Goal: Information Seeking & Learning: Understand process/instructions

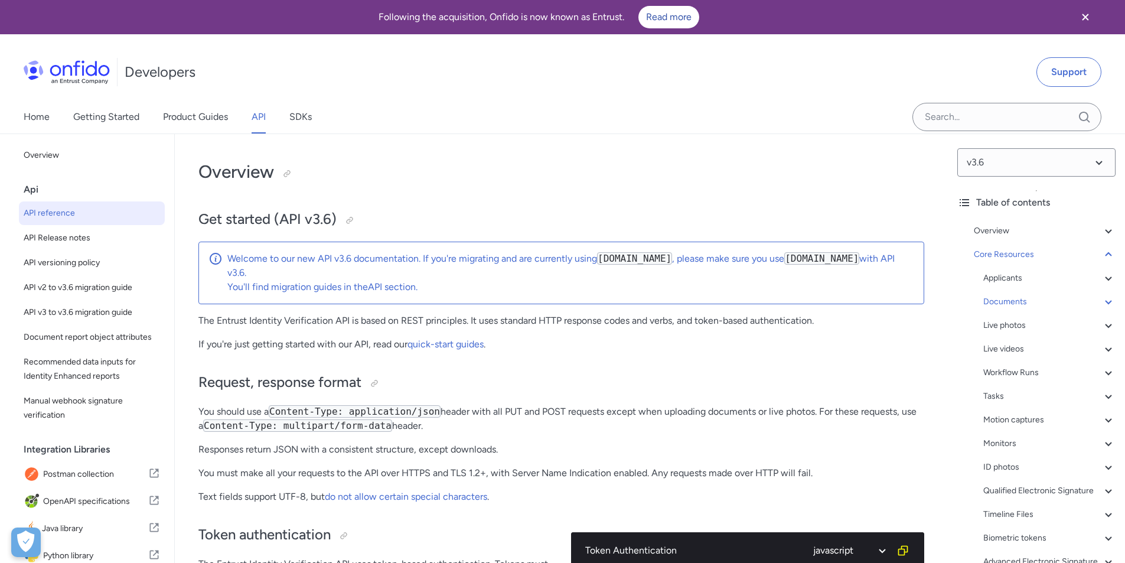
select select "javascript"
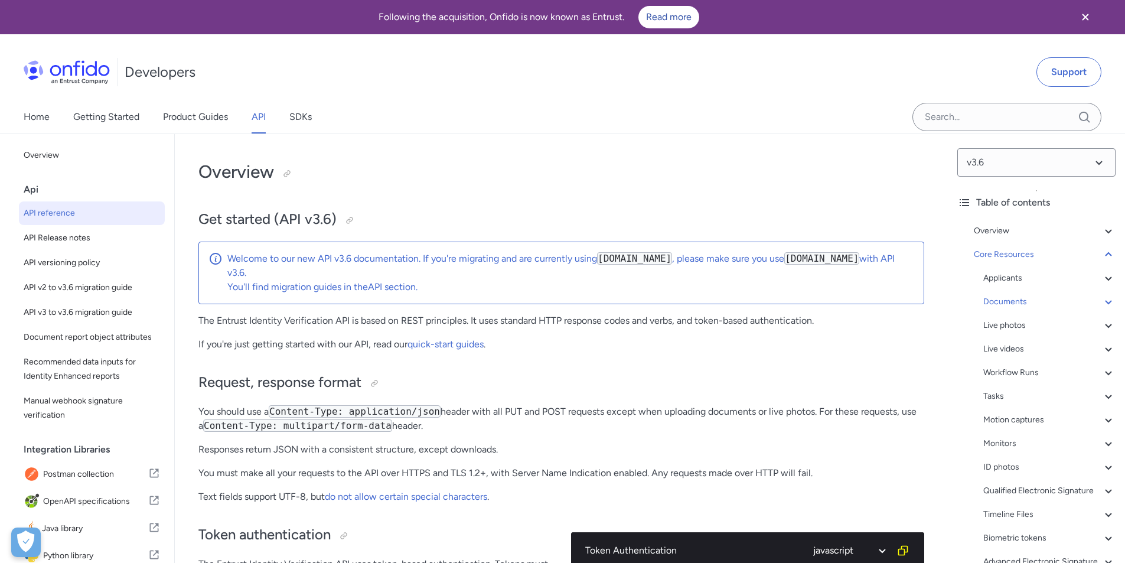
select select "javascript"
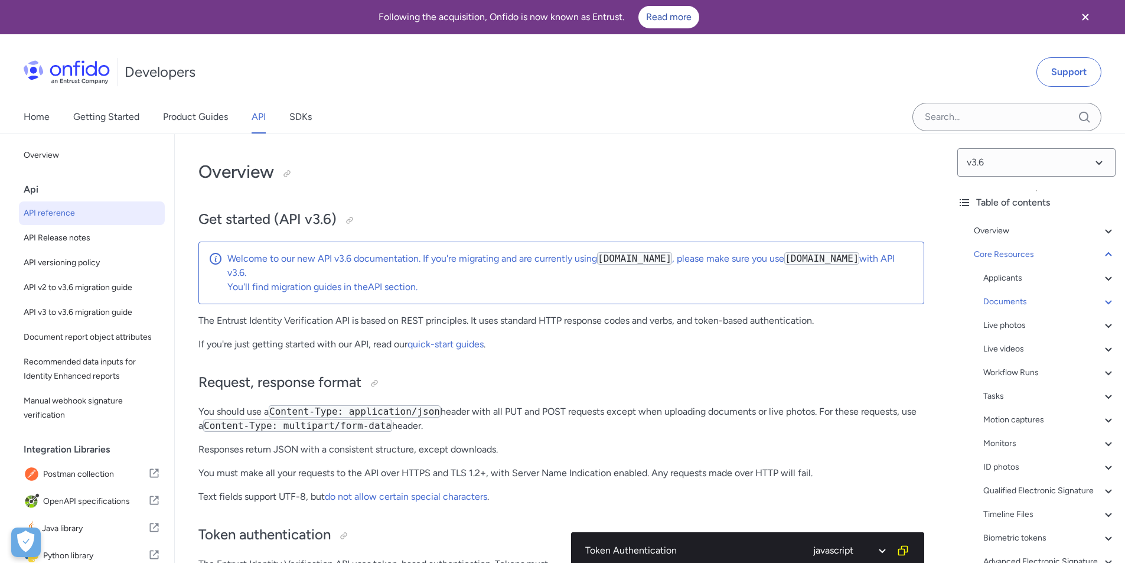
select select "javascript"
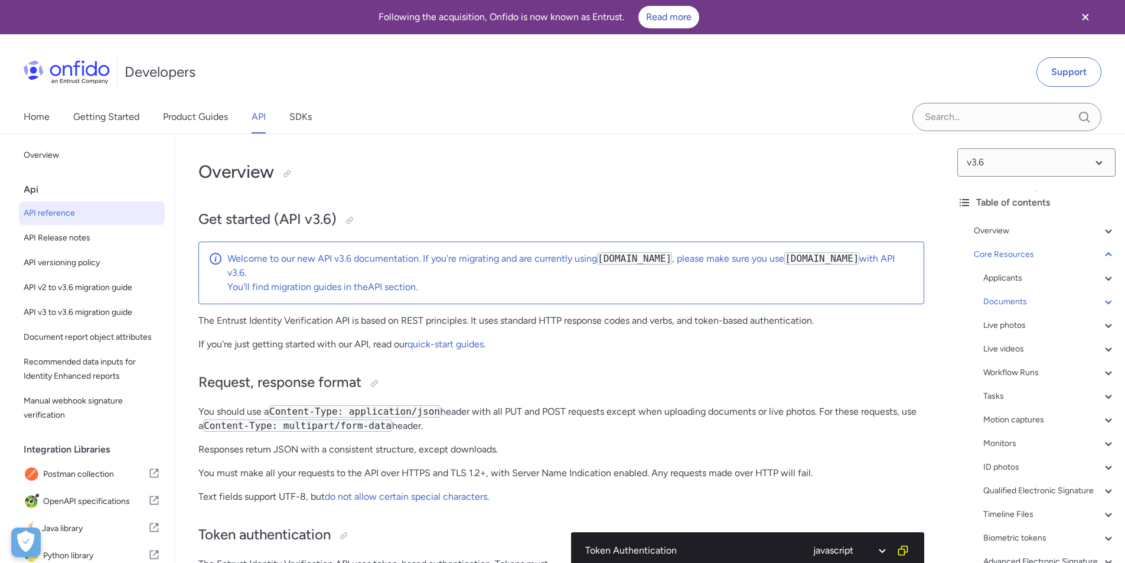
select select "javascript"
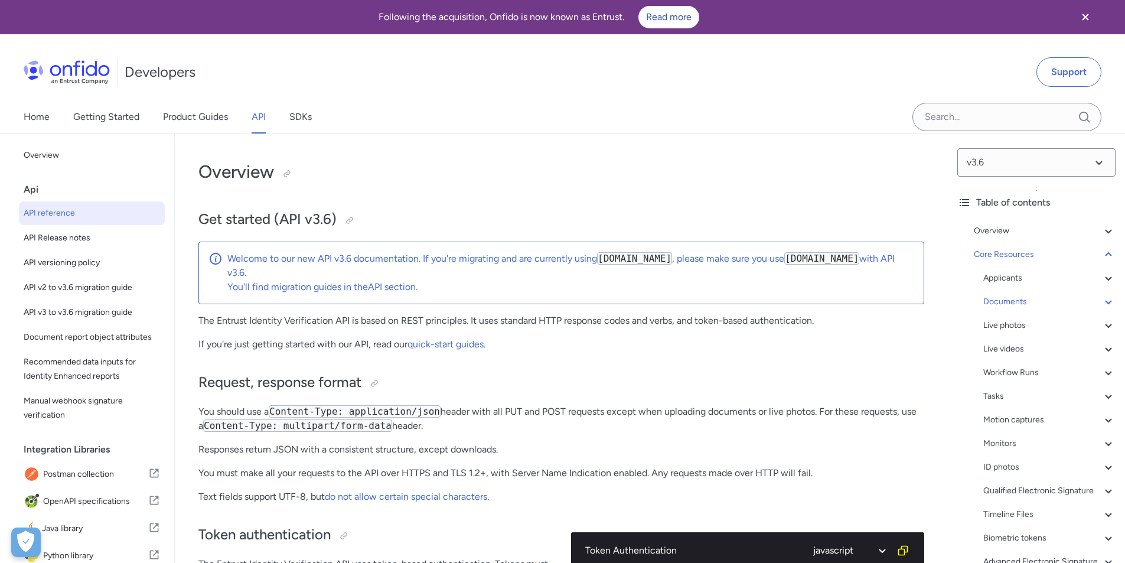
select select "javascript"
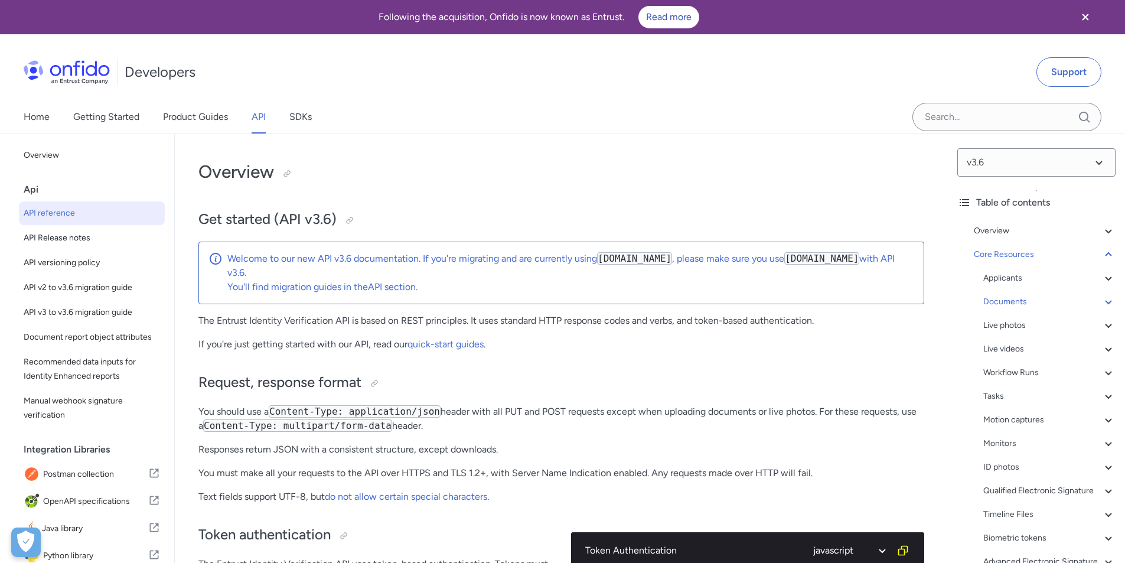
select select "javascript"
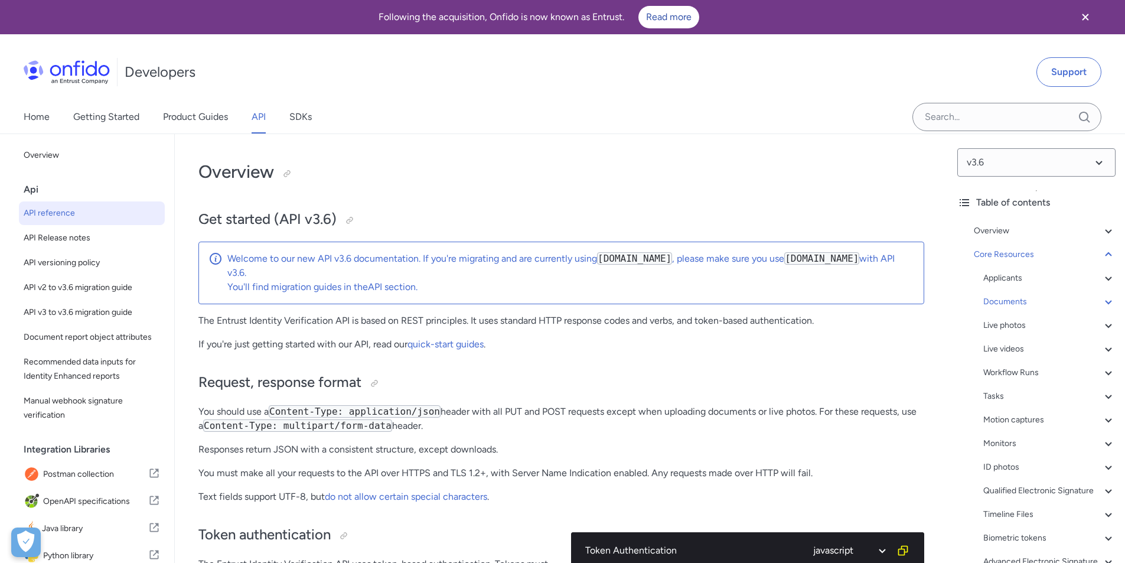
select select "javascript"
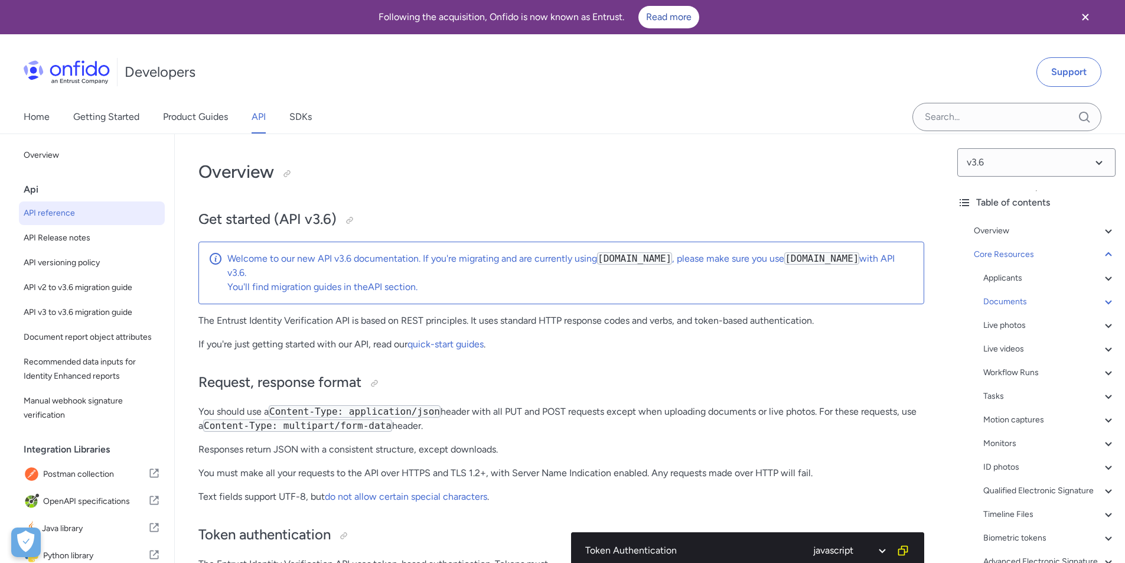
select select "javascript"
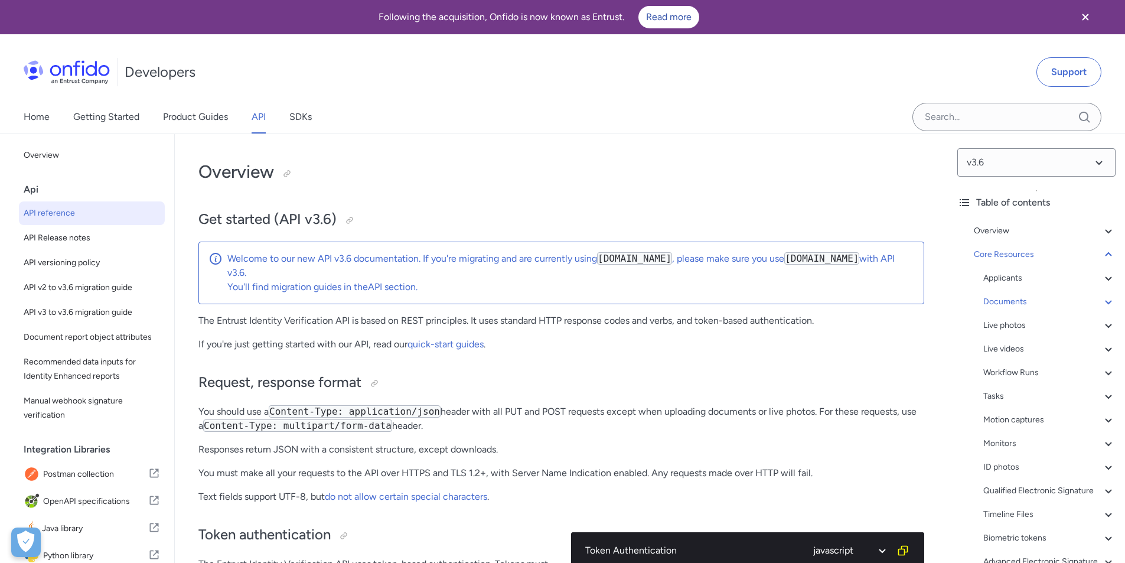
select select "javascript"
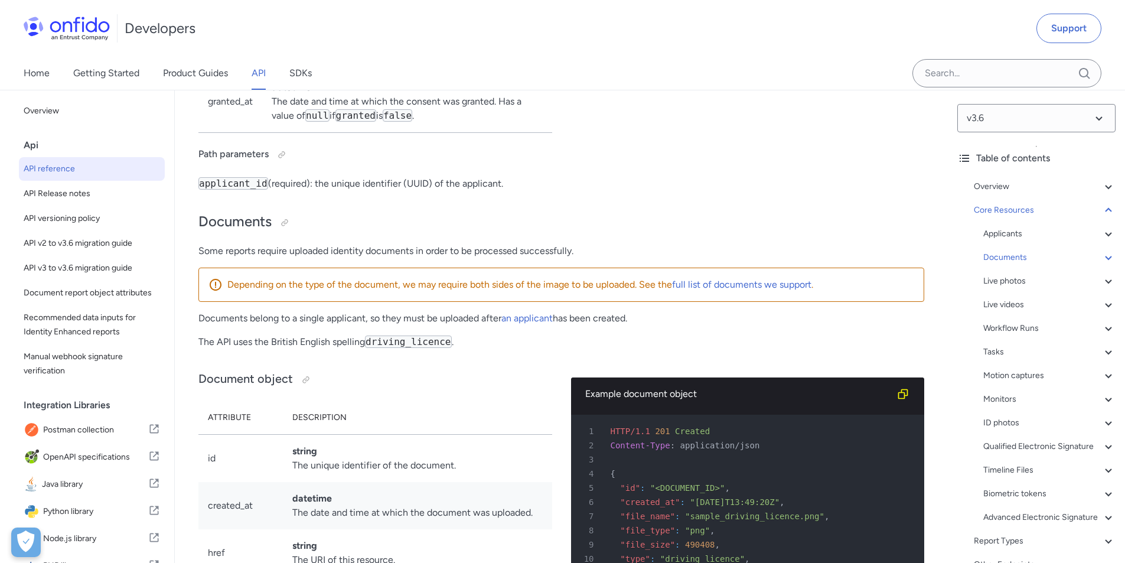
scroll to position [18161, 0]
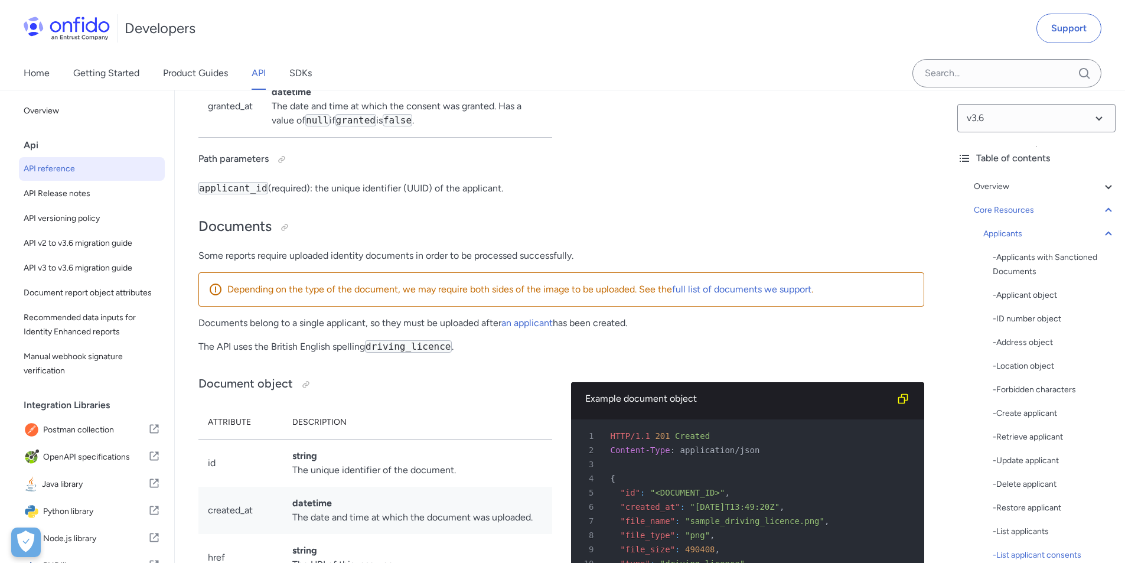
click at [1105, 210] on icon at bounding box center [1108, 210] width 6 height 4
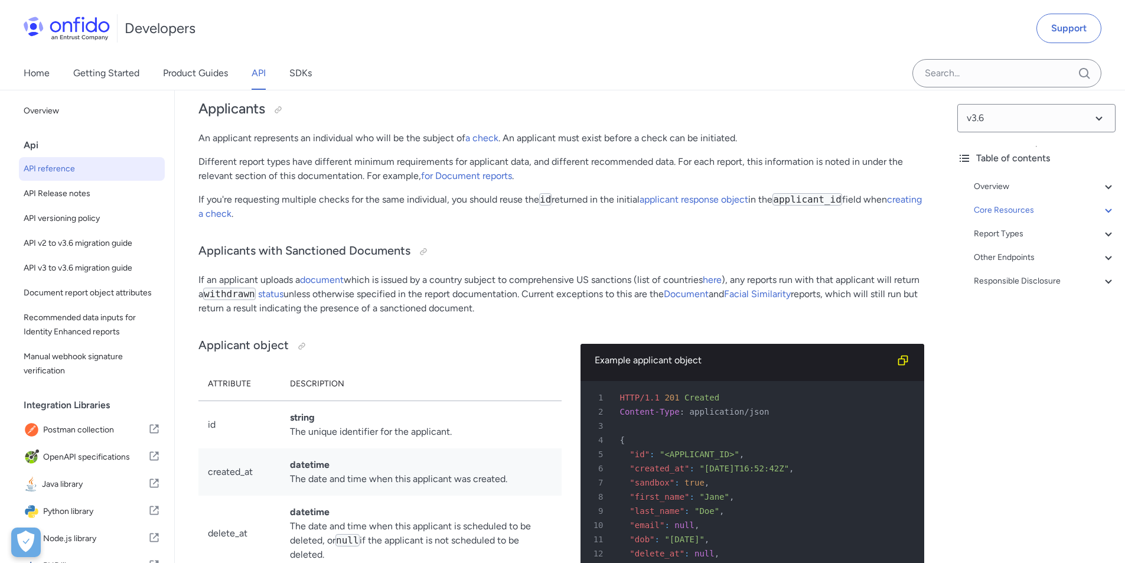
click at [1102, 186] on icon at bounding box center [1109, 187] width 14 height 14
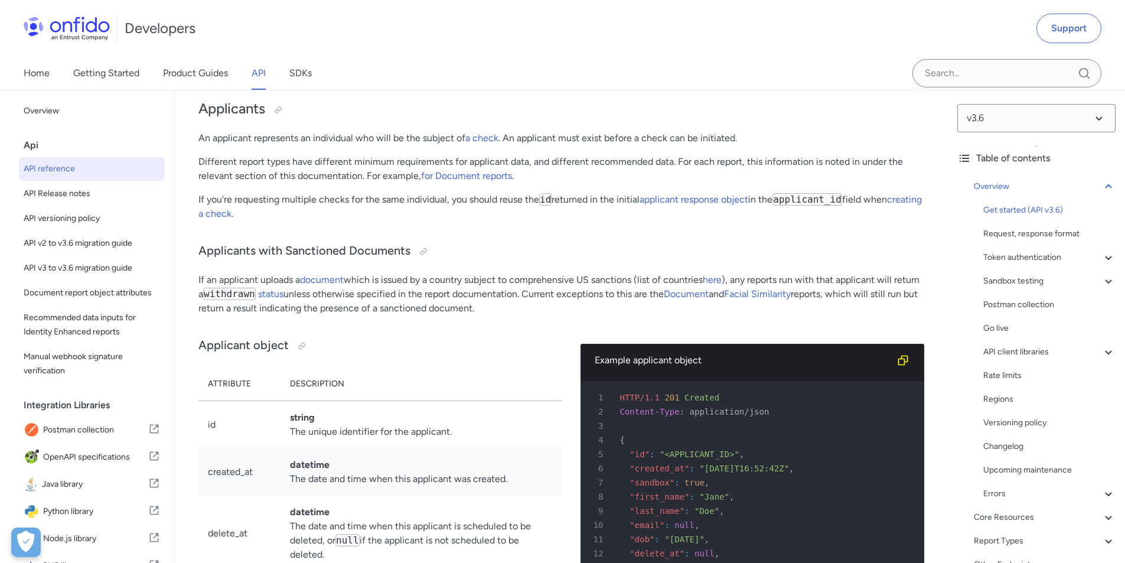
scroll to position [134, 0]
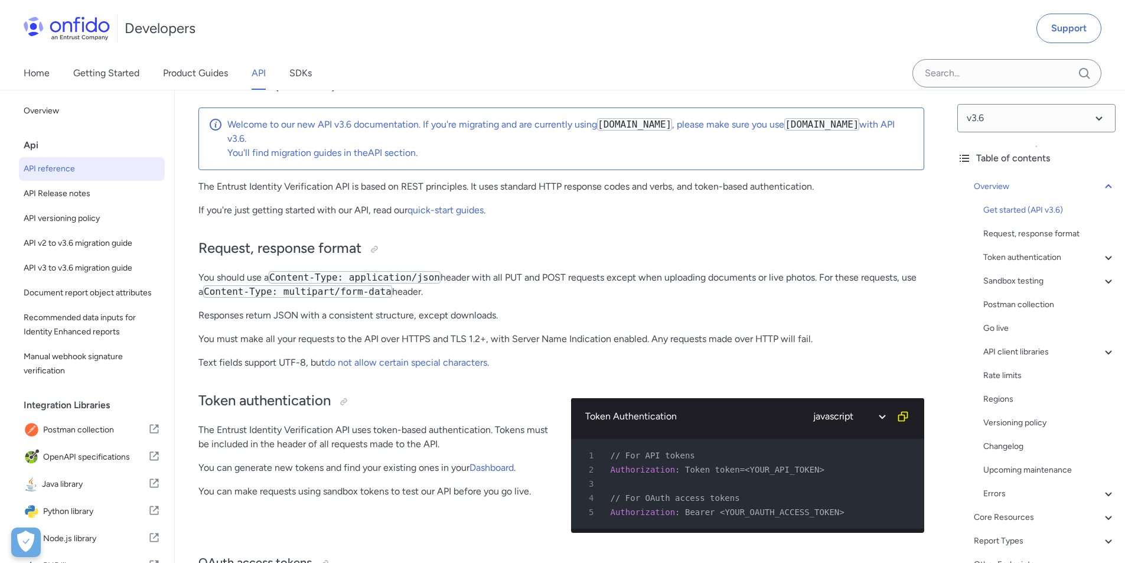
click at [1105, 353] on icon at bounding box center [1108, 352] width 6 height 4
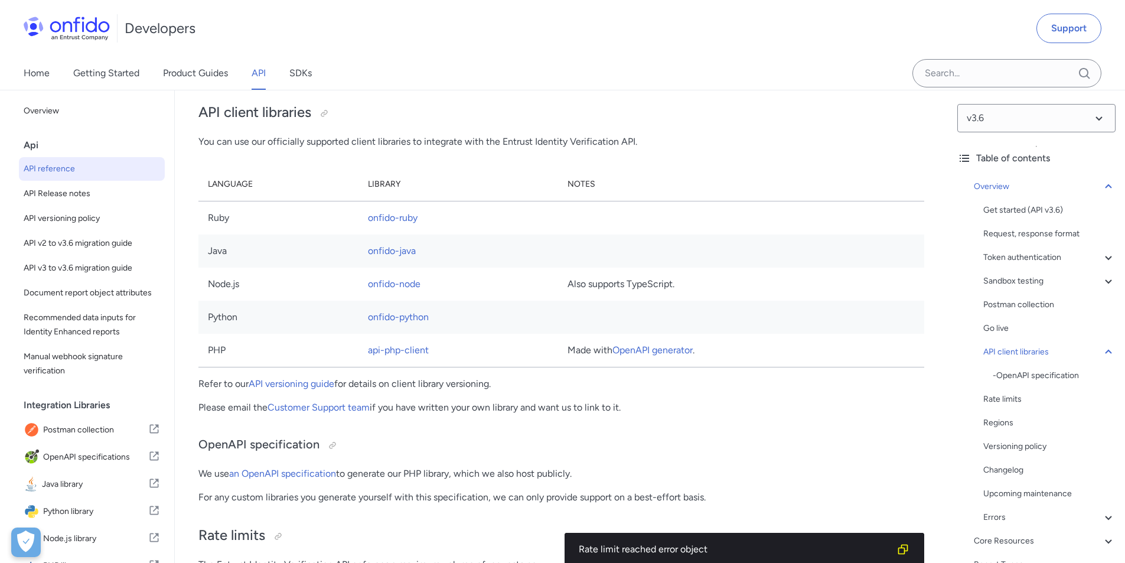
click at [1049, 376] on div "- OpenAPI specification" at bounding box center [1054, 376] width 123 height 14
click at [393, 289] on link "onfido-node" at bounding box center [394, 283] width 53 height 11
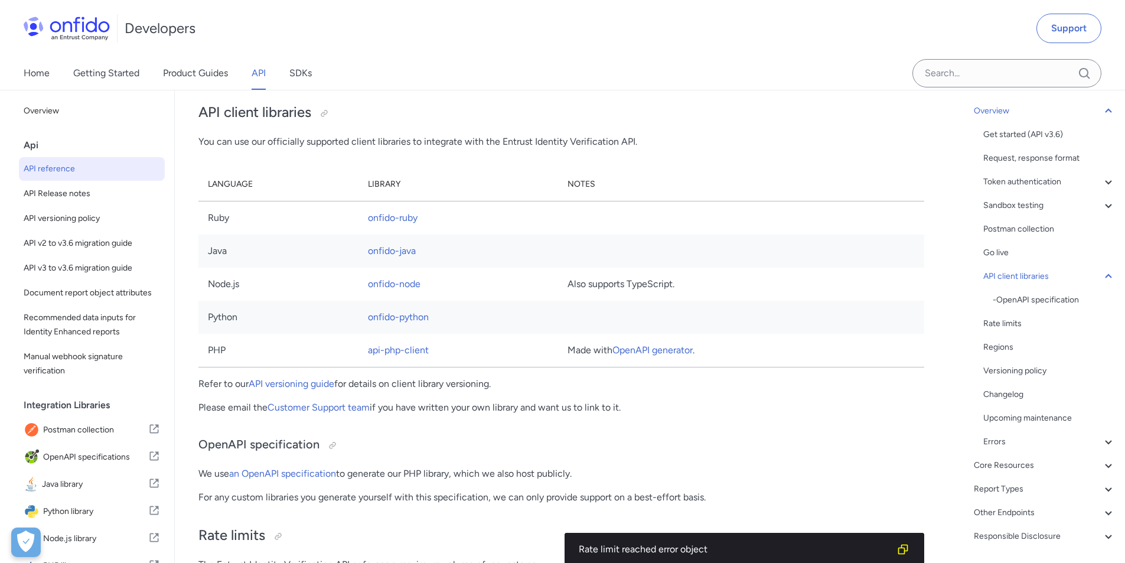
scroll to position [113, 0]
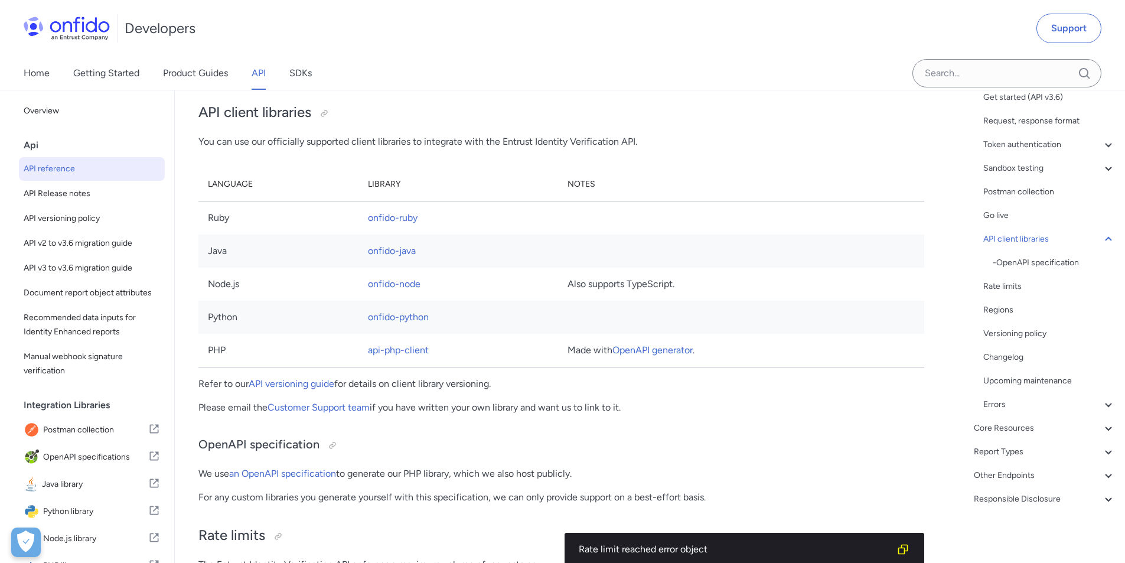
click at [1077, 424] on div "Core Resources" at bounding box center [1045, 428] width 142 height 14
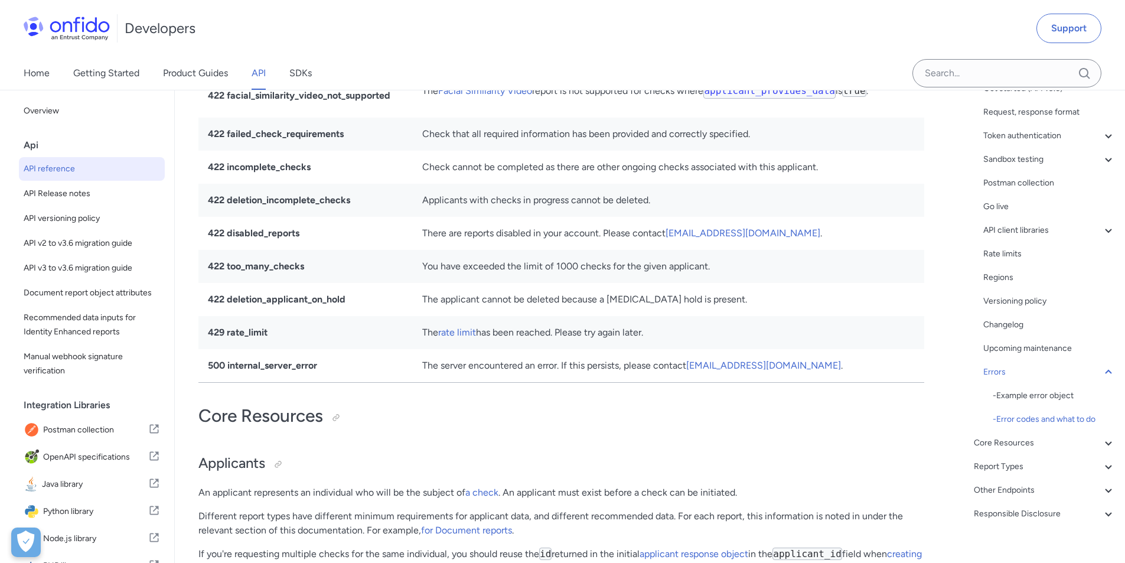
scroll to position [136, 0]
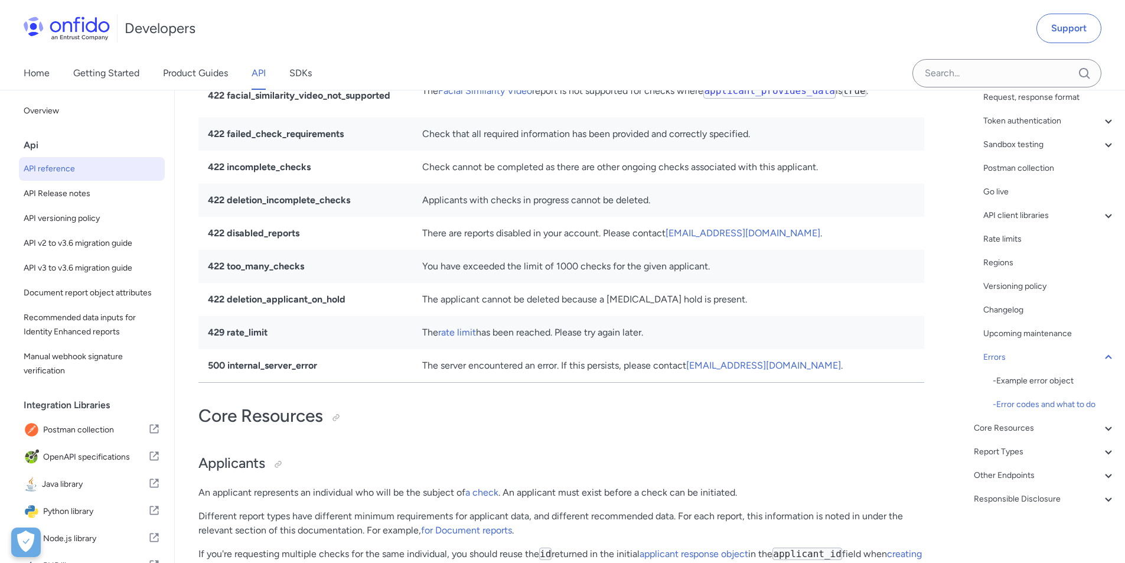
click at [1053, 425] on div "Core Resources" at bounding box center [1045, 428] width 142 height 14
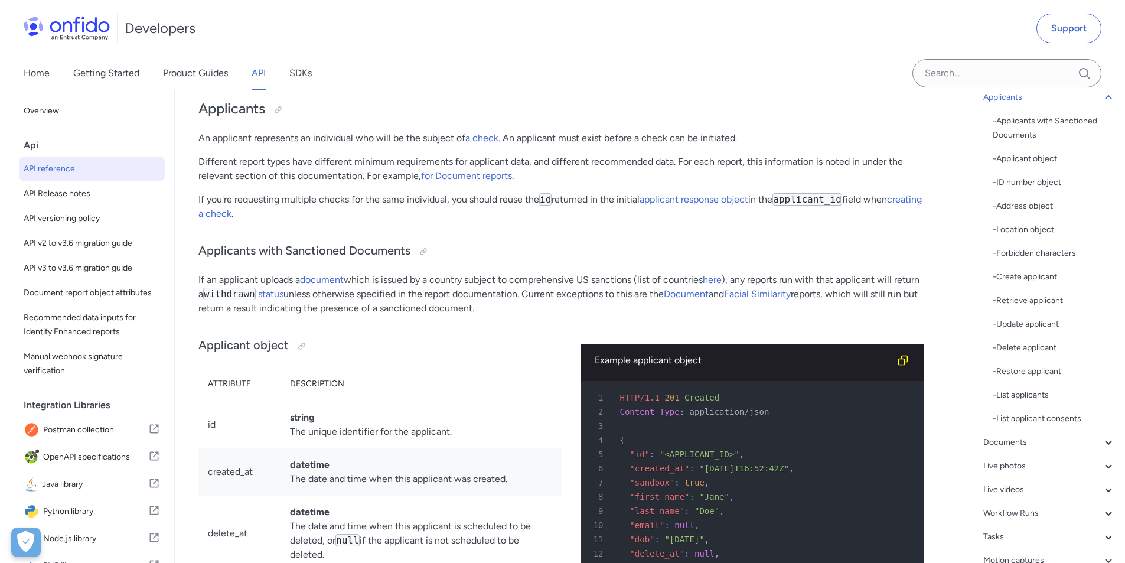
click at [1028, 278] on div "- Create applicant" at bounding box center [1054, 277] width 123 height 14
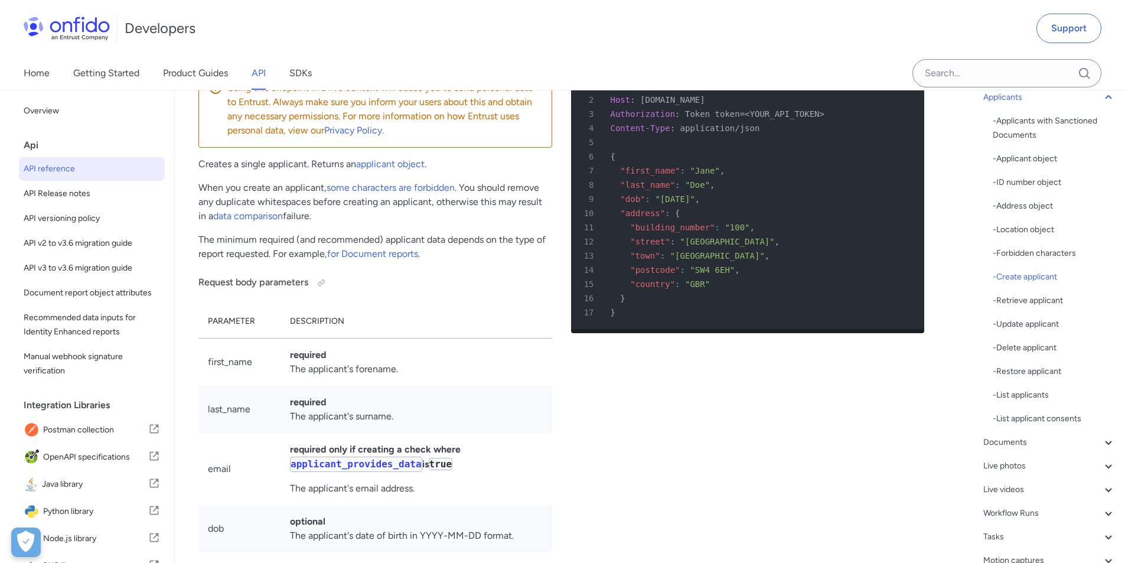
click at [832, 60] on select "ruby python php javascript java http bash" at bounding box center [848, 46] width 89 height 27
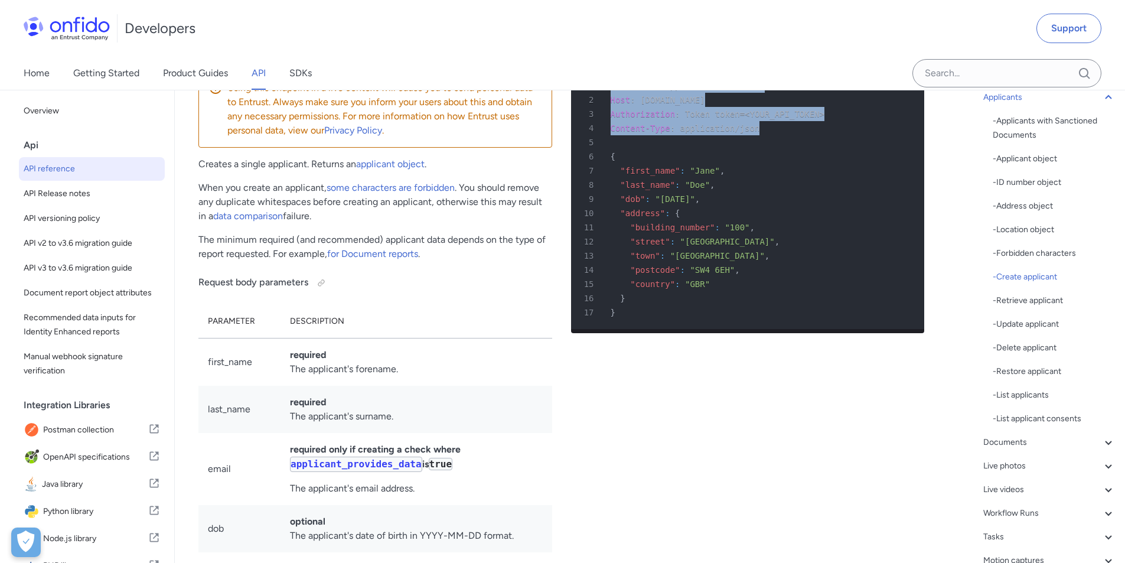
drag, startPoint x: 750, startPoint y: 236, endPoint x: 608, endPoint y: 194, distance: 148.4
click at [608, 194] on pre "1 POST /v3.6/applicants/ HTTP/1.1 2 Host : api.eu.onfido.com 3 Authorization : …" at bounding box center [748, 199] width 354 height 260
click at [779, 135] on div "4 Content-Type : application/json" at bounding box center [742, 128] width 333 height 14
drag, startPoint x: 764, startPoint y: 234, endPoint x: 608, endPoint y: 209, distance: 158.0
click at [608, 209] on pre "1 POST /v3.6/applicants/ HTTP/1.1 2 Host : api.eu.onfido.com 3 Authorization : …" at bounding box center [748, 199] width 354 height 260
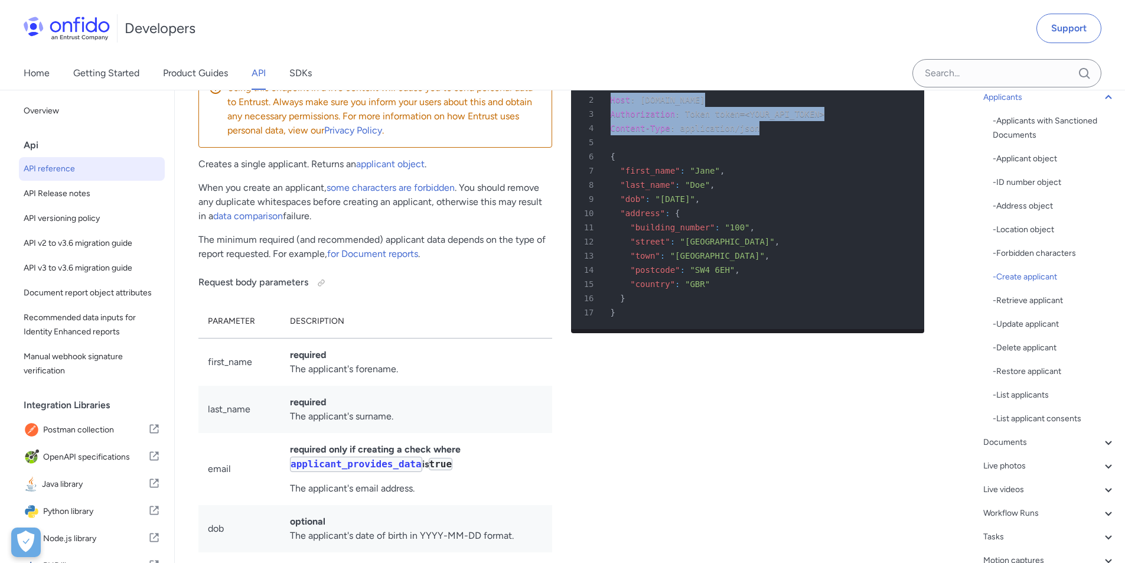
copy pre "Host : api.eu.onfido.com 3 Authorization : Token token=<YOUR_API_TOKEN> 4 Conte…"
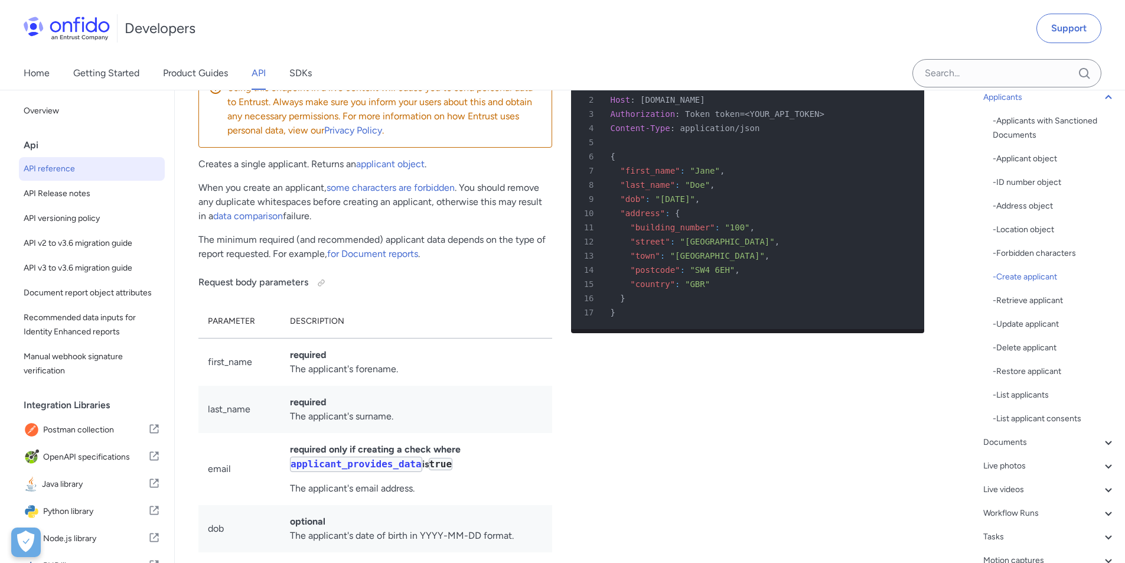
click at [634, 149] on div "5" at bounding box center [742, 142] width 333 height 14
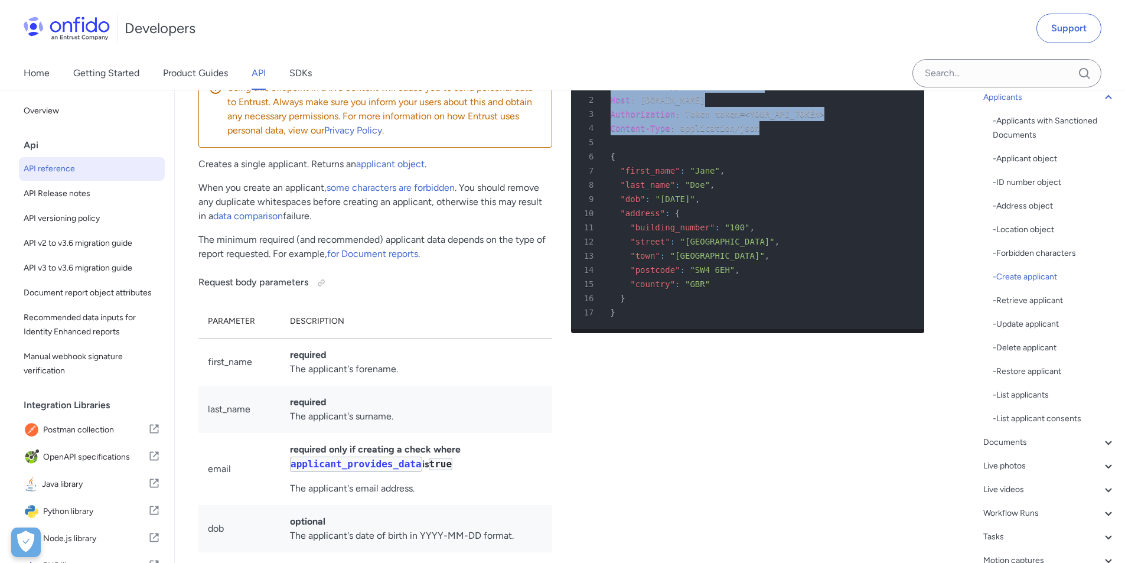
drag, startPoint x: 752, startPoint y: 237, endPoint x: 611, endPoint y: 190, distance: 149.6
click at [611, 190] on pre "1 POST /v3.6/applicants/ HTTP/1.1 2 Host : api.eu.onfido.com 3 Authorization : …" at bounding box center [748, 199] width 354 height 260
copy pre "POST /v3.6/applicants/ HTTP/1.1 2 Host : api.eu.onfido.com 3 Authorization : To…"
click at [1031, 276] on div "- Create applicant" at bounding box center [1054, 277] width 123 height 14
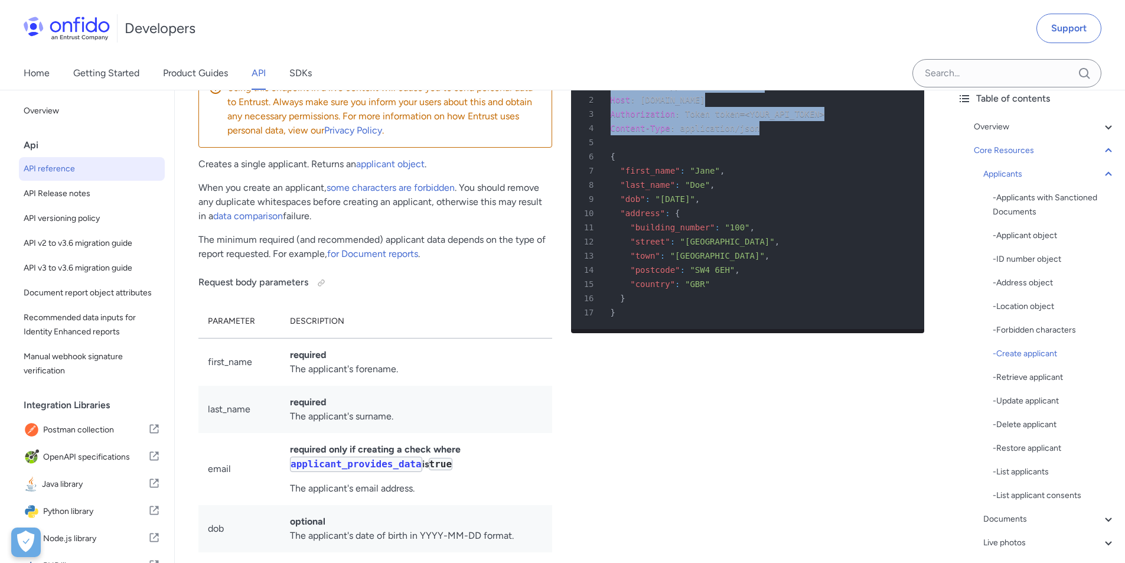
scroll to position [0, 0]
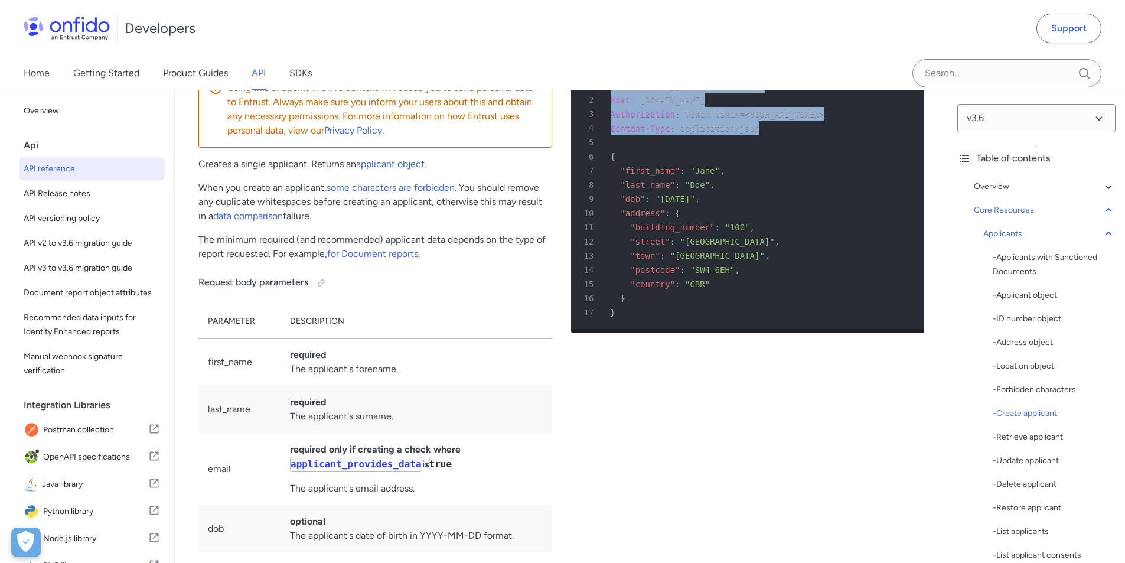
click at [1102, 189] on icon at bounding box center [1109, 187] width 14 height 14
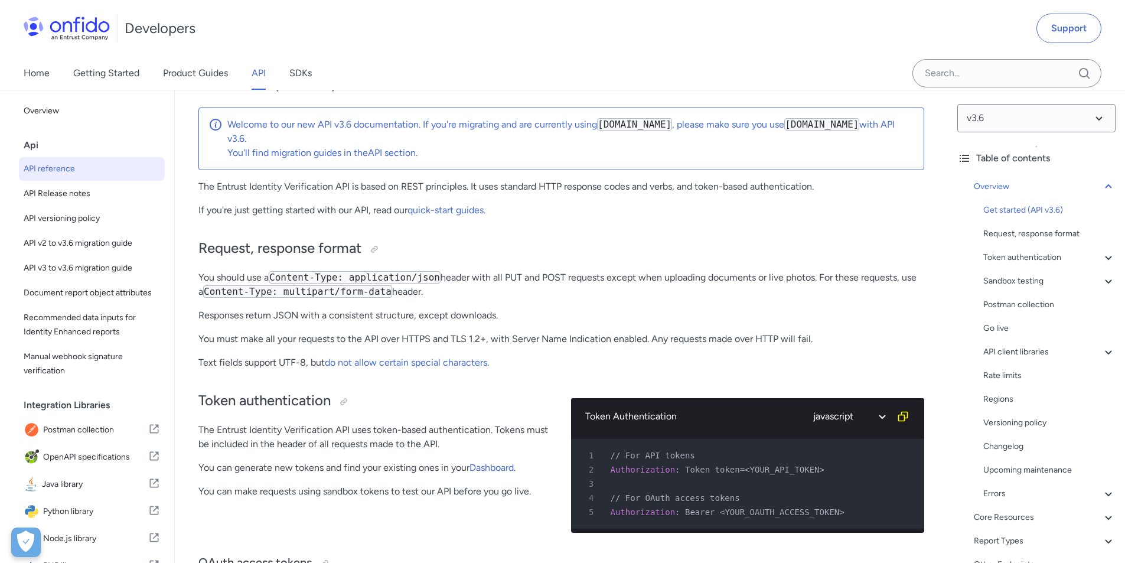
click at [1023, 278] on div "Sandbox testing" at bounding box center [1049, 281] width 132 height 14
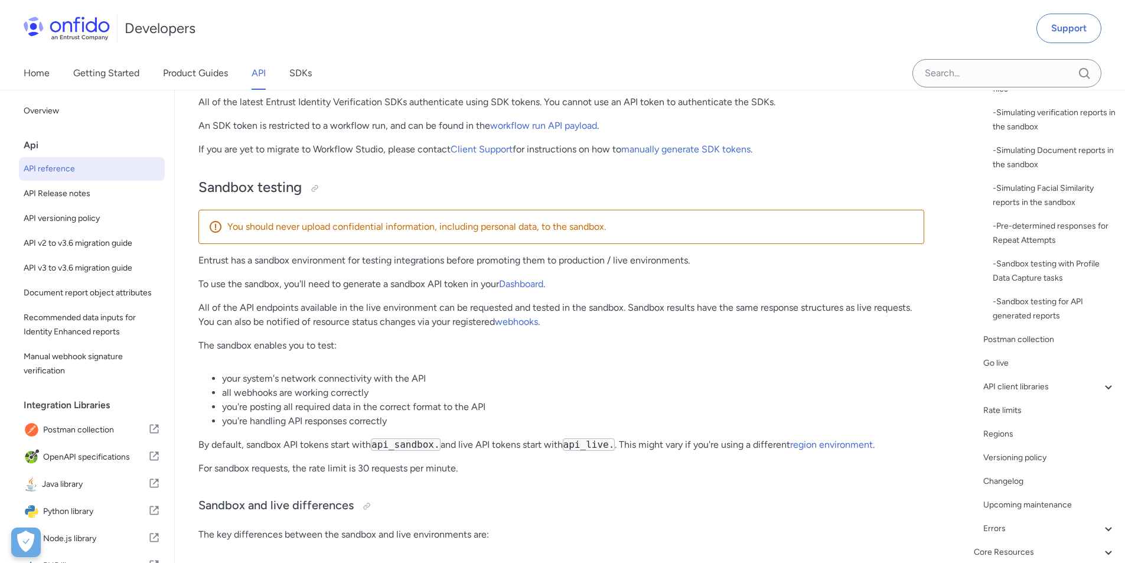
scroll to position [354, 0]
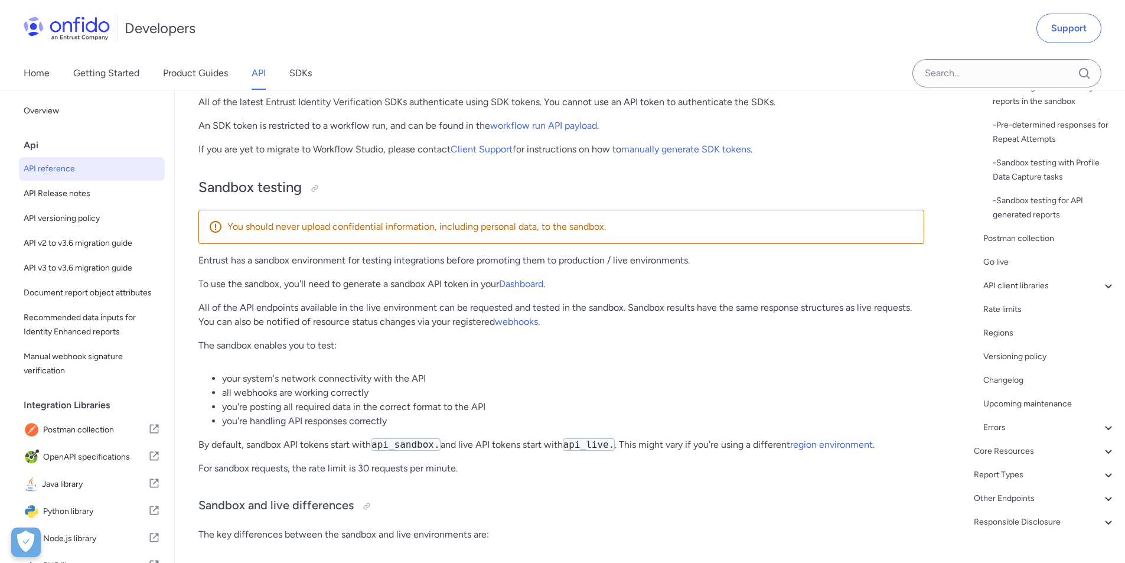
click at [1022, 450] on div "Core Resources" at bounding box center [1045, 451] width 142 height 14
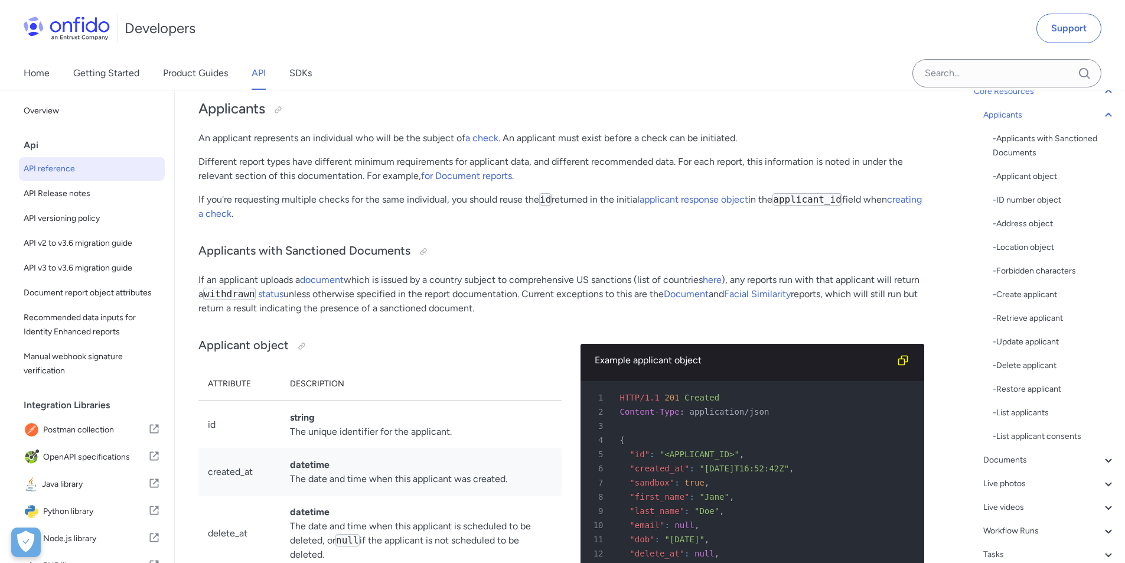
scroll to position [118, 0]
click at [1033, 316] on div "- Retrieve applicant" at bounding box center [1054, 319] width 123 height 14
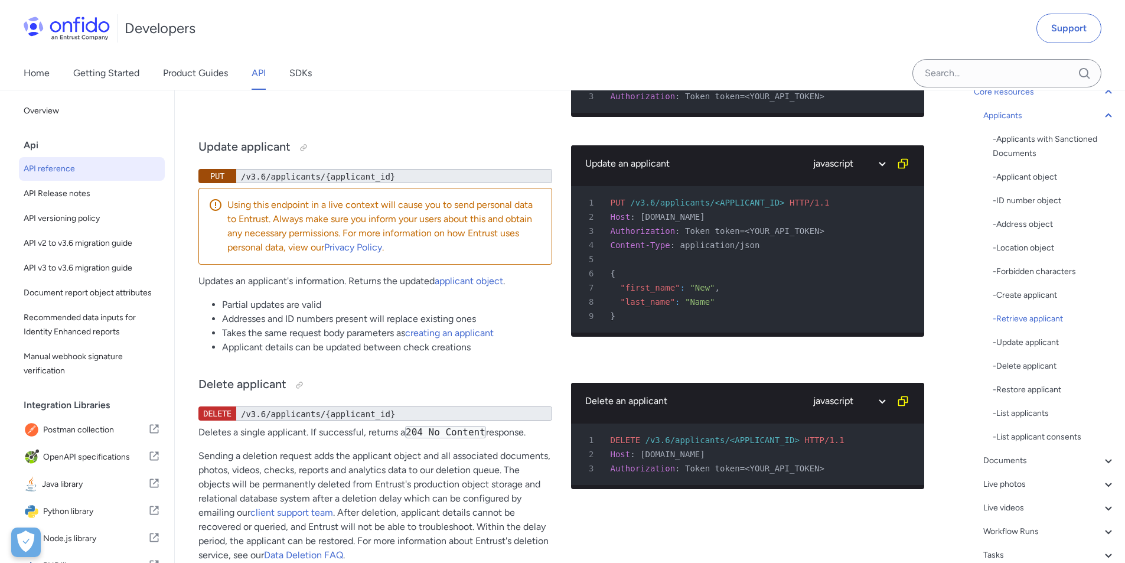
click at [1024, 294] on div "- Create applicant" at bounding box center [1054, 295] width 123 height 14
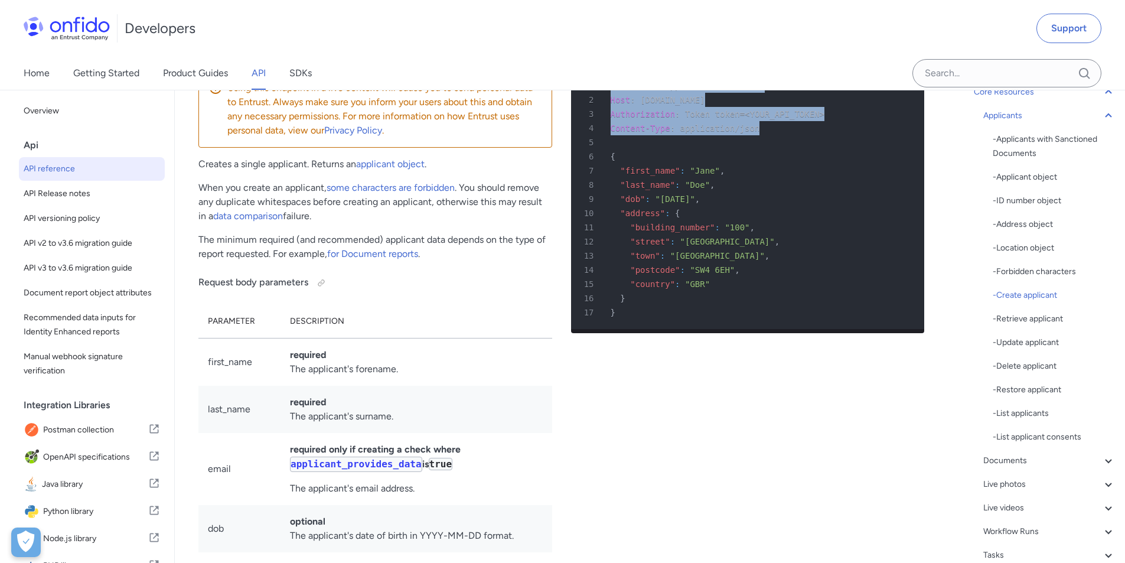
click at [1026, 321] on div "- Retrieve applicant" at bounding box center [1054, 319] width 123 height 14
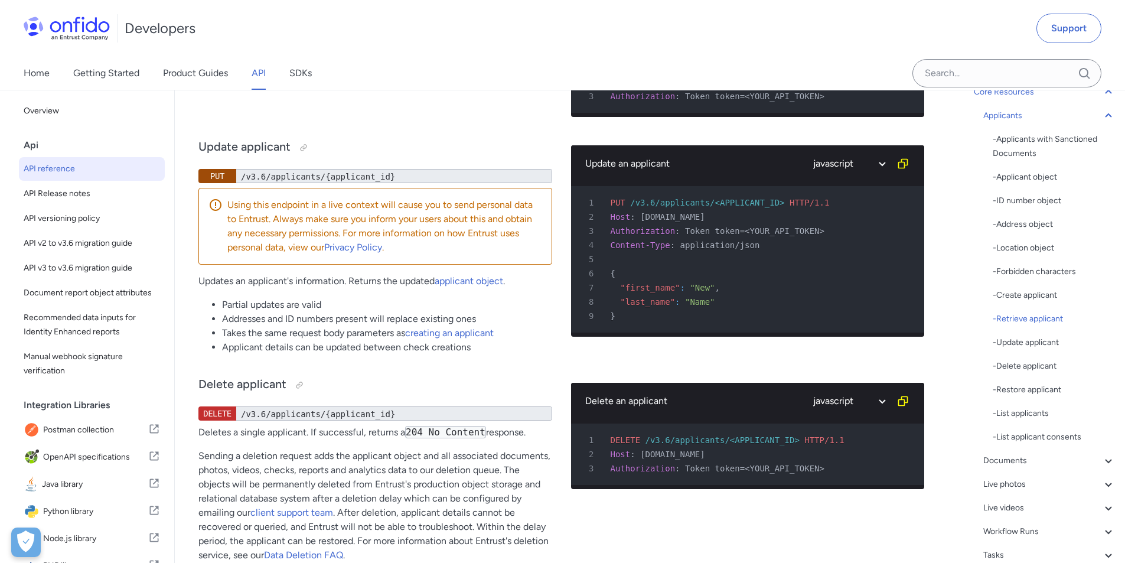
click at [1011, 344] on div "- Update applicant" at bounding box center [1054, 342] width 123 height 14
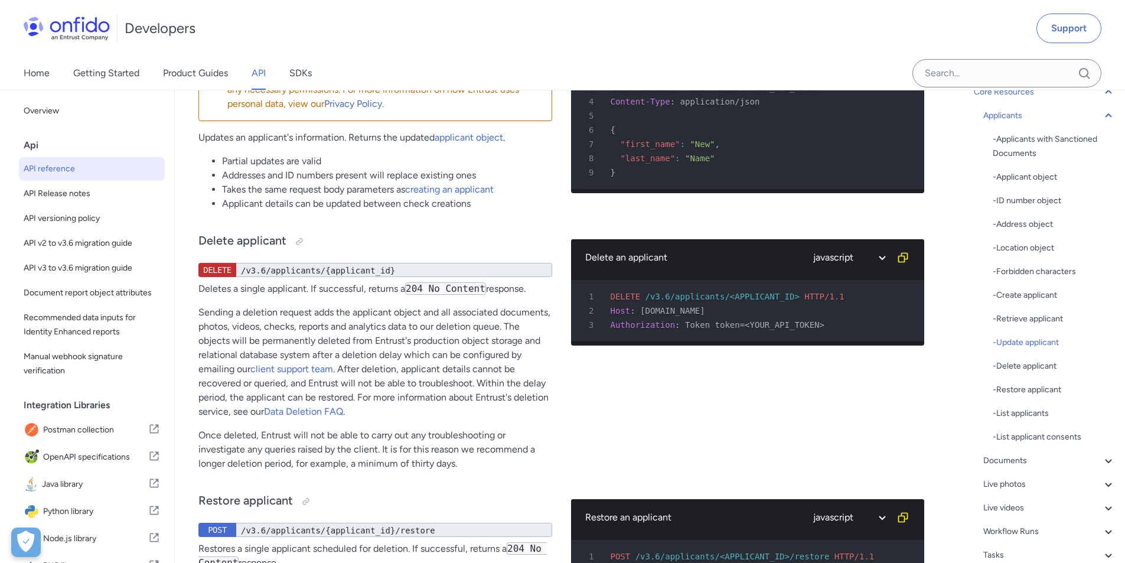
click at [1102, 460] on icon at bounding box center [1109, 461] width 14 height 14
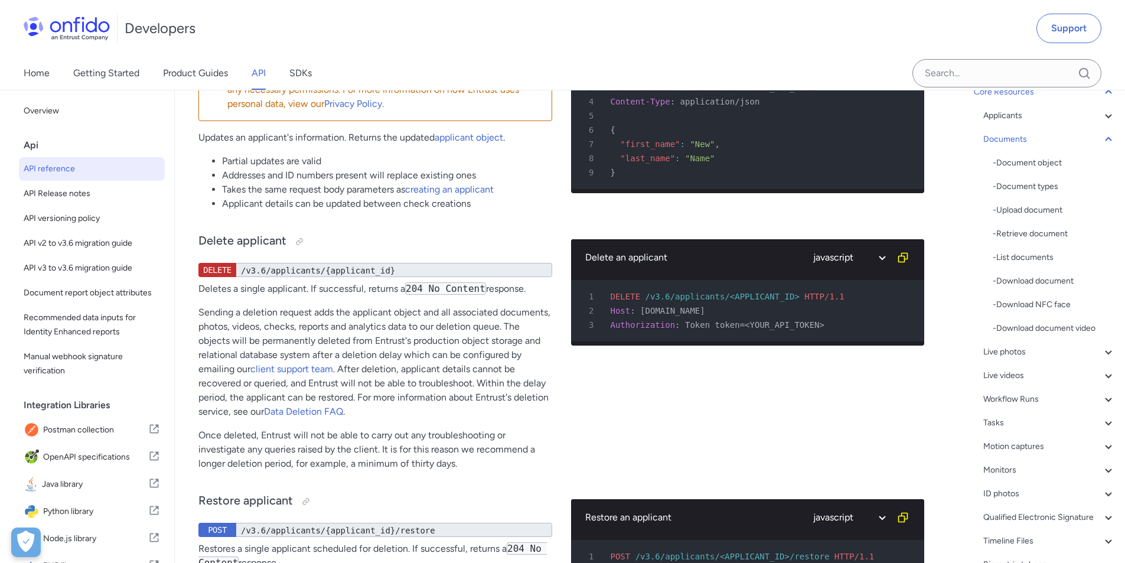
scroll to position [18398, 0]
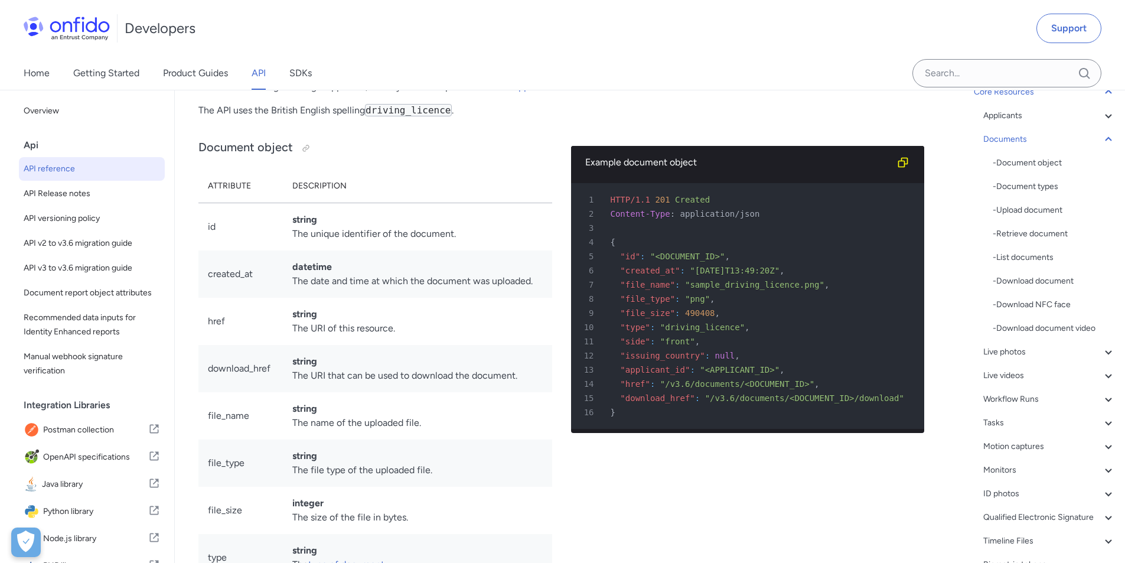
click at [1035, 206] on div "- Upload document" at bounding box center [1054, 210] width 123 height 14
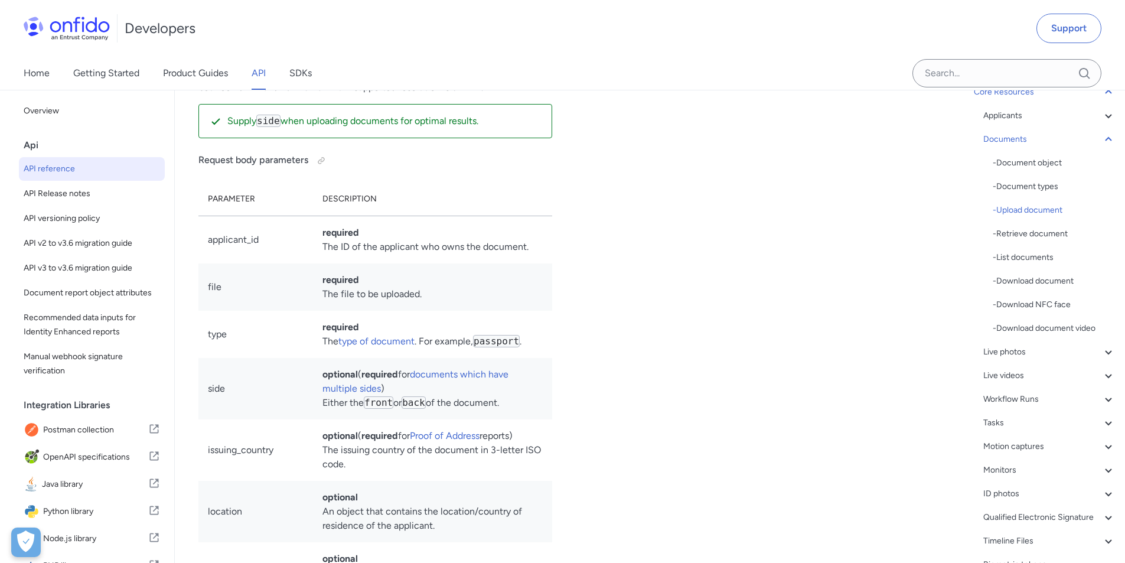
scroll to position [19817, 0]
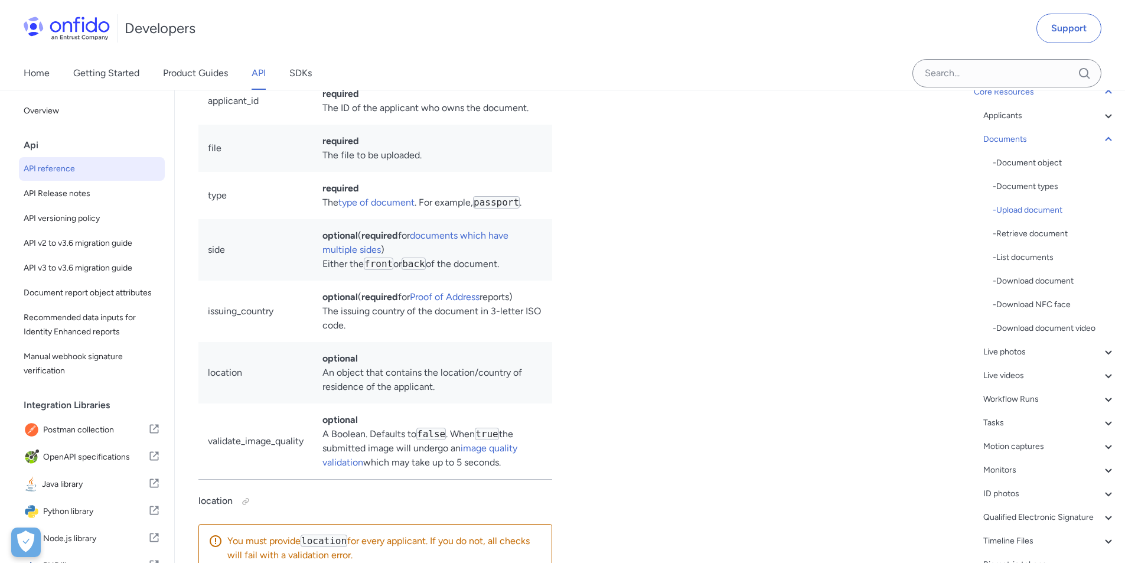
click at [377, 208] on link "type of document" at bounding box center [376, 202] width 76 height 11
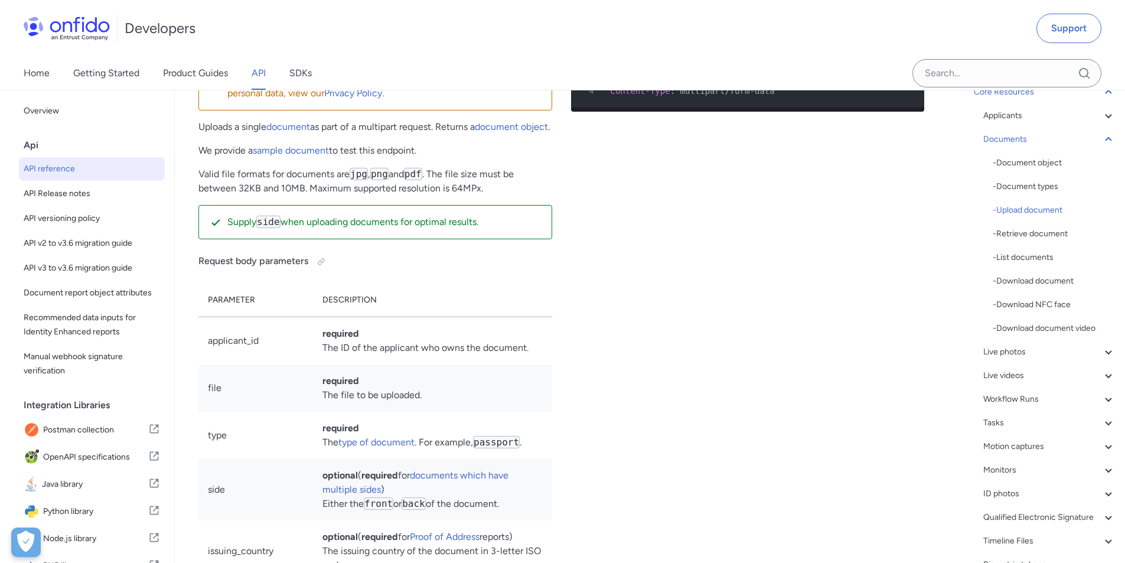
scroll to position [19521, 0]
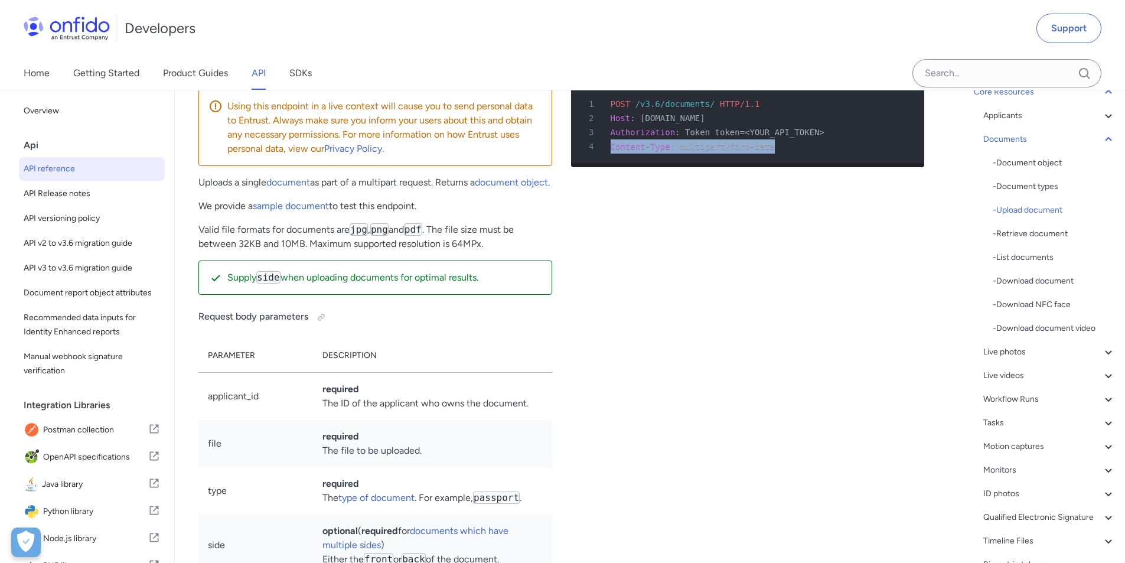
drag, startPoint x: 763, startPoint y: 293, endPoint x: 607, endPoint y: 298, distance: 156.0
click at [607, 154] on div "4 Content-Type : multipart/form-data" at bounding box center [742, 146] width 333 height 14
copy div "Content-Type : multipart/form-data"
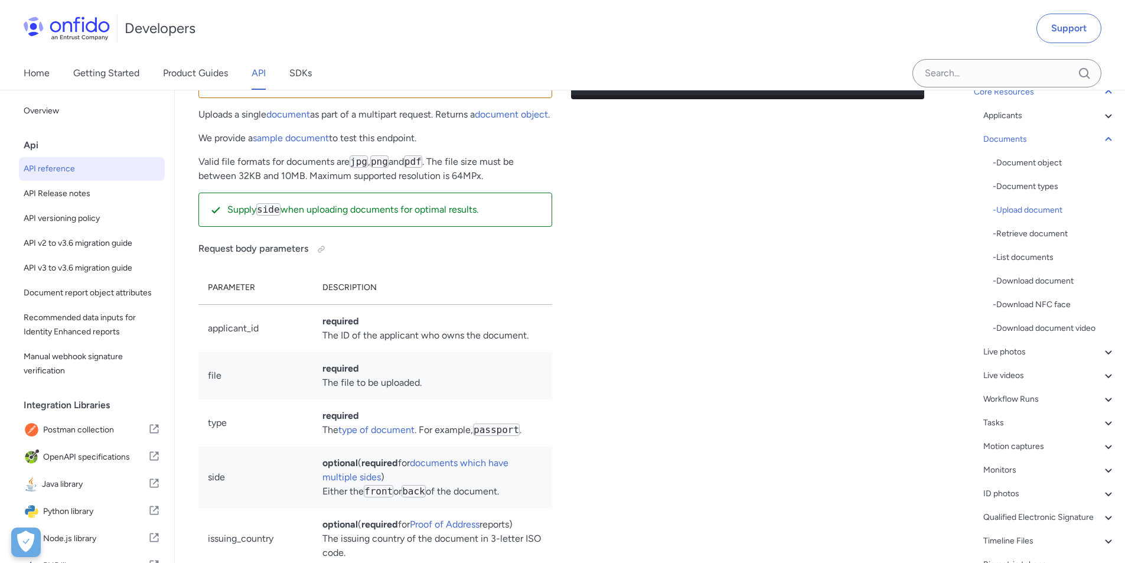
scroll to position [19462, 0]
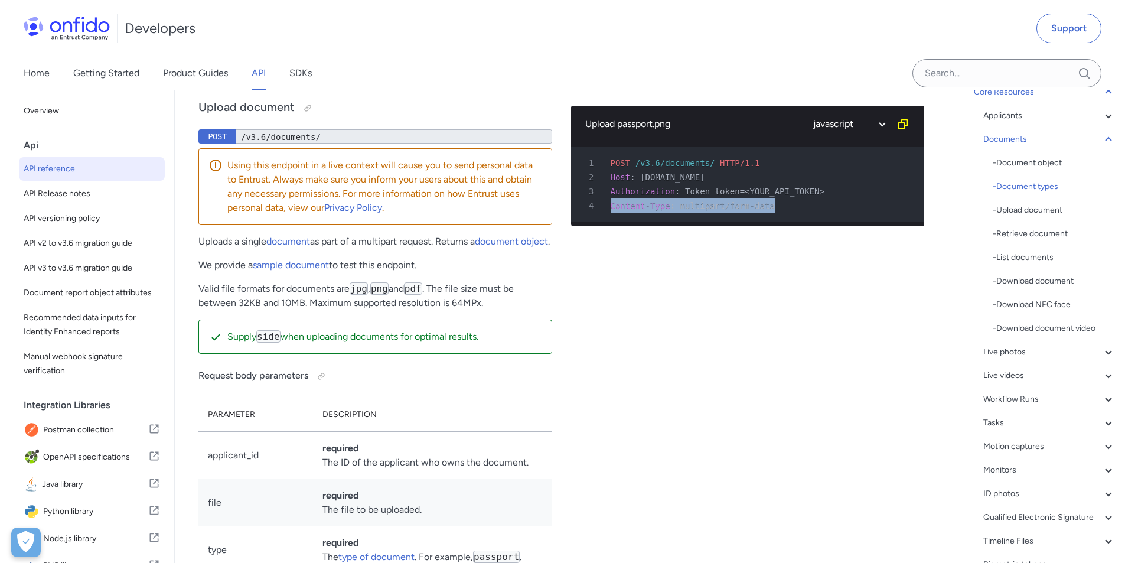
click at [1022, 158] on div "- Document object" at bounding box center [1054, 163] width 123 height 14
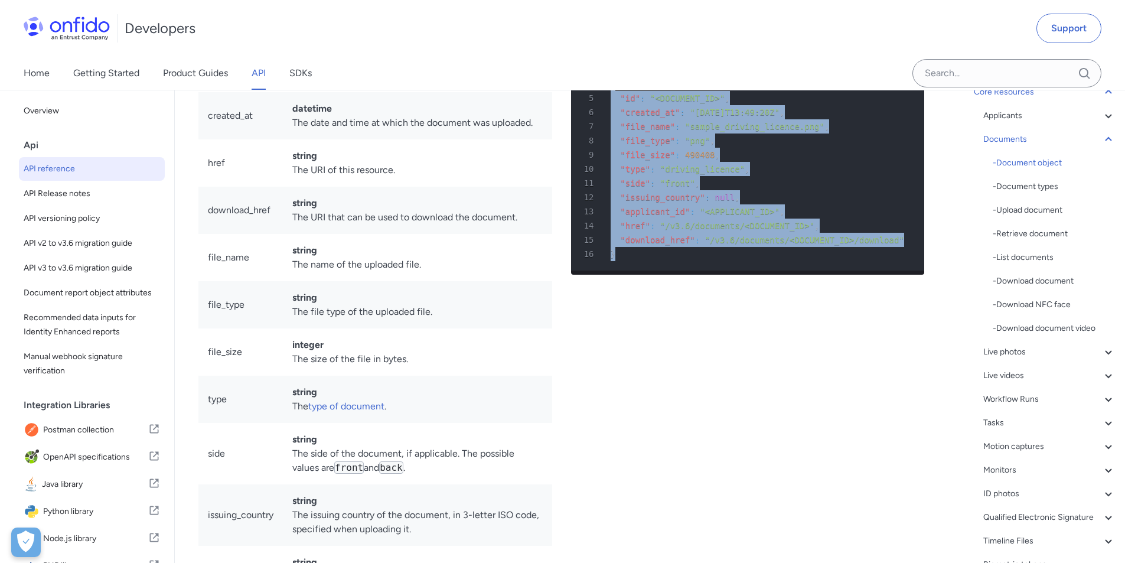
drag, startPoint x: 618, startPoint y: 405, endPoint x: 588, endPoint y: 235, distance: 172.8
click at [588, 235] on pre "1 HTTP/1.1 201 Created 2 Content-Type : application/json 3 4 { 5 "id" : "<DOCUM…" at bounding box center [748, 148] width 354 height 246
copy pre "{ 5 "id" : "<DOCUMENT_ID>" , 6 "created_at" : "2019-02-11T13:49:20Z" , 7 "file_…"
click at [1022, 206] on div "- Upload document" at bounding box center [1054, 210] width 123 height 14
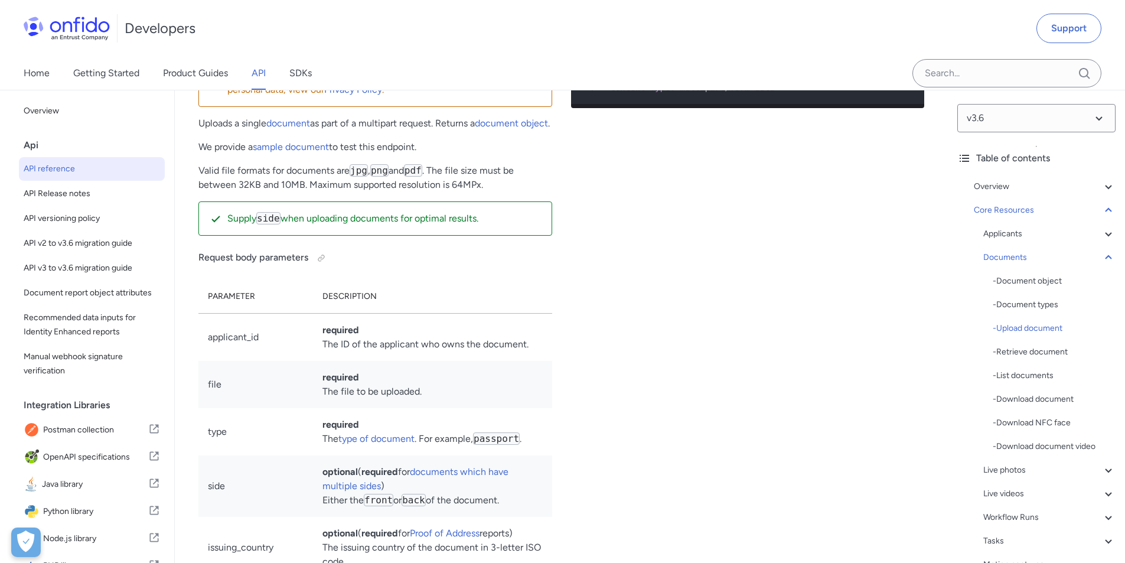
click at [1012, 232] on div "Applicants" at bounding box center [1049, 234] width 132 height 14
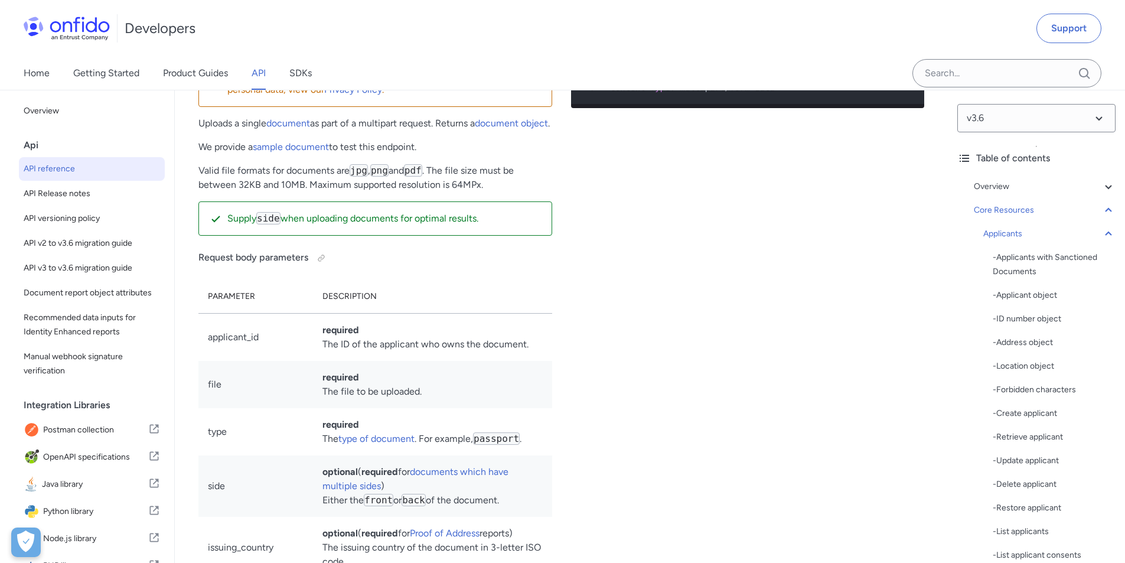
scroll to position [11808, 0]
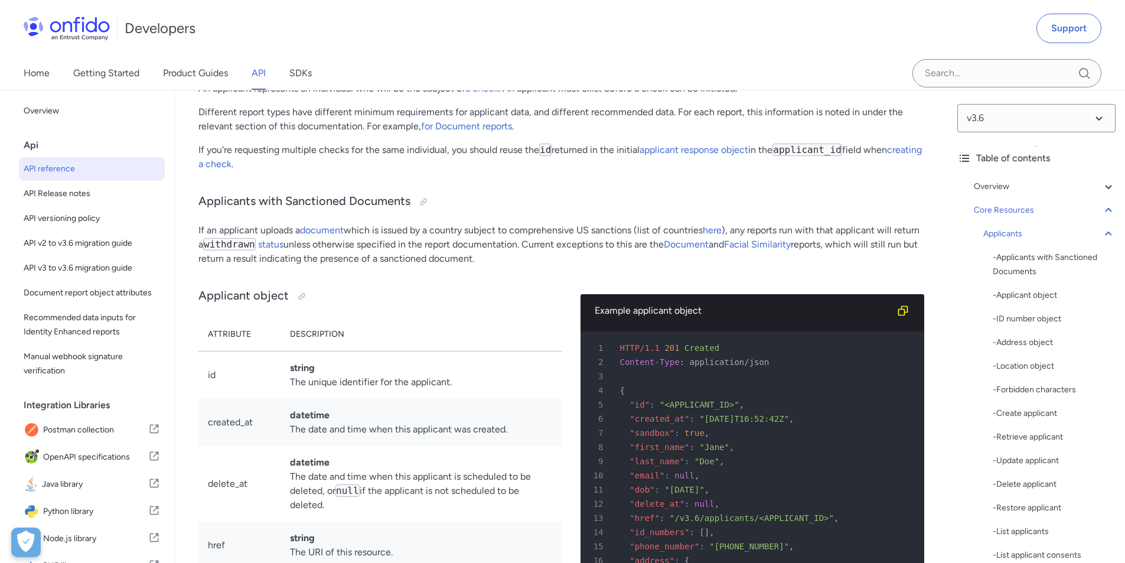
click at [1024, 301] on div "- Applicant object" at bounding box center [1054, 295] width 123 height 14
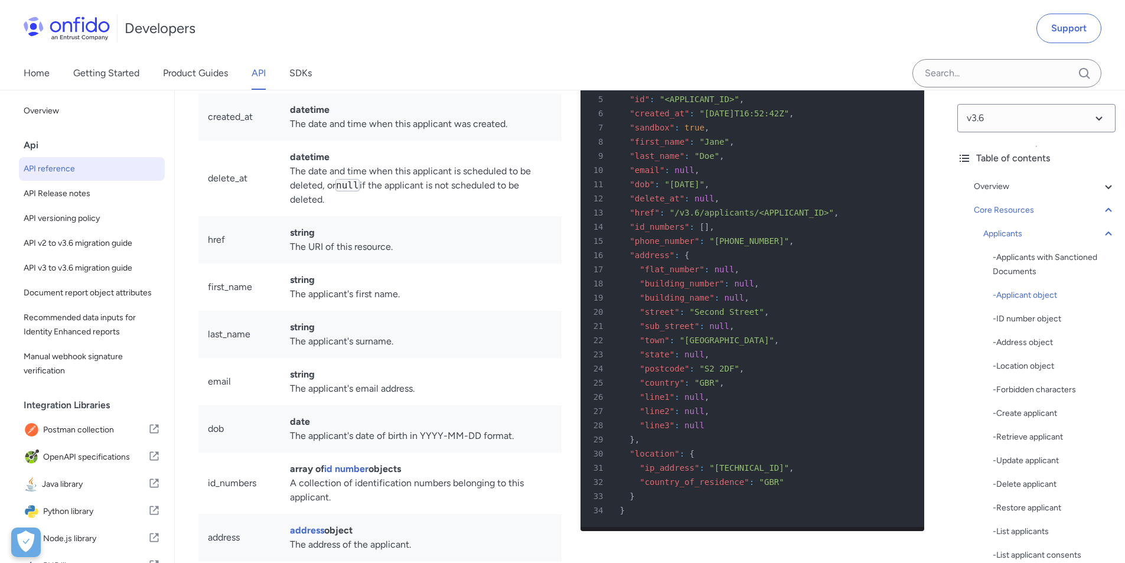
scroll to position [12282, 0]
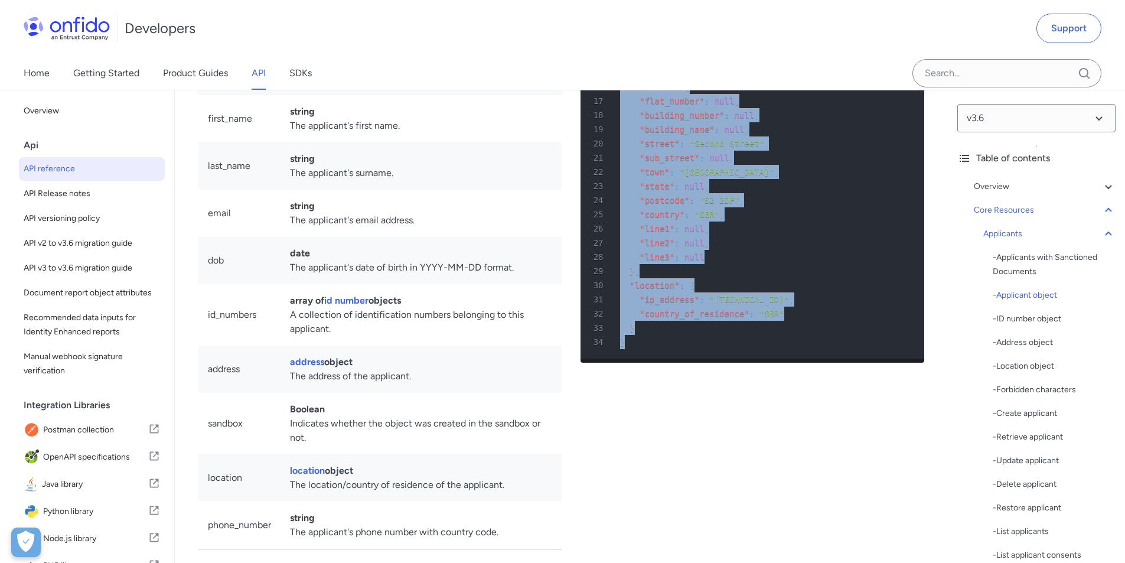
drag, startPoint x: 616, startPoint y: 421, endPoint x: 609, endPoint y: 122, distance: 299.5
click at [609, 122] on pre "1 HTTP/1.1 201 Created 2 Content-Type : application/json 3 4 { 5 "id" : "<APPLI…" at bounding box center [753, 108] width 344 height 501
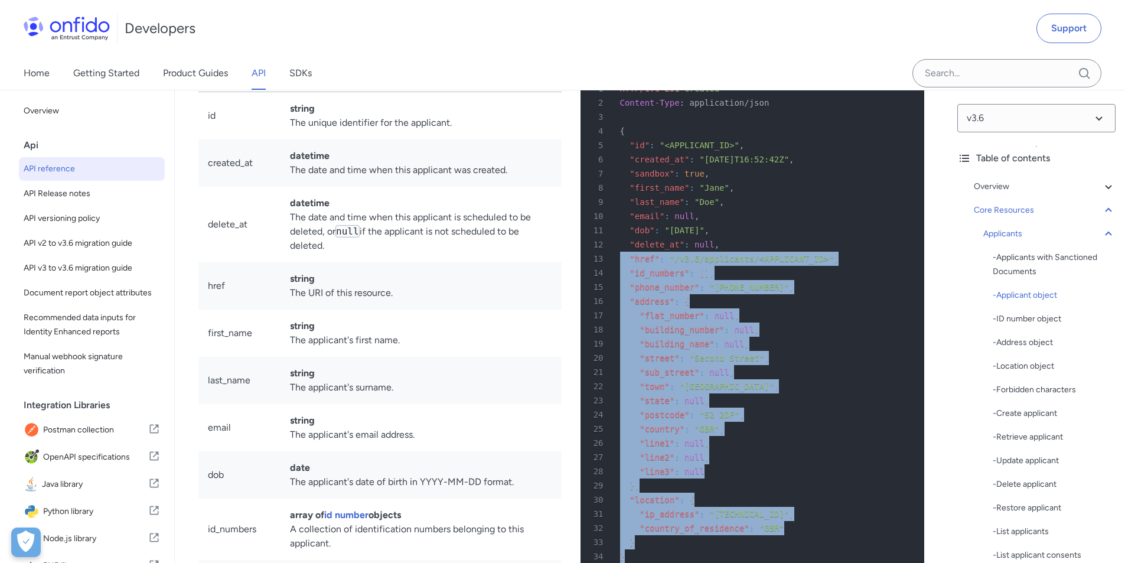
scroll to position [12046, 0]
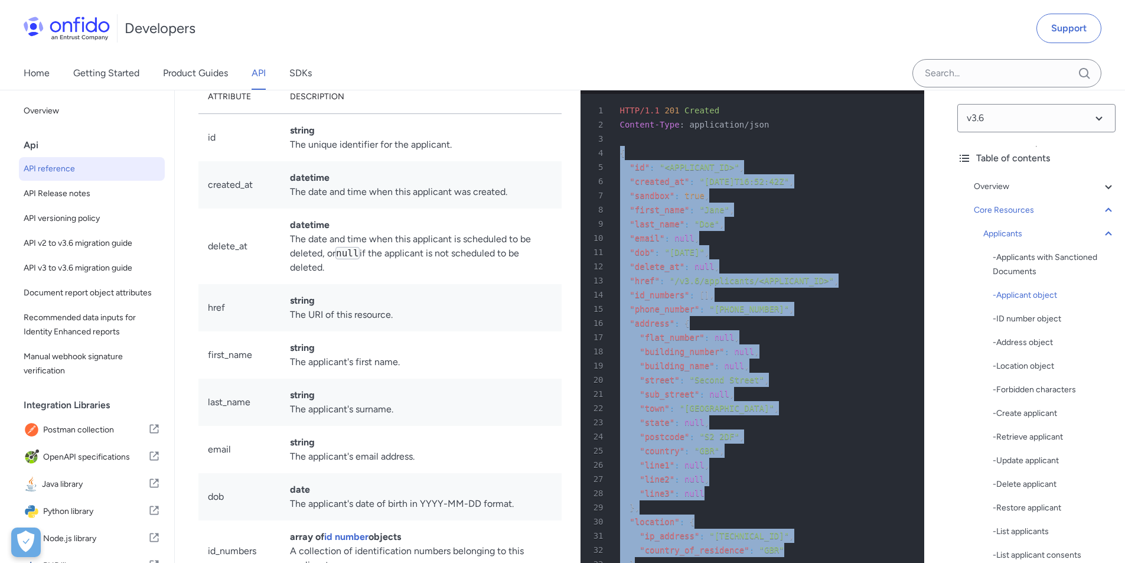
copy pre "{ 5 "id" : "<APPLICANT_ID>" , 6 "created_at" : "2019-10-09T16:52:42Z" , 7 "sand…"
click at [1105, 233] on icon at bounding box center [1108, 234] width 6 height 4
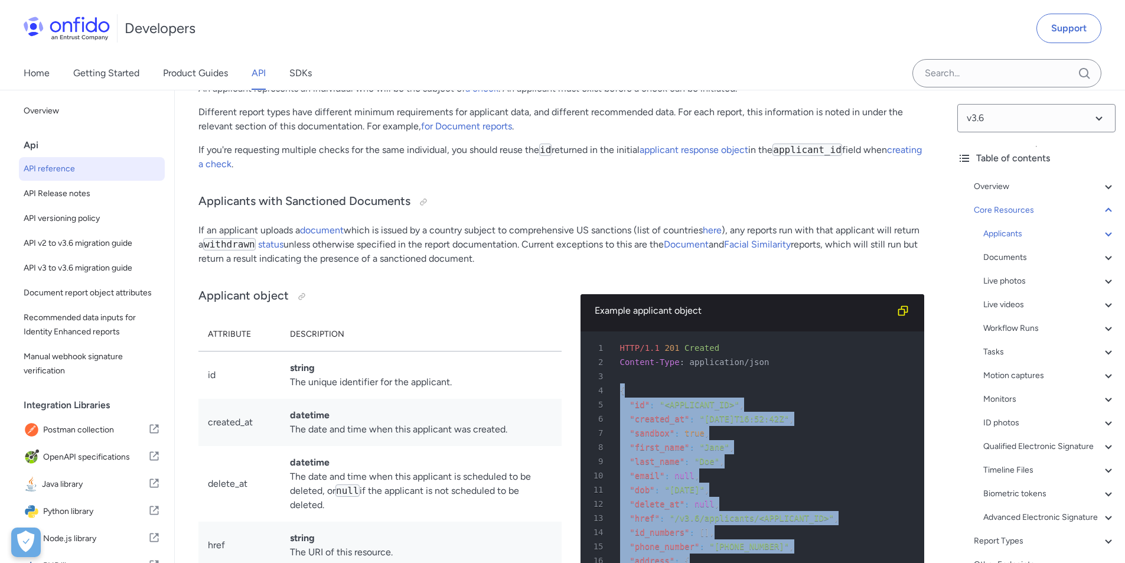
click at [1012, 260] on div "Documents" at bounding box center [1049, 257] width 132 height 14
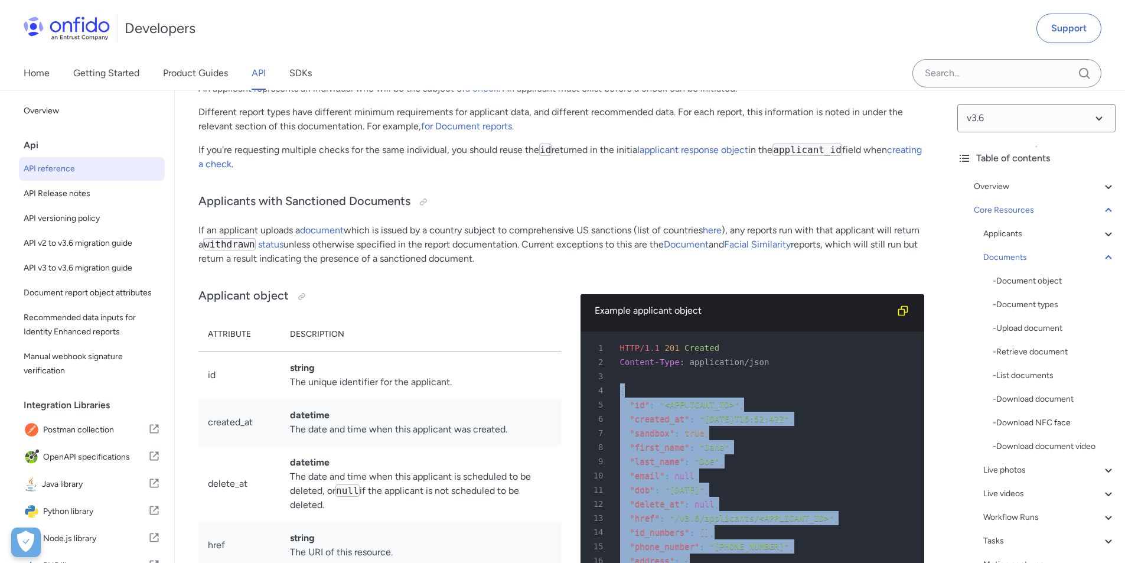
scroll to position [18398, 0]
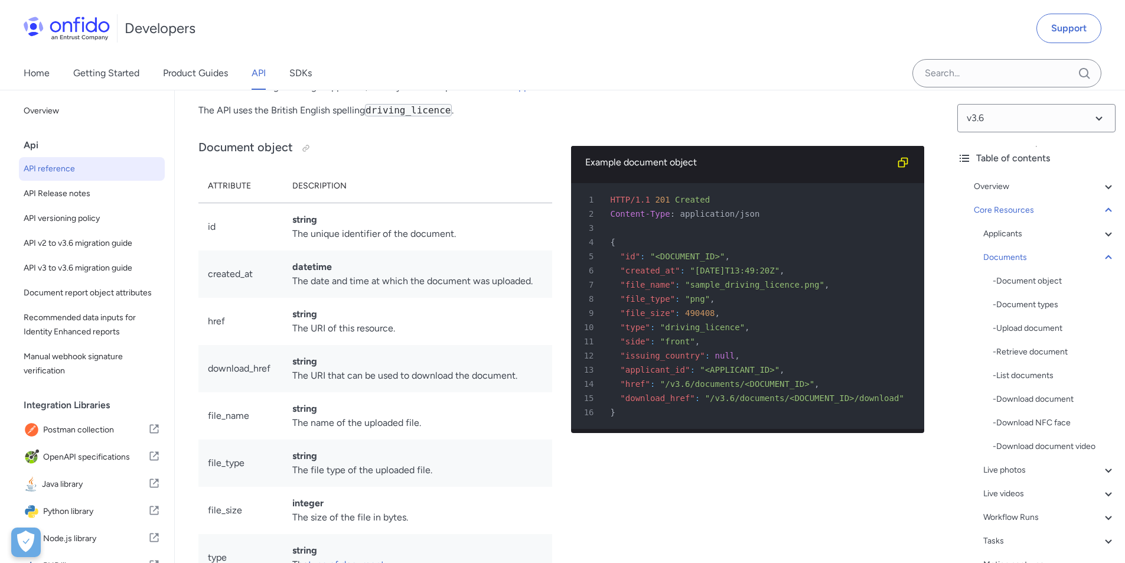
click at [1041, 353] on div "- Retrieve document" at bounding box center [1054, 352] width 123 height 14
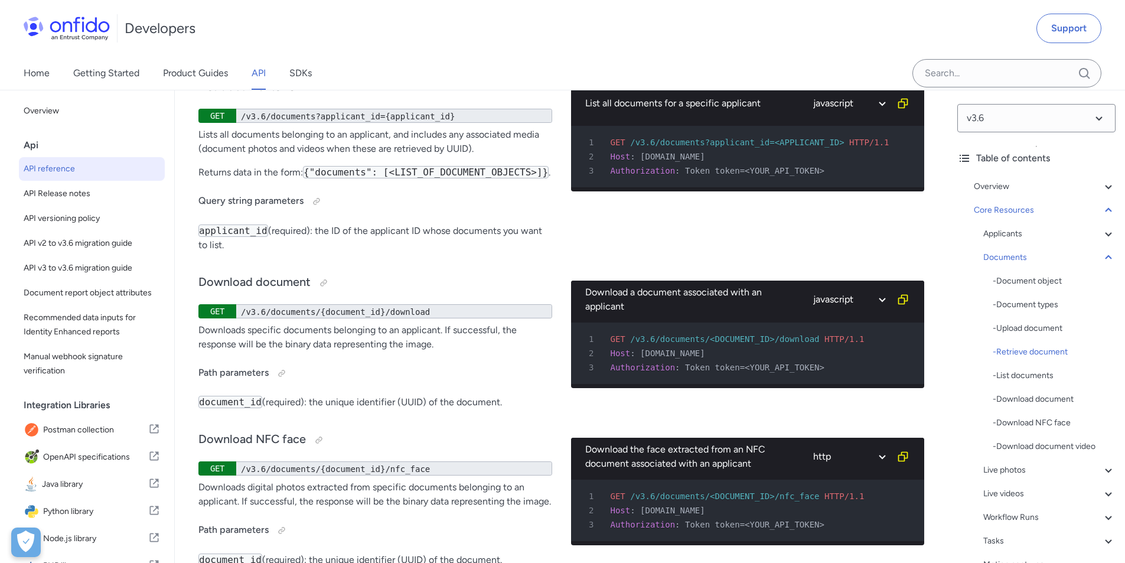
click at [1092, 468] on div "Live photos" at bounding box center [1049, 470] width 132 height 14
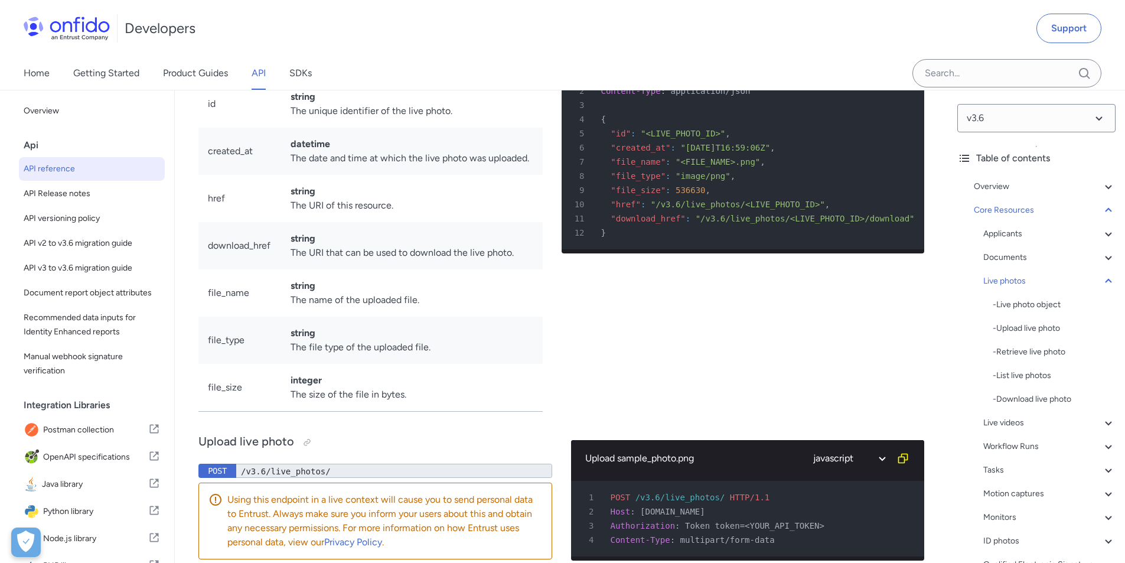
click at [1007, 279] on div "Live photos" at bounding box center [1049, 281] width 132 height 14
click at [999, 303] on div "Live videos" at bounding box center [1049, 305] width 132 height 14
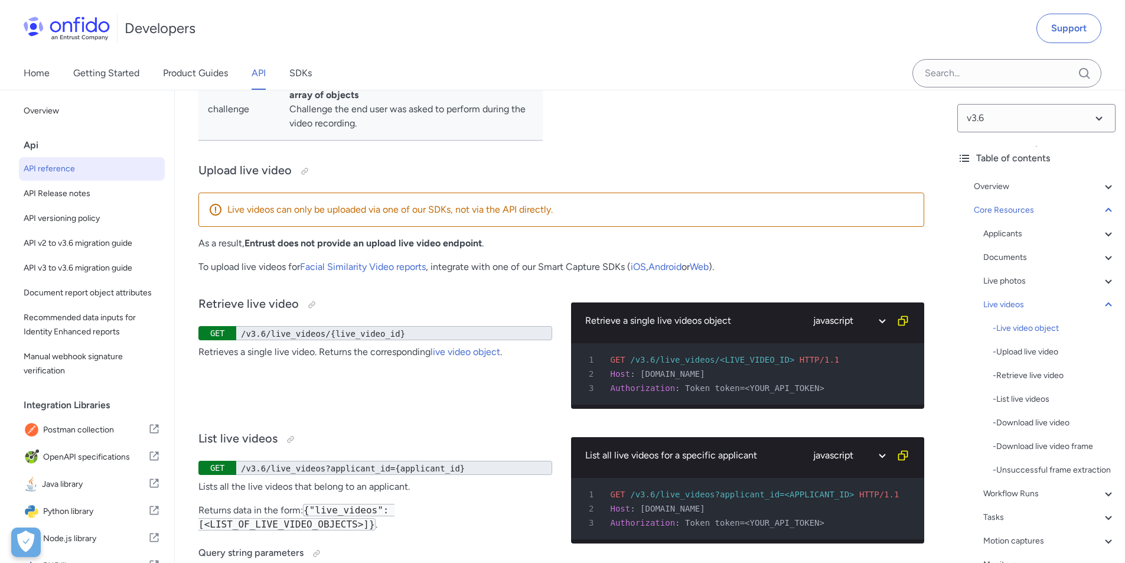
scroll to position [23903, 0]
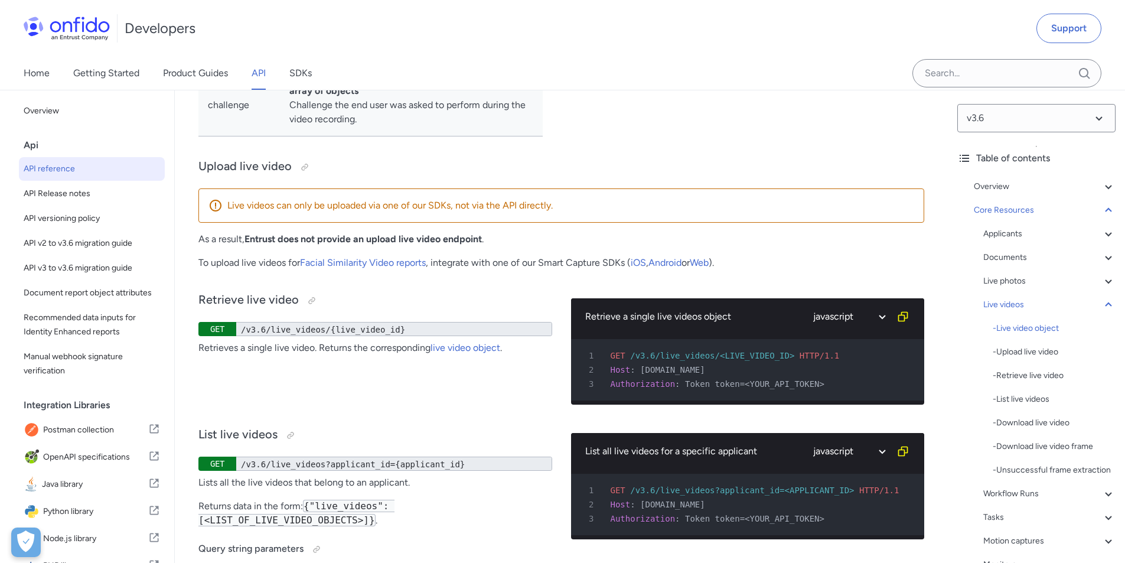
click at [1012, 402] on div "- List live videos" at bounding box center [1054, 399] width 123 height 14
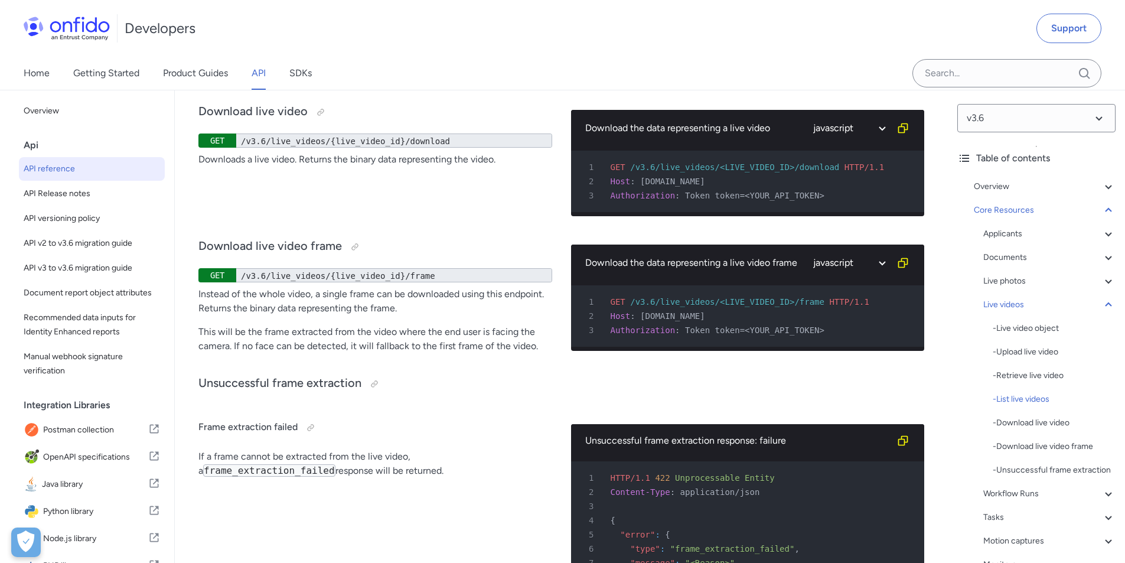
click at [1019, 331] on div "- Live video object" at bounding box center [1054, 328] width 123 height 14
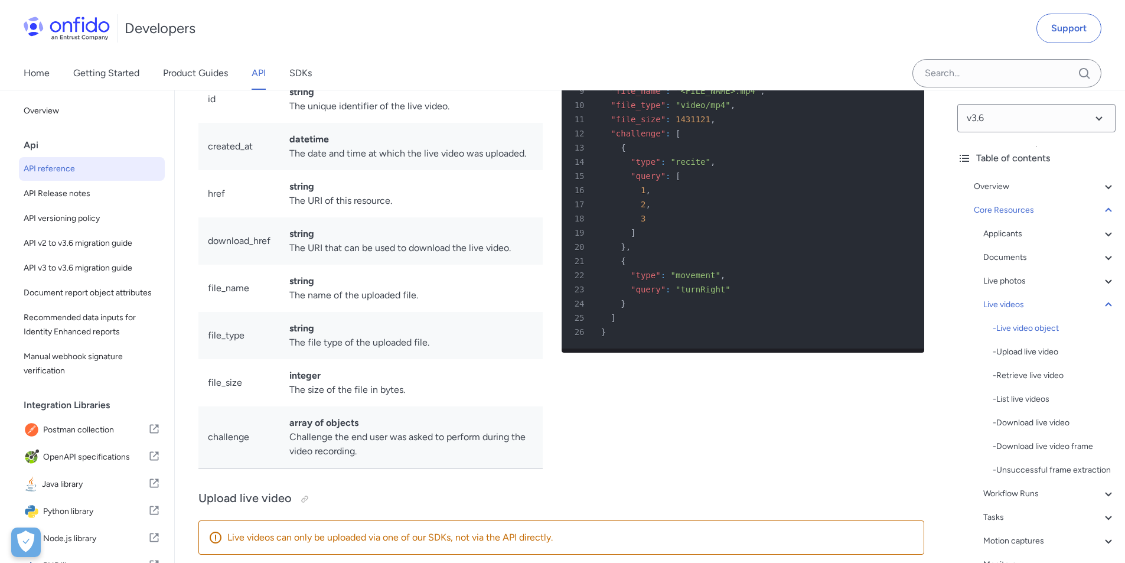
click at [1005, 308] on div "Live videos" at bounding box center [1049, 305] width 132 height 14
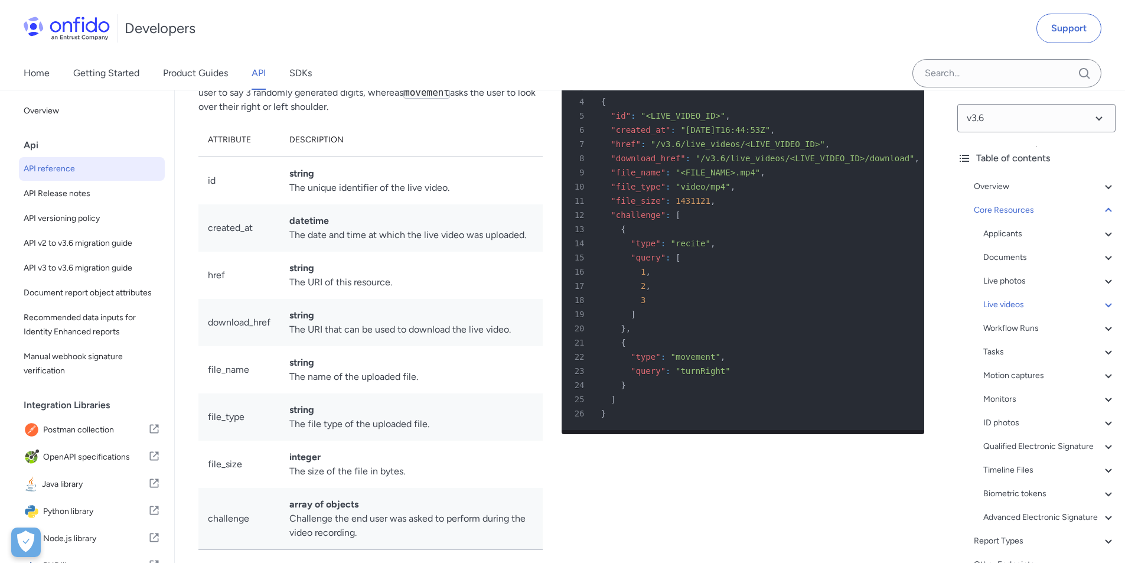
click at [1025, 258] on div "Documents" at bounding box center [1049, 257] width 132 height 14
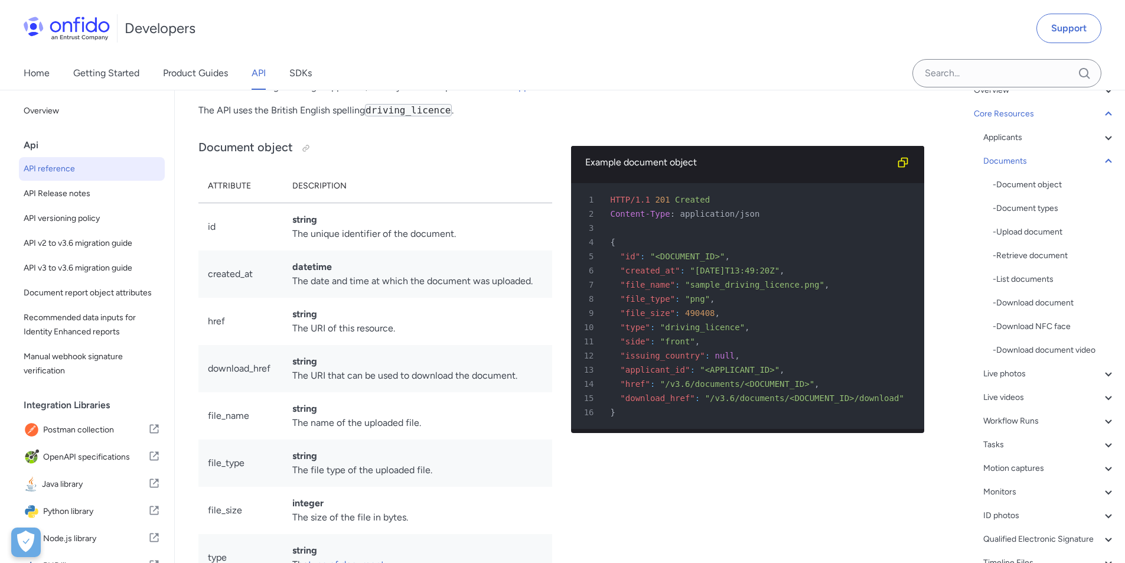
scroll to position [118, 0]
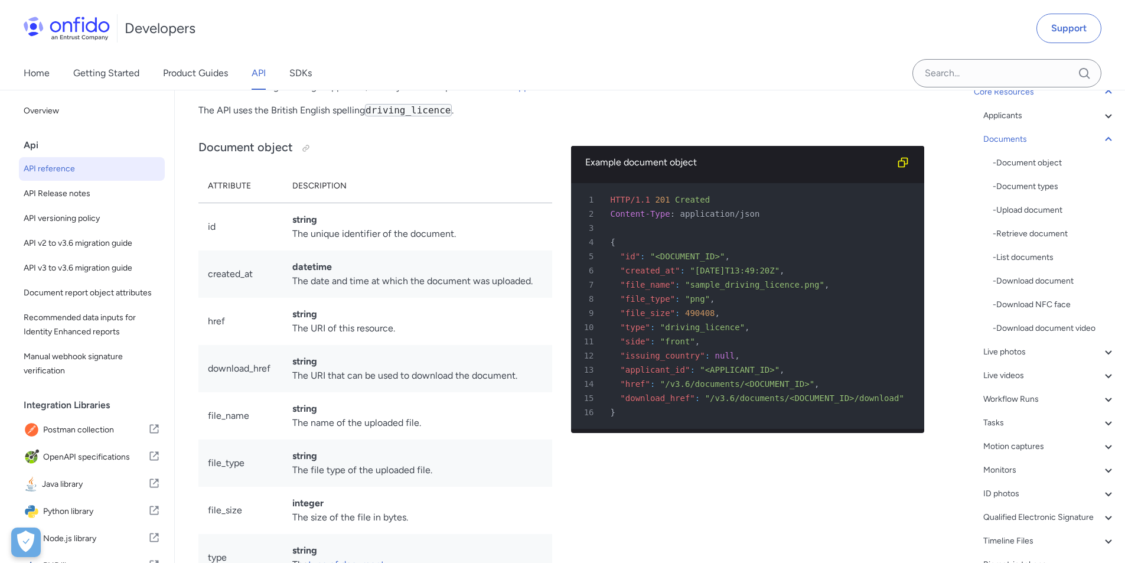
click at [1019, 445] on div "Motion captures" at bounding box center [1049, 446] width 132 height 14
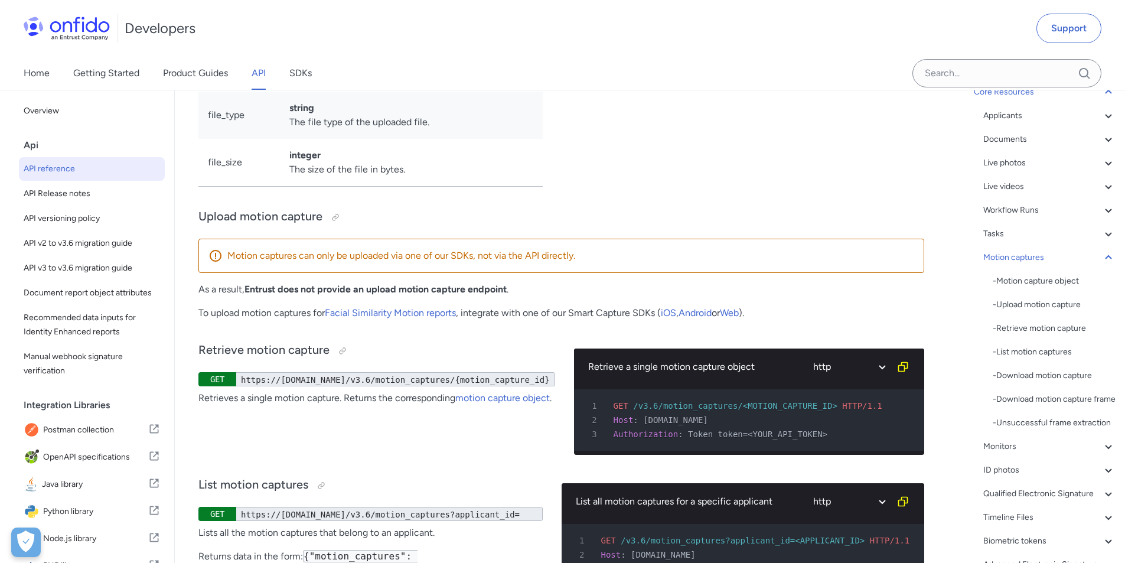
click at [1052, 281] on div "- Motion capture object" at bounding box center [1054, 281] width 123 height 14
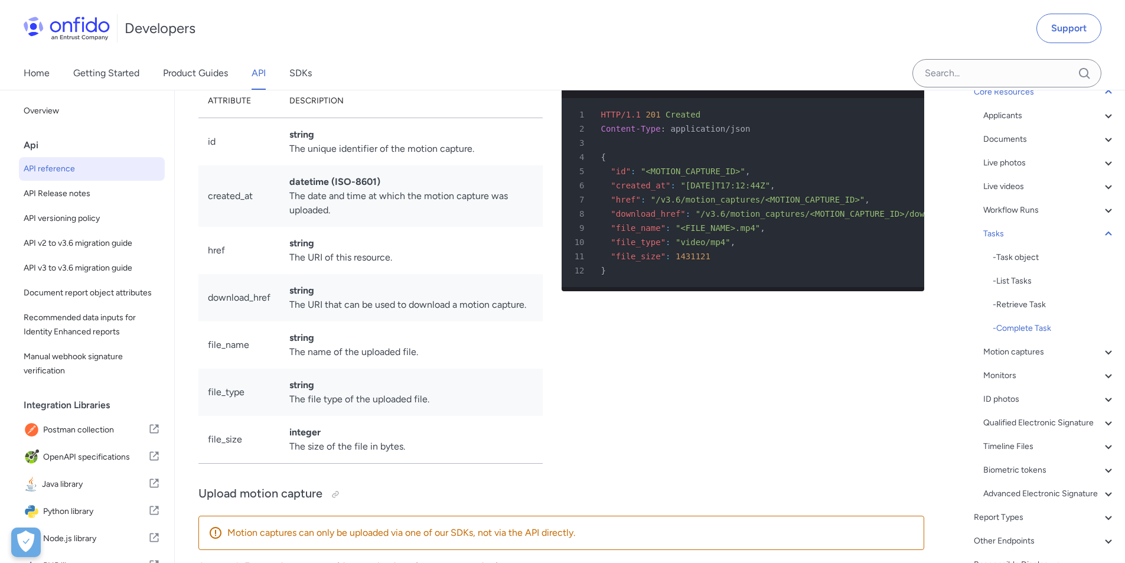
scroll to position [32345, 0]
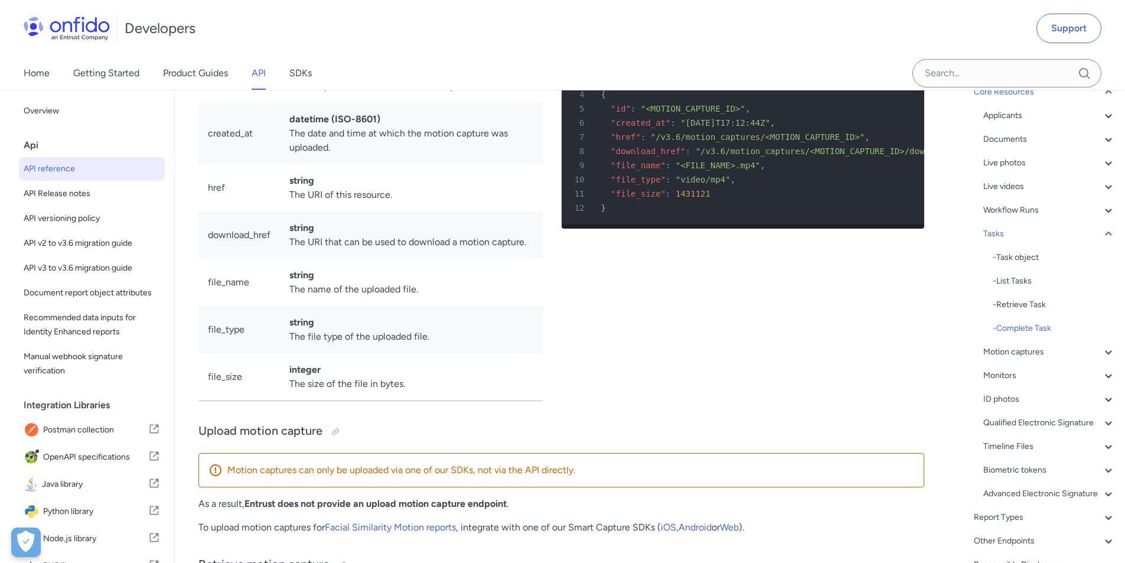
click at [1102, 396] on icon at bounding box center [1109, 399] width 14 height 14
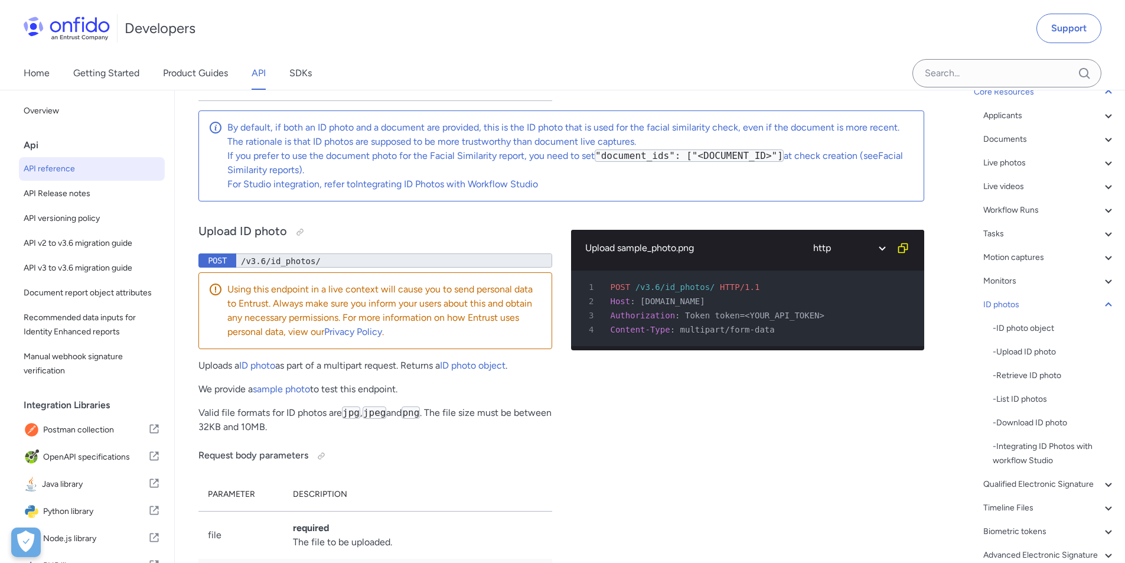
click at [1035, 349] on div "- Upload ID photo" at bounding box center [1054, 352] width 123 height 14
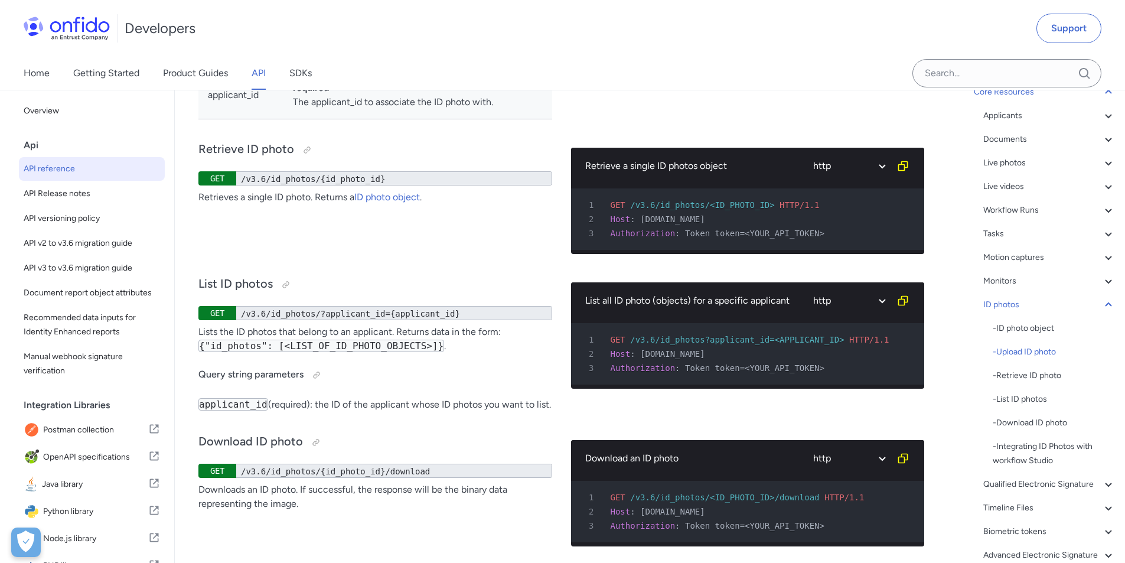
scroll to position [37682, 0]
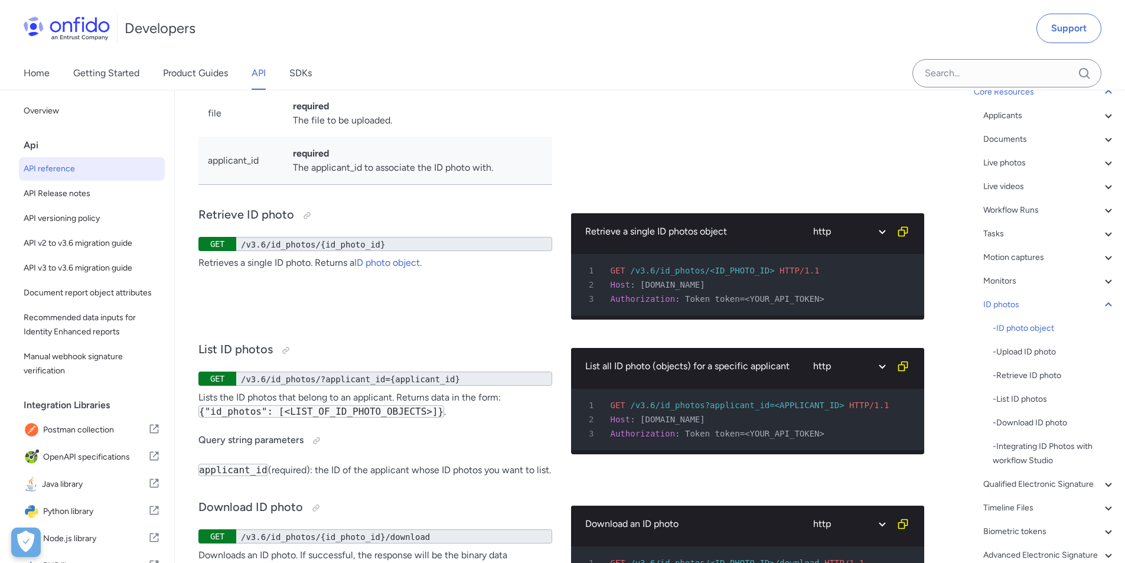
click at [1005, 304] on div "ID photos" at bounding box center [1049, 305] width 132 height 14
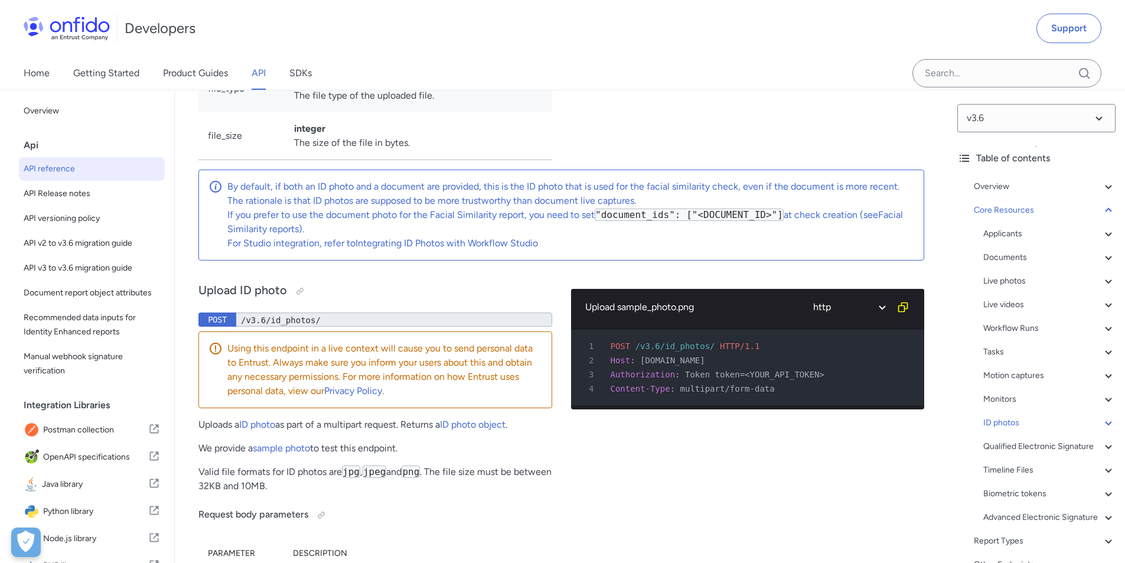
click at [988, 354] on div "Tasks" at bounding box center [1049, 352] width 132 height 14
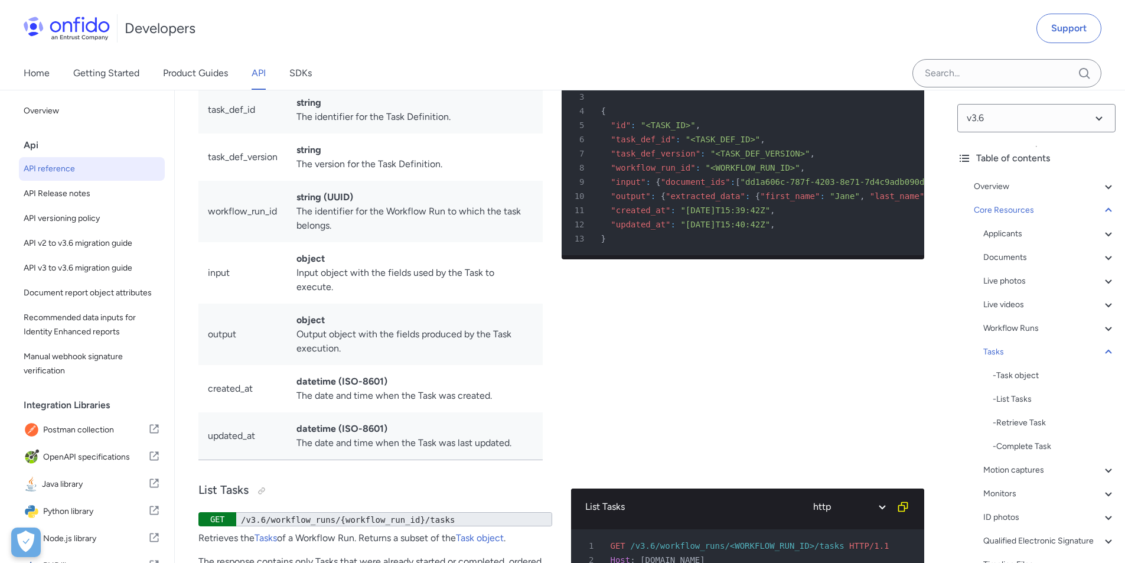
click at [995, 353] on div "Tasks" at bounding box center [1049, 352] width 132 height 14
click at [1012, 326] on div "Workflow Runs" at bounding box center [1049, 328] width 132 height 14
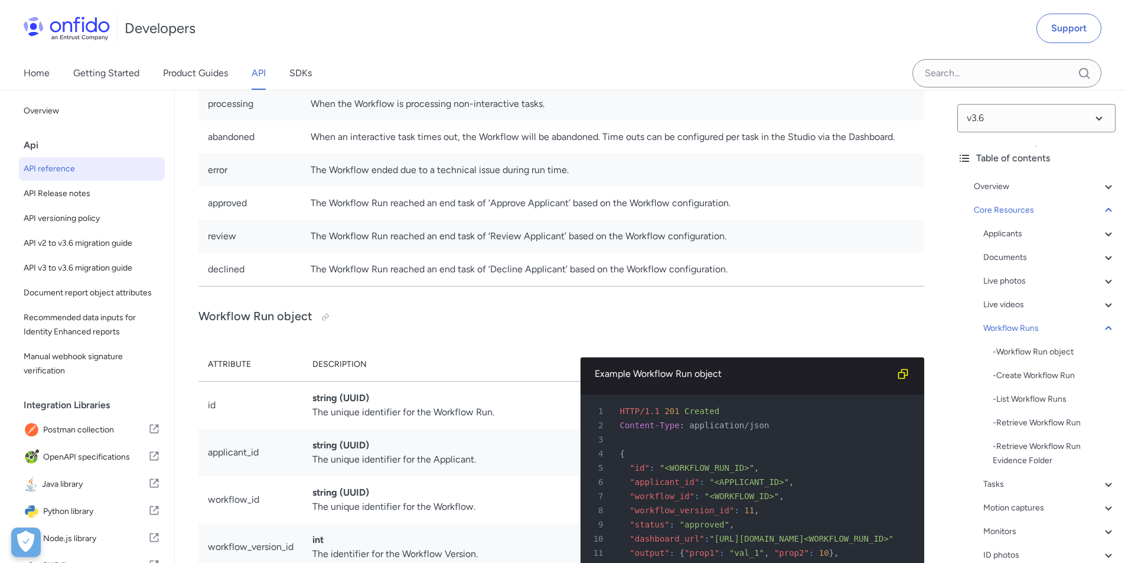
scroll to position [25913, 0]
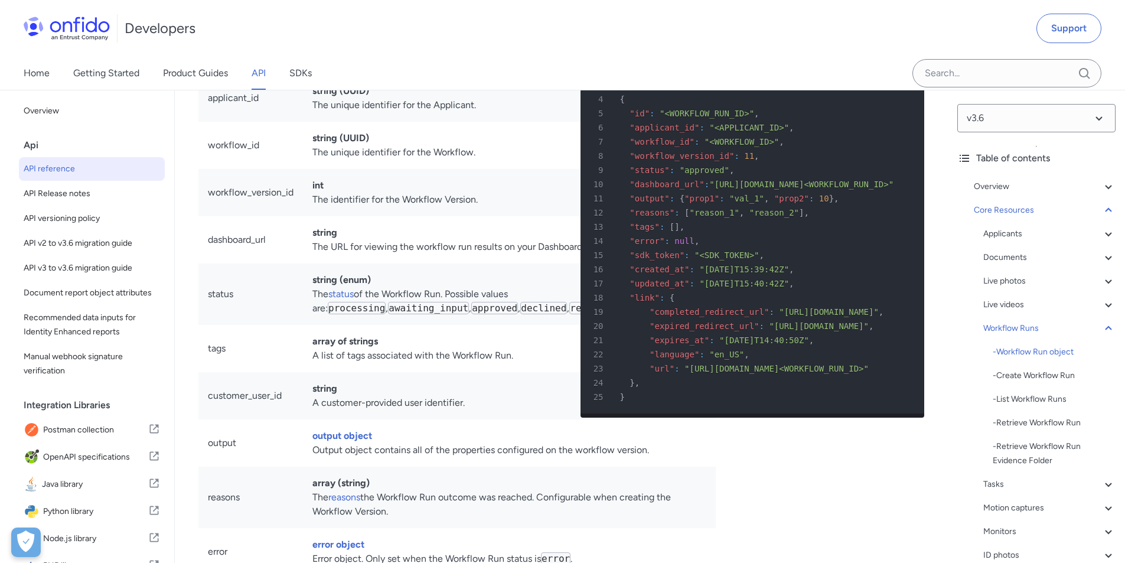
click at [1040, 376] on div "- Create Workflow Run" at bounding box center [1054, 376] width 123 height 14
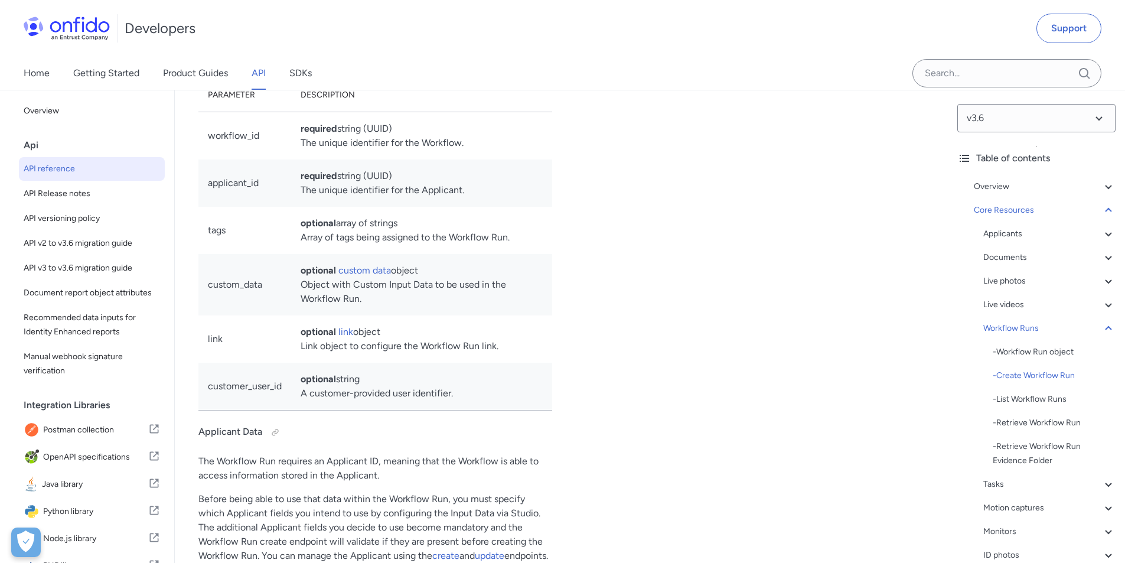
click at [1011, 259] on div "Documents" at bounding box center [1049, 257] width 132 height 14
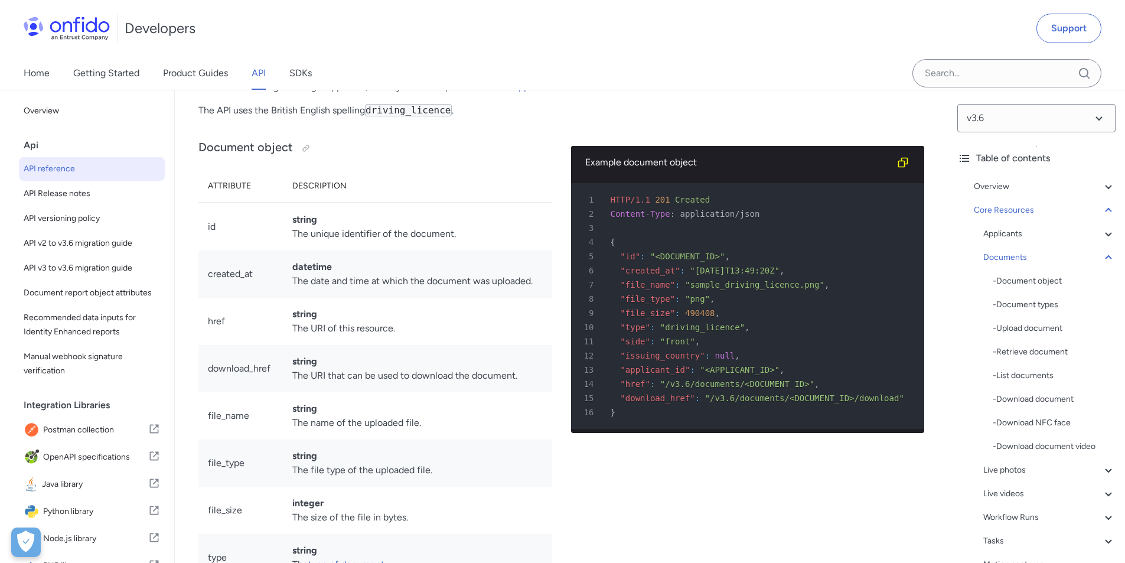
click at [1025, 325] on div "- Upload document" at bounding box center [1054, 328] width 123 height 14
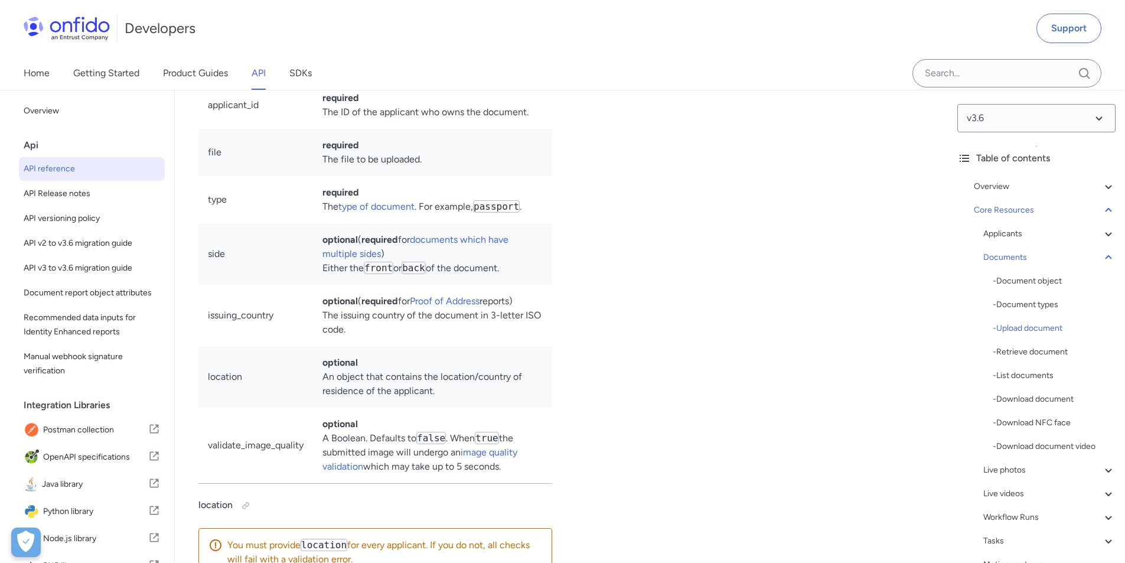
scroll to position [19817, 0]
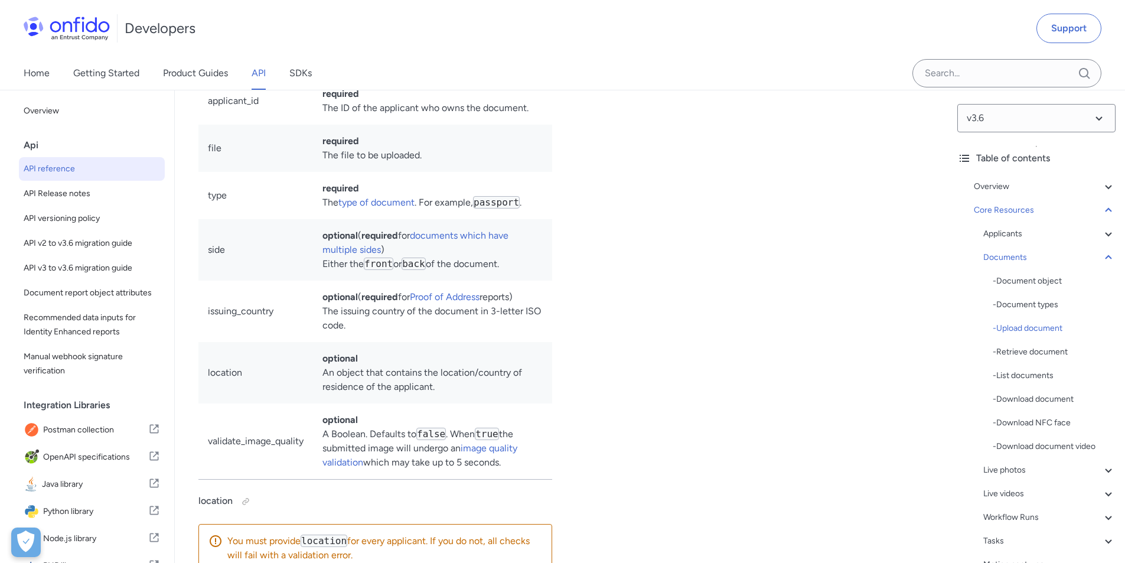
click at [1018, 473] on div "Live photos" at bounding box center [1049, 470] width 132 height 14
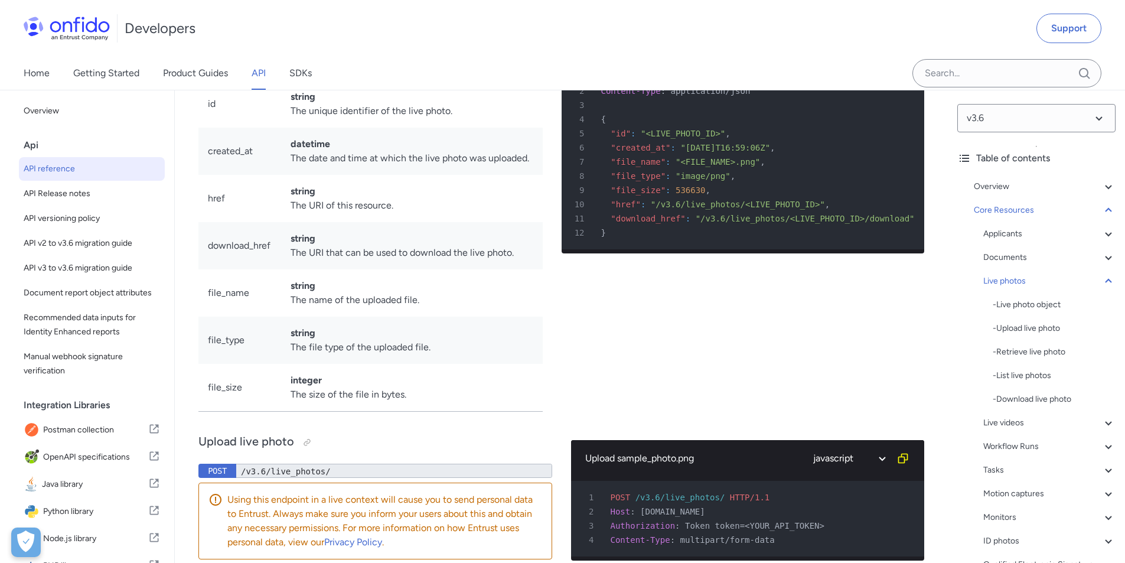
click at [1009, 426] on div "Live videos" at bounding box center [1049, 423] width 132 height 14
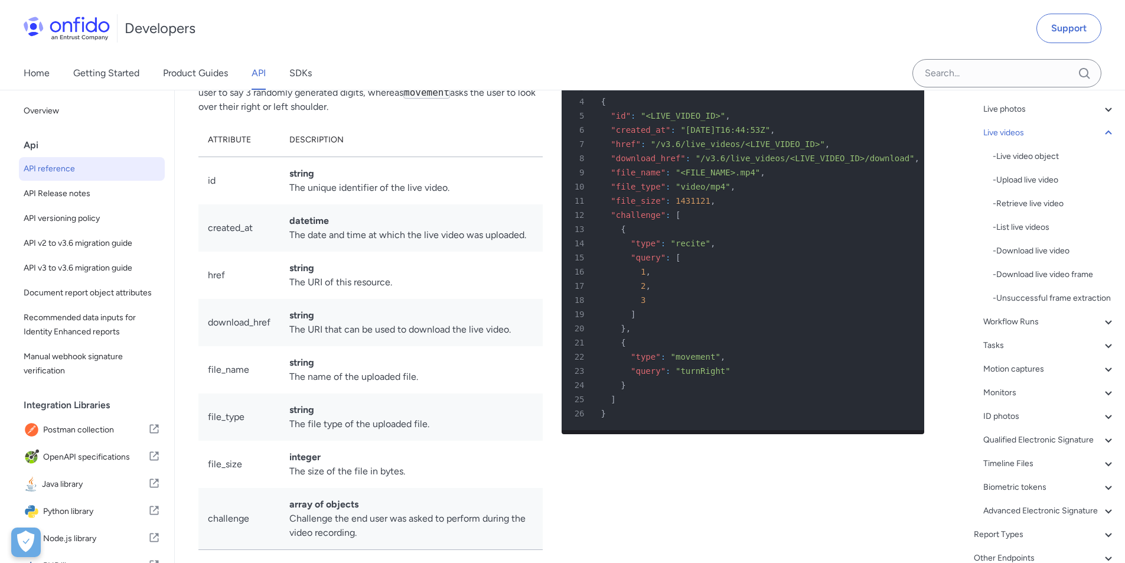
scroll to position [177, 0]
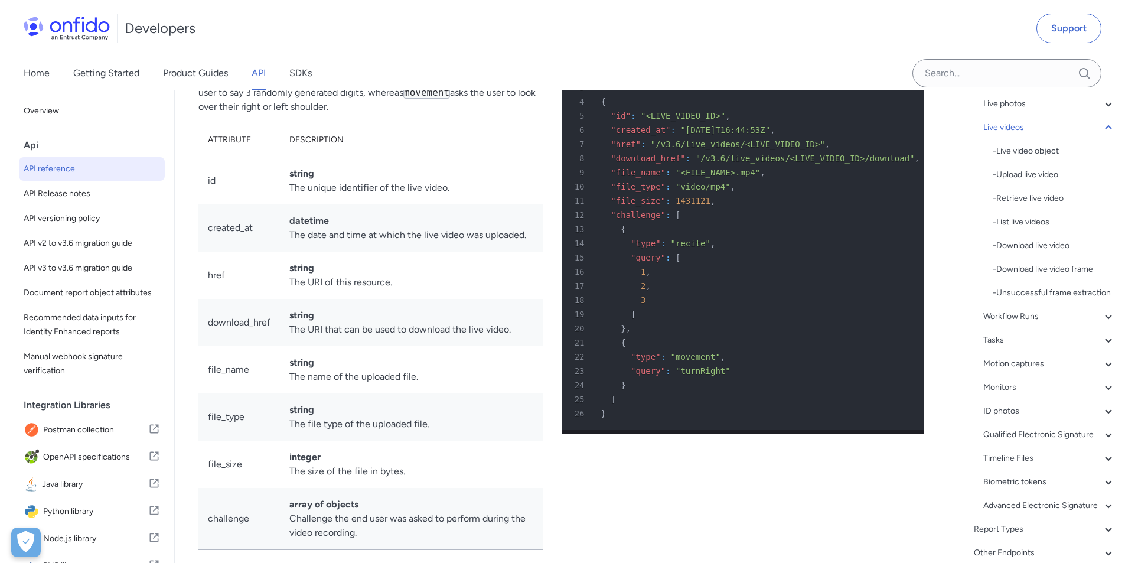
click at [1001, 395] on div "Monitors" at bounding box center [1049, 387] width 132 height 14
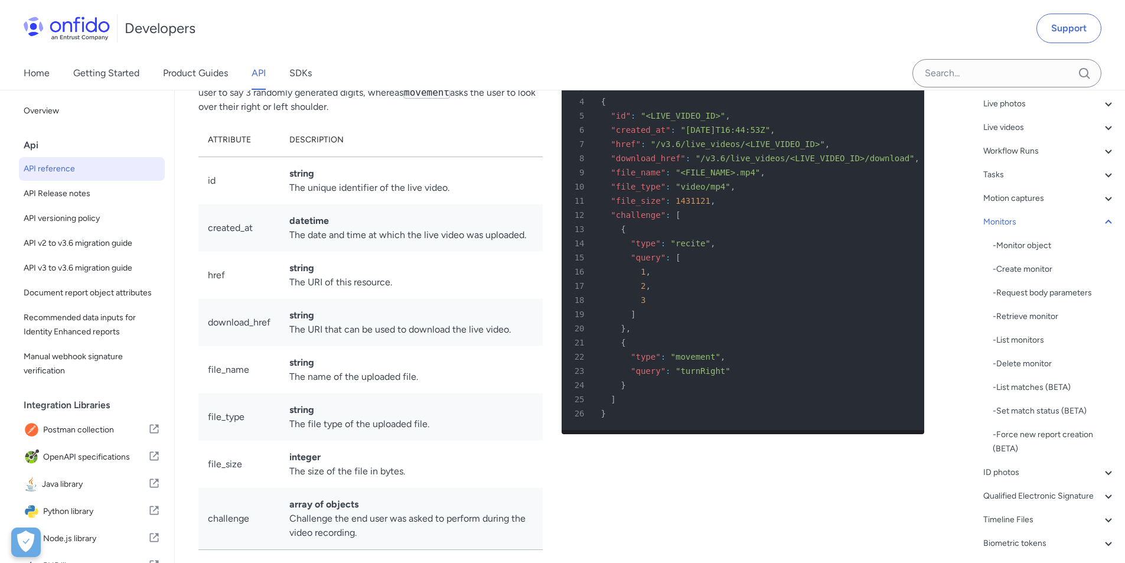
scroll to position [34326, 0]
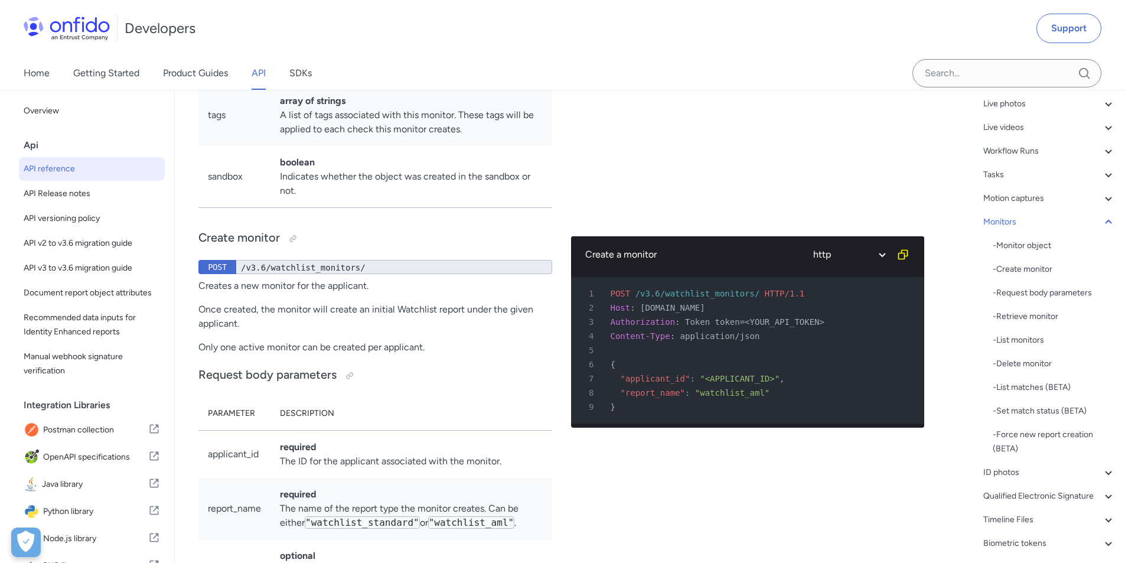
click at [1102, 223] on icon at bounding box center [1109, 222] width 14 height 14
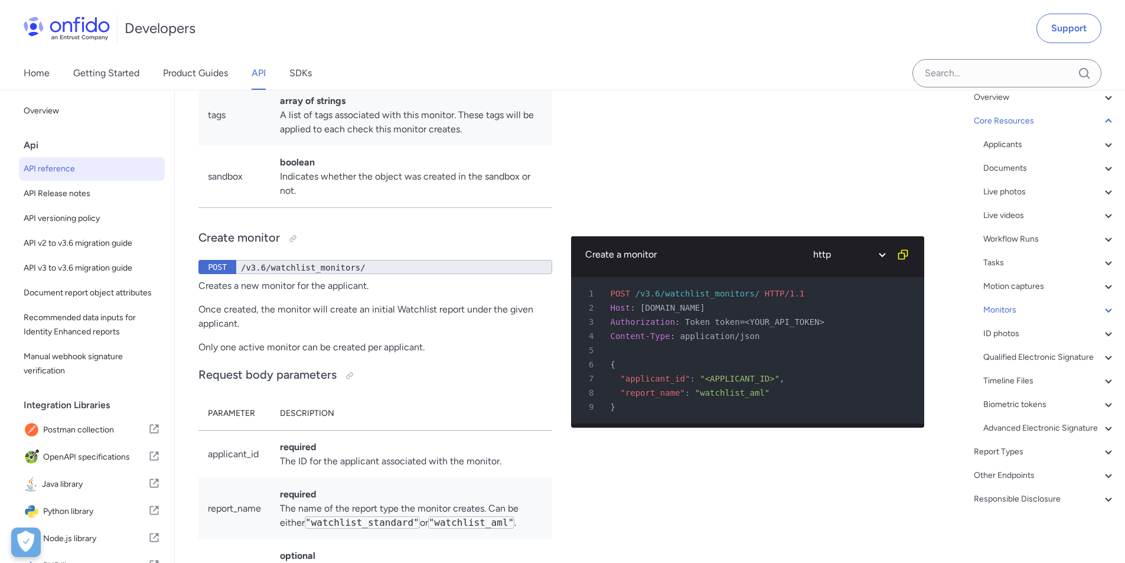
scroll to position [0, 0]
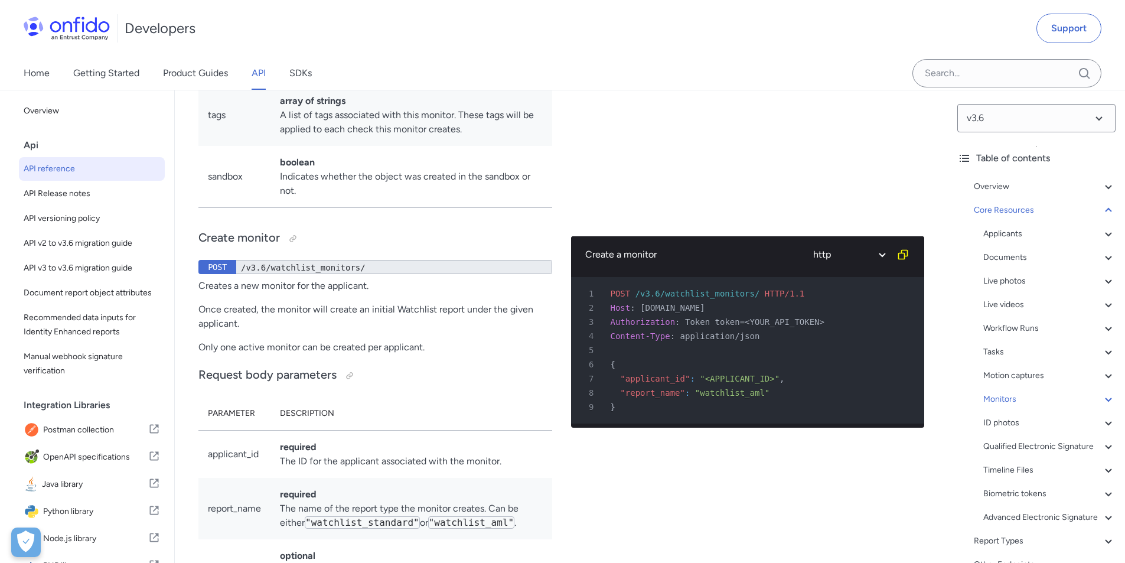
click at [1001, 327] on div "Workflow Runs" at bounding box center [1049, 328] width 132 height 14
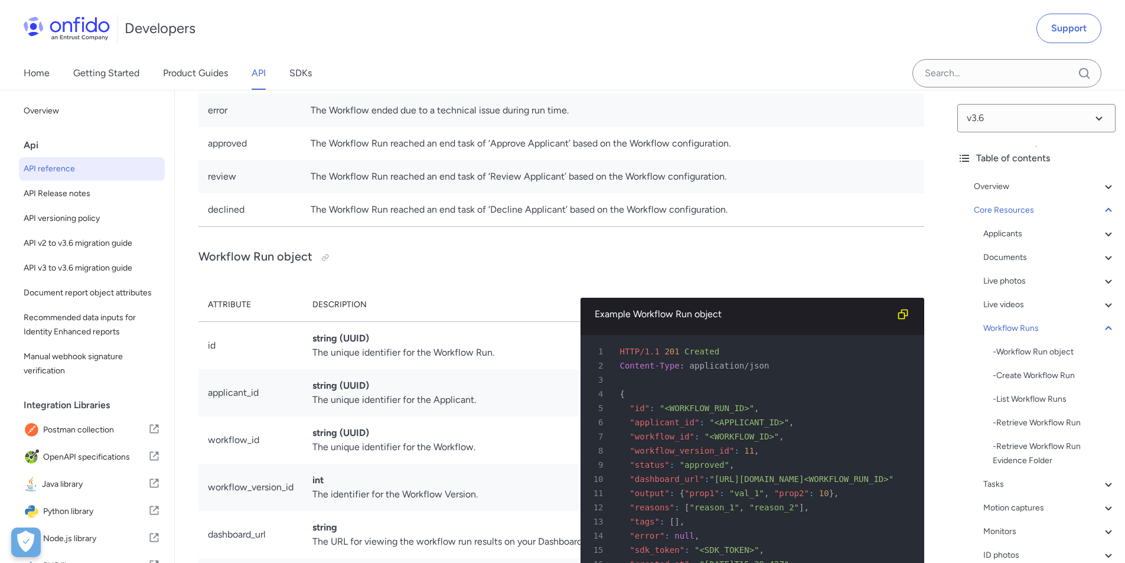
scroll to position [25618, 0]
click at [1019, 373] on div "- Create Workflow Run" at bounding box center [1054, 376] width 123 height 14
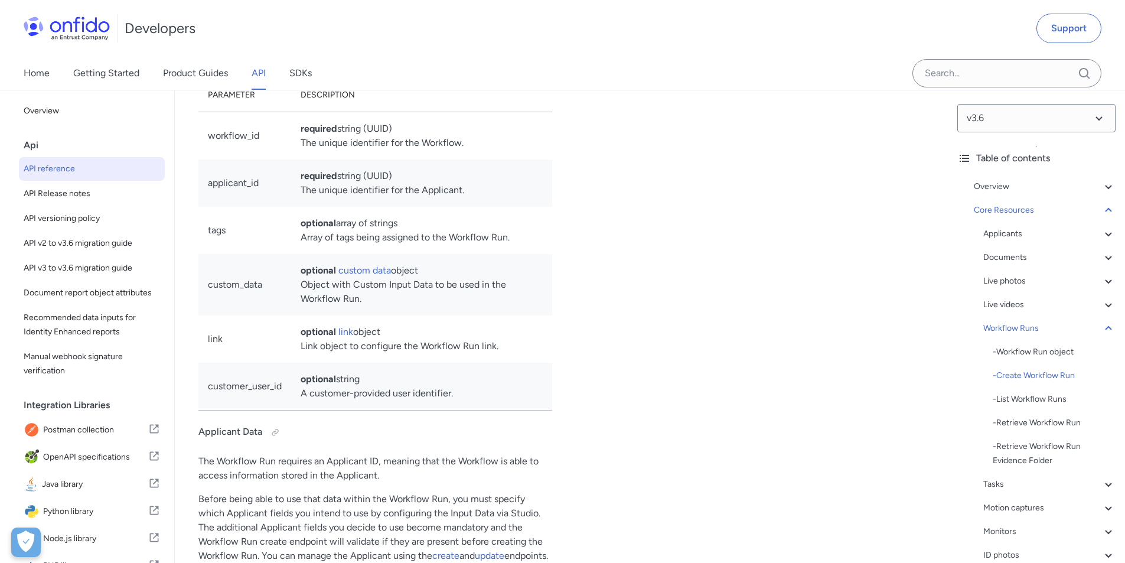
drag, startPoint x: 722, startPoint y: 192, endPoint x: 662, endPoint y: 194, distance: 59.7
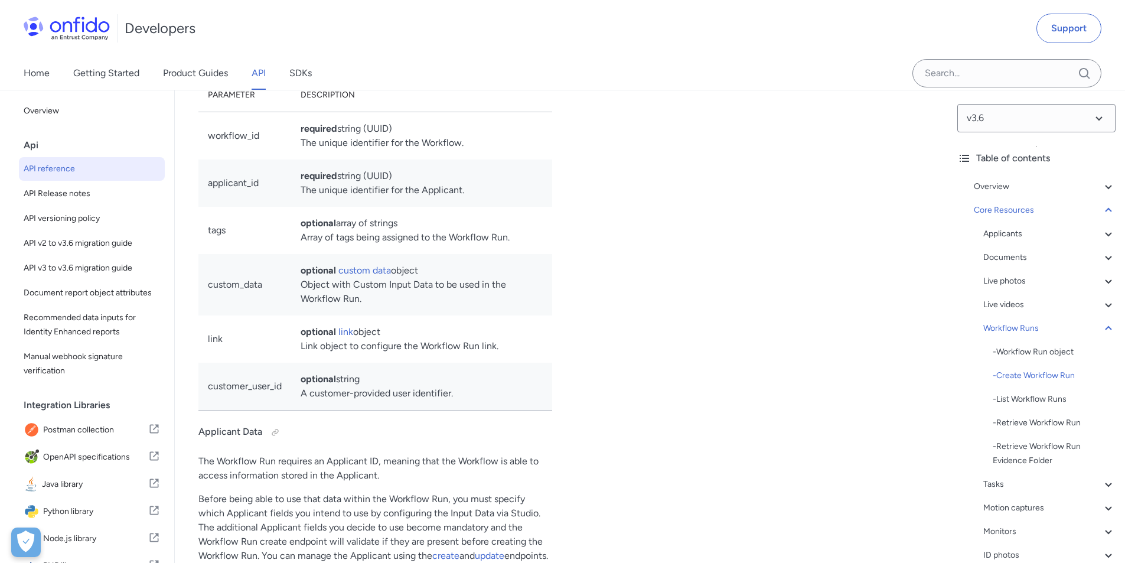
copy span "workflow_runs"
drag, startPoint x: 623, startPoint y: 312, endPoint x: 606, endPoint y: 261, distance: 53.6
copy pre "{ 7 "workflow_id" : "<WORKFLOW_ID>" , 8 "applicant_id" : "<APPLICANT_ID" 9 }"
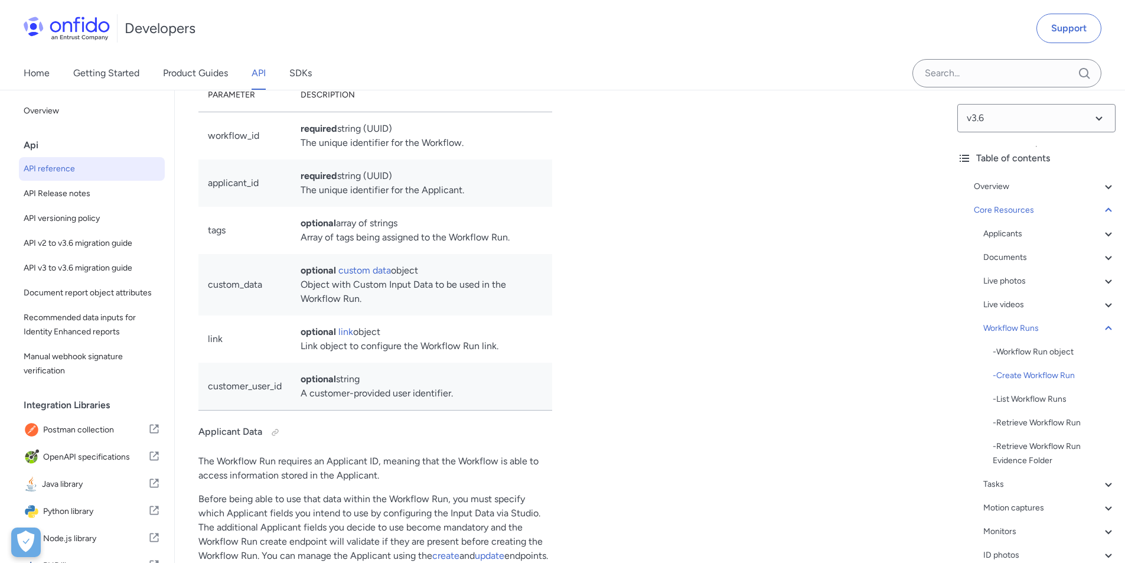
drag, startPoint x: 631, startPoint y: 311, endPoint x: 588, endPoint y: 263, distance: 65.2
copy pre "{ 7 "workflow_id" : "<WORKFLOW_ID>" , 8 "applicant_id" : "<APPLICANT_ID" 9 }"
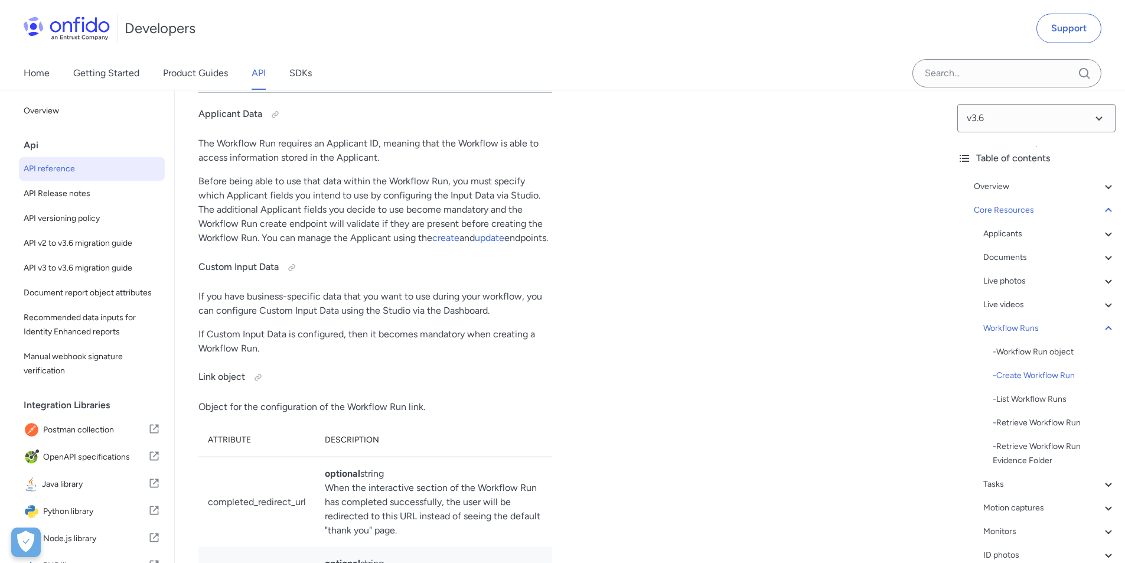
scroll to position [28188, 0]
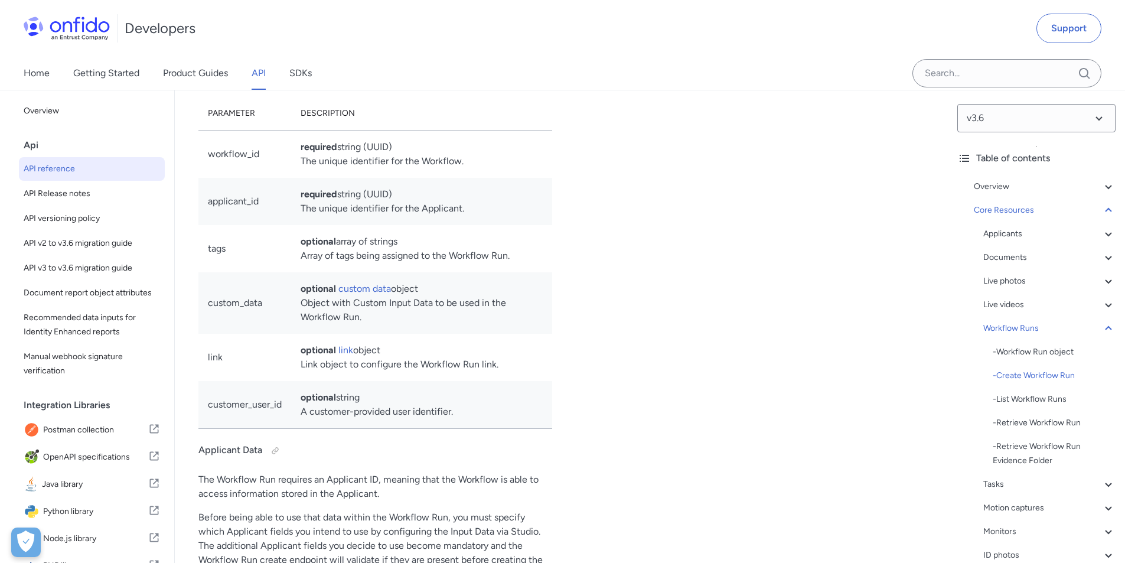
scroll to position [27834, 0]
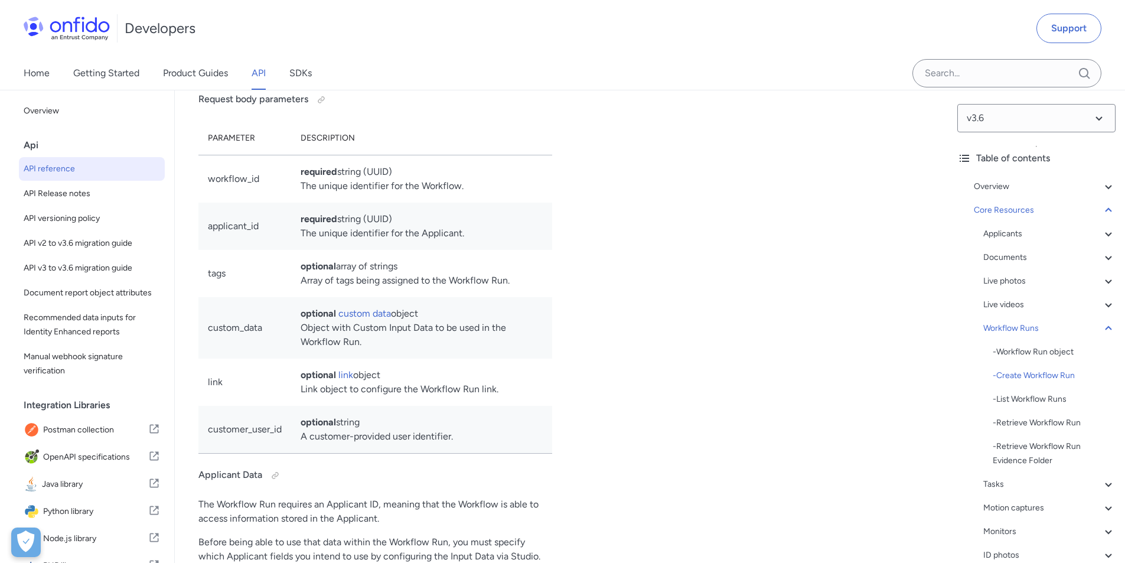
drag, startPoint x: 630, startPoint y: 356, endPoint x: 607, endPoint y: 297, distance: 62.8
copy pre "{ 7 "workflow_id" : "<WORKFLOW_ID>" , 8 "applicant_id" : "<APPLICANT_ID" 9 }"
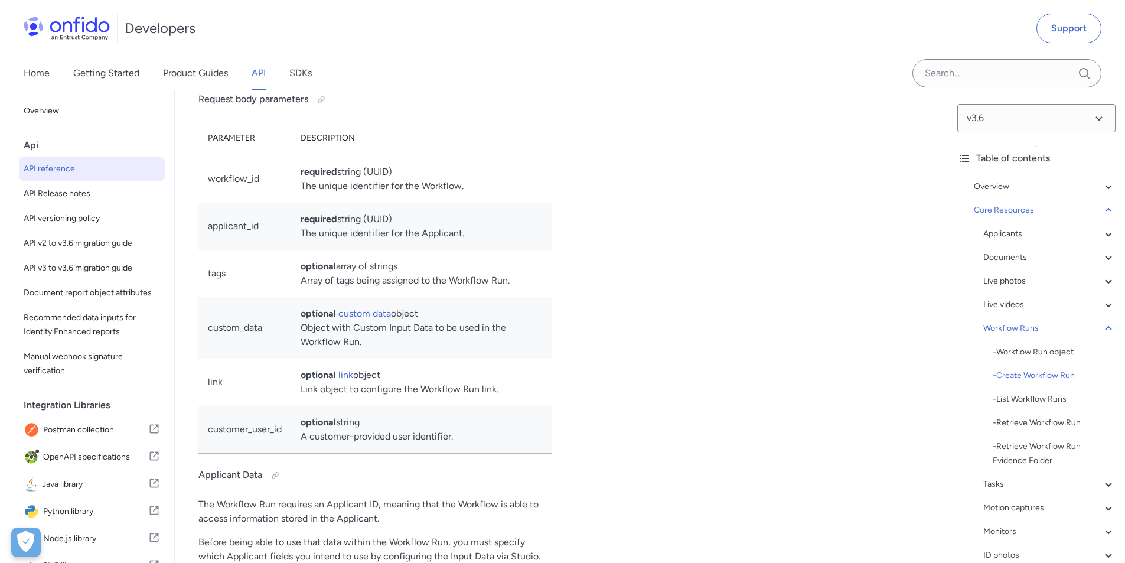
click at [1035, 348] on div "- Workflow Run object" at bounding box center [1054, 352] width 123 height 14
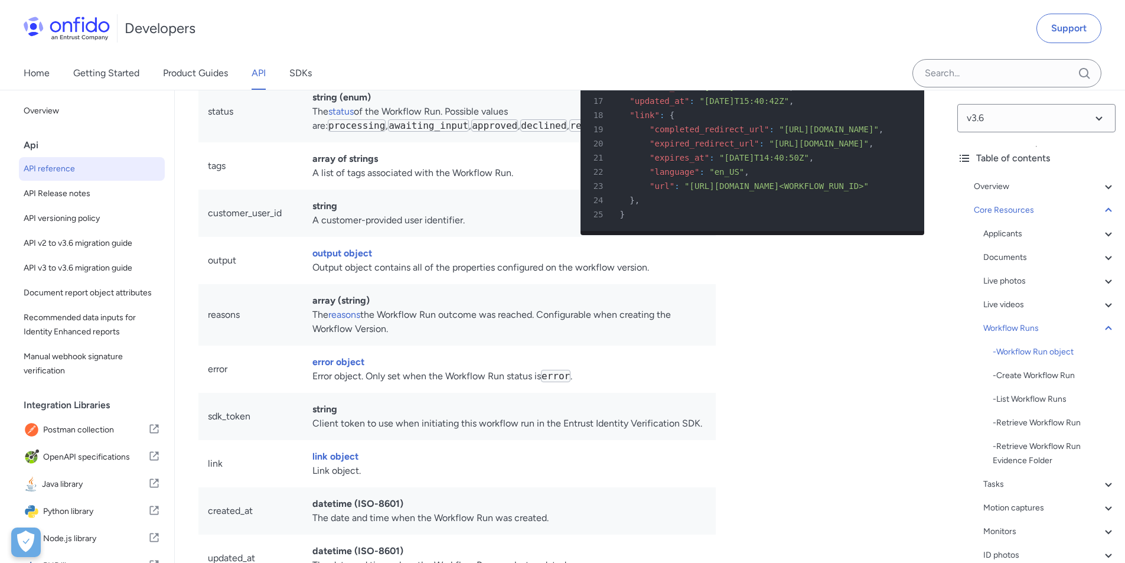
scroll to position [0, 13]
drag, startPoint x: 781, startPoint y: 243, endPoint x: 900, endPoint y: 242, distance: 119.3
click at [894, 6] on span ""[URL][DOMAIN_NAME]<WORKFLOW_RUN_ID>"" at bounding box center [801, 1] width 184 height 9
click at [842, 23] on div "11 "output" : { "prop1" : "val_1" , "prop2" : 10 } ," at bounding box center [746, 16] width 323 height 14
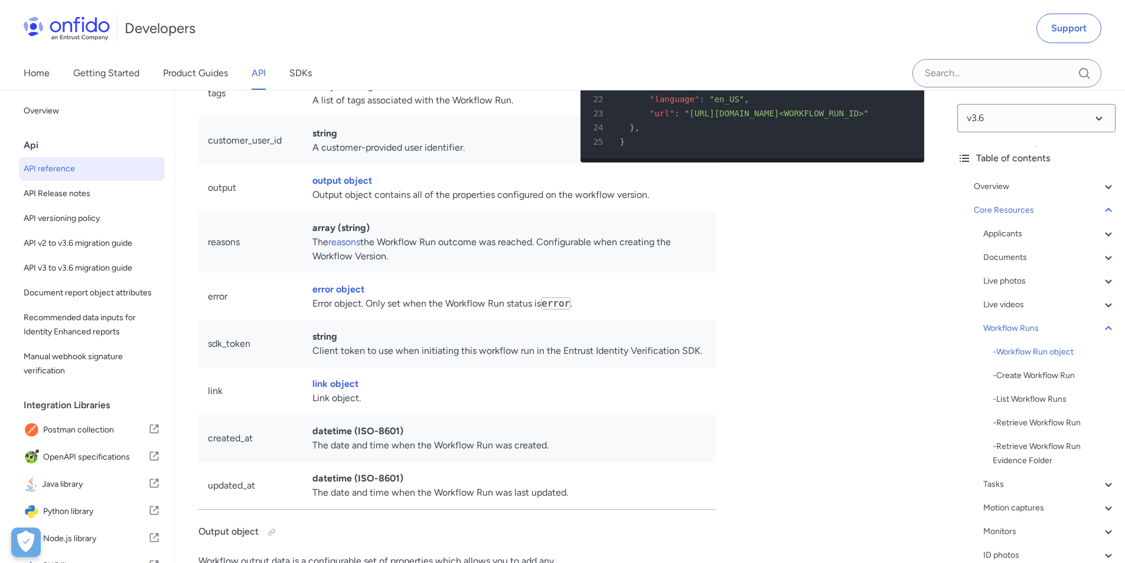
scroll to position [26096, 0]
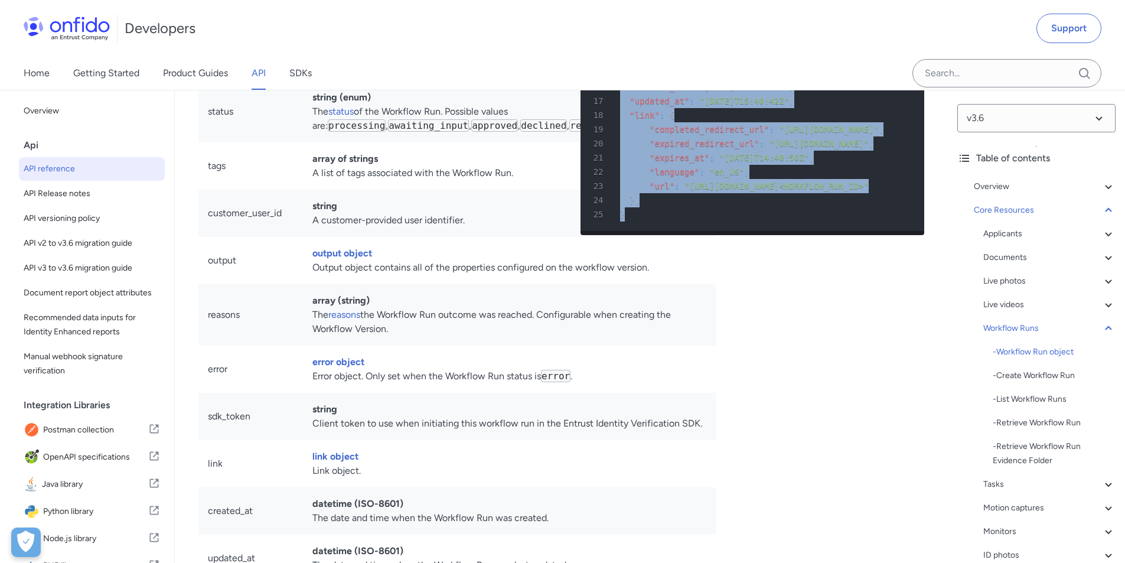
drag, startPoint x: 595, startPoint y: 457, endPoint x: 578, endPoint y: 157, distance: 300.5
click at [581, 157] on pre "1 HTTP/1.1 201 Created 2 Content-Type : application/json 3 4 { 5 "id" : "<WORKF…" at bounding box center [753, 44] width 344 height 373
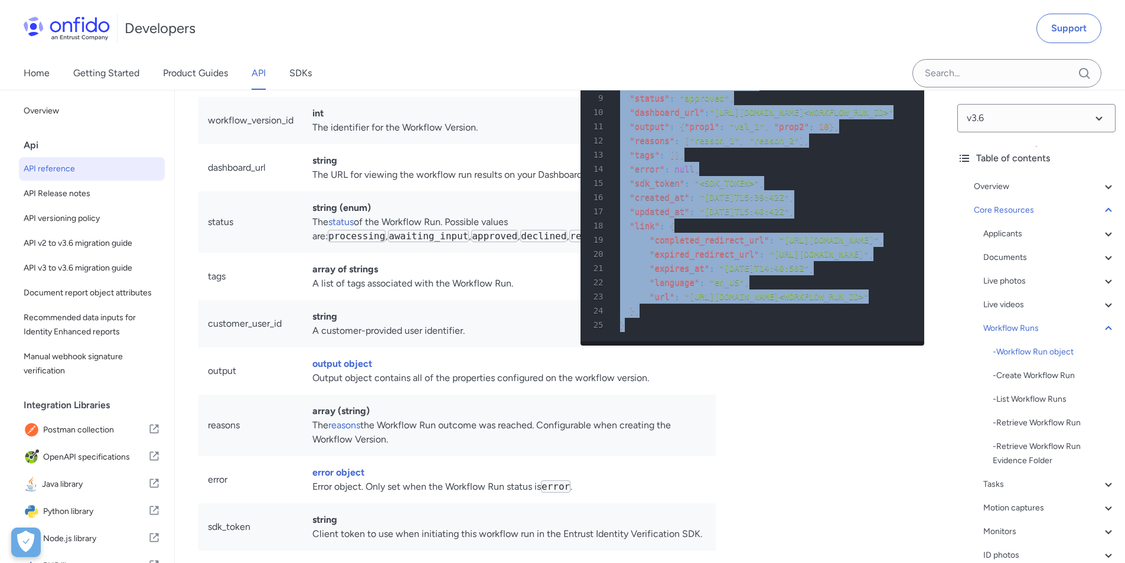
scroll to position [25978, 0]
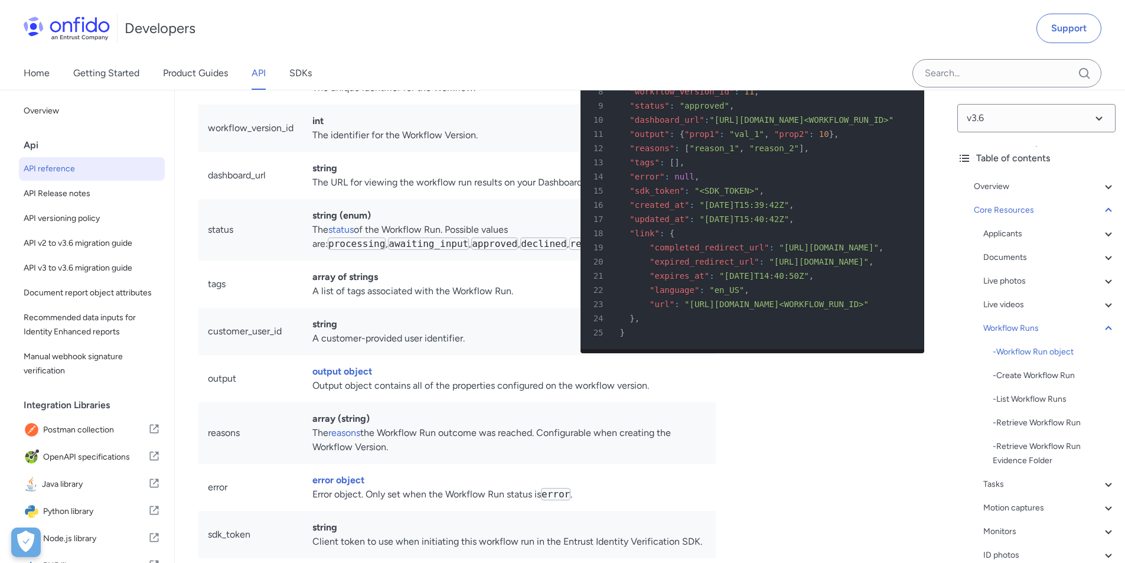
click at [1038, 447] on div "- Retrieve Workflow Run Evidence Folder" at bounding box center [1054, 453] width 123 height 28
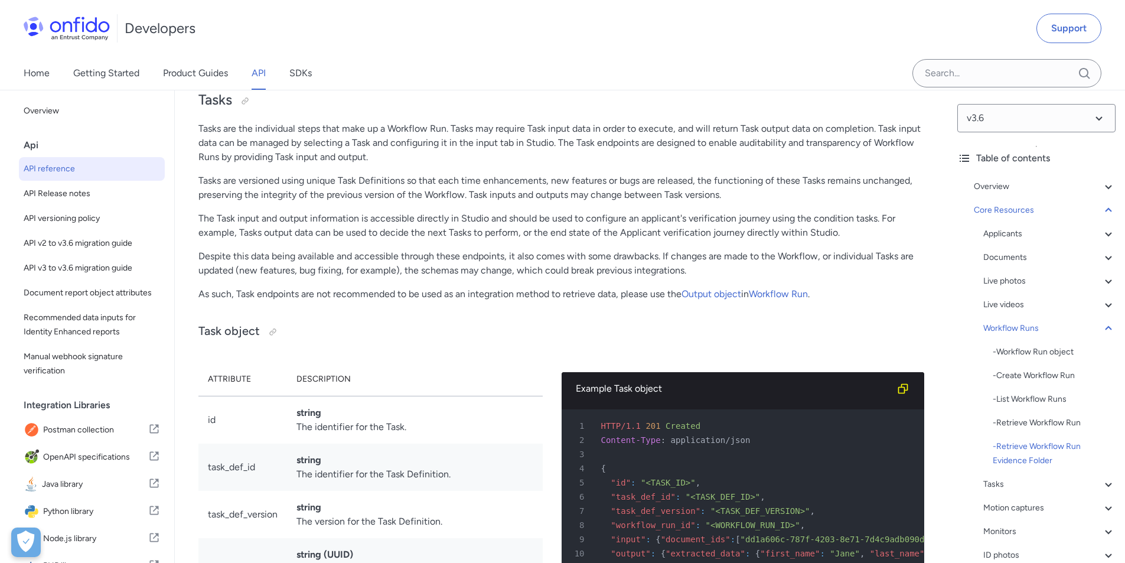
scroll to position [30105, 0]
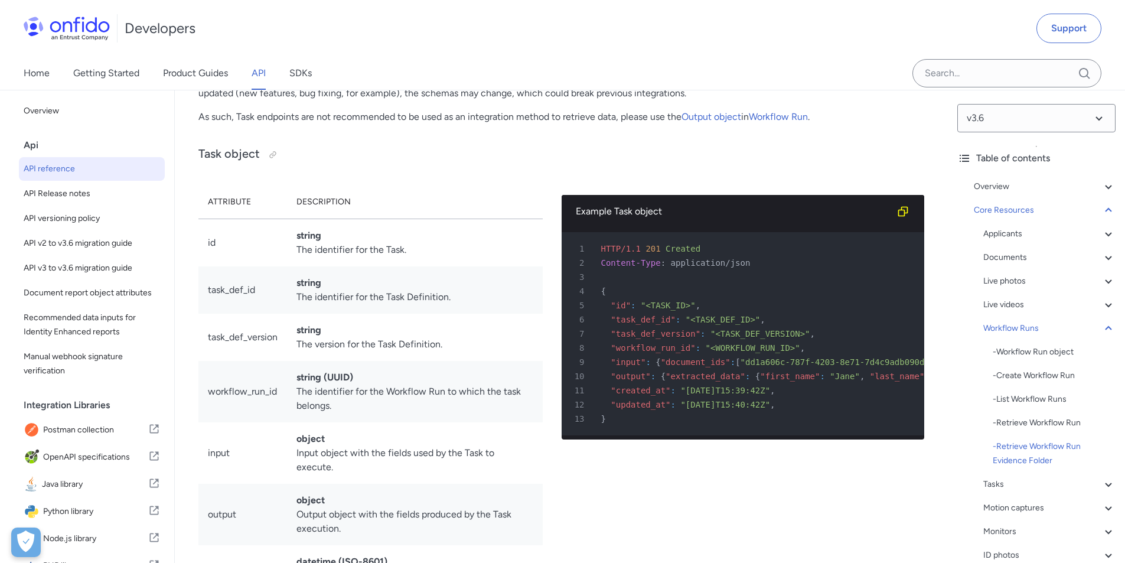
click at [1009, 232] on div "Applicants" at bounding box center [1049, 234] width 132 height 14
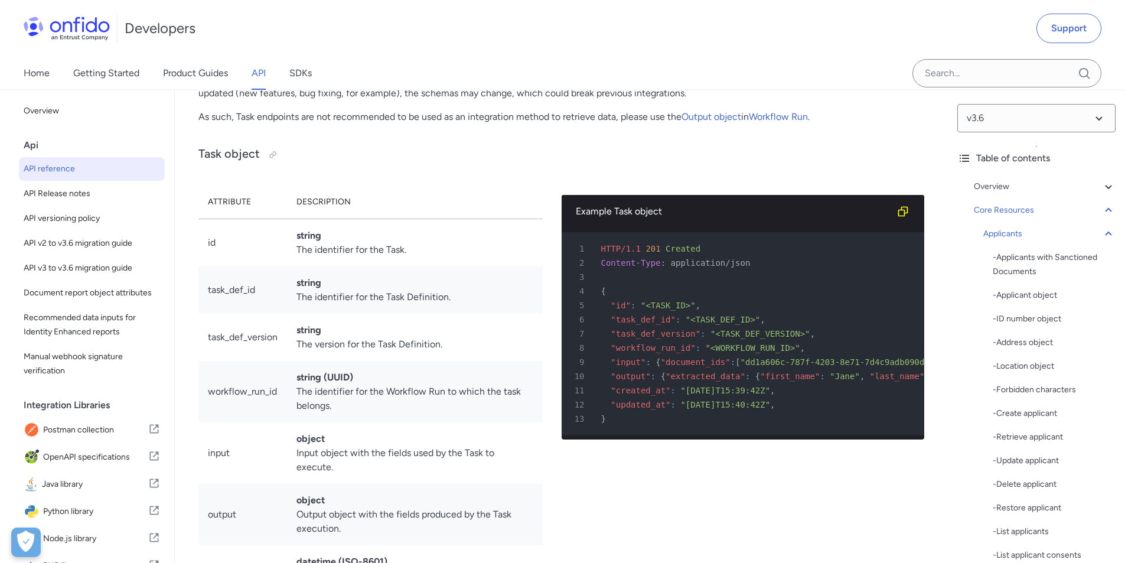
scroll to position [11808, 0]
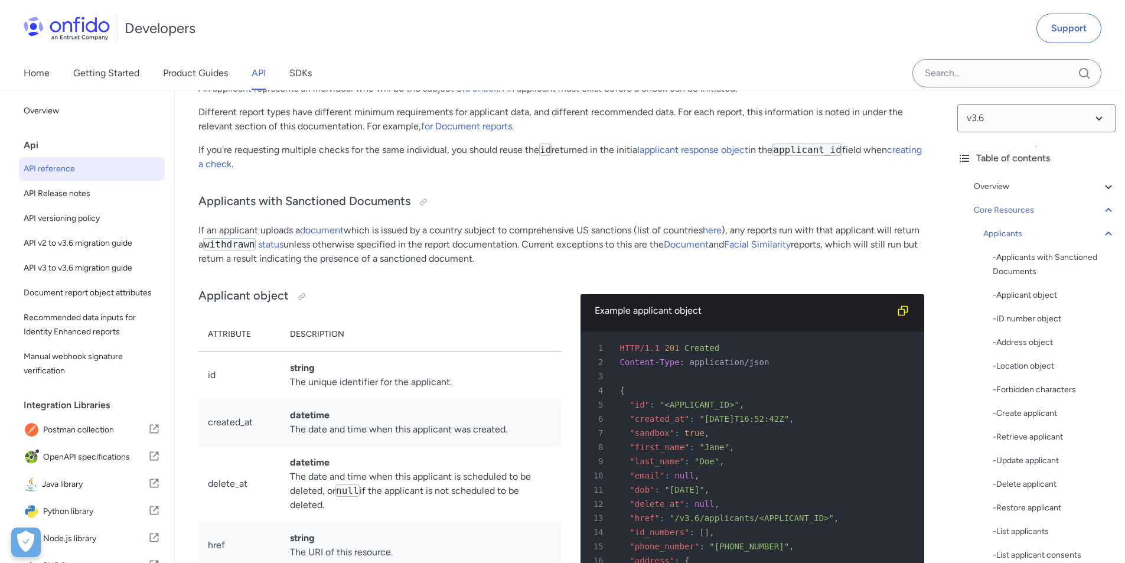
click at [1017, 411] on div "- Create applicant" at bounding box center [1054, 413] width 123 height 14
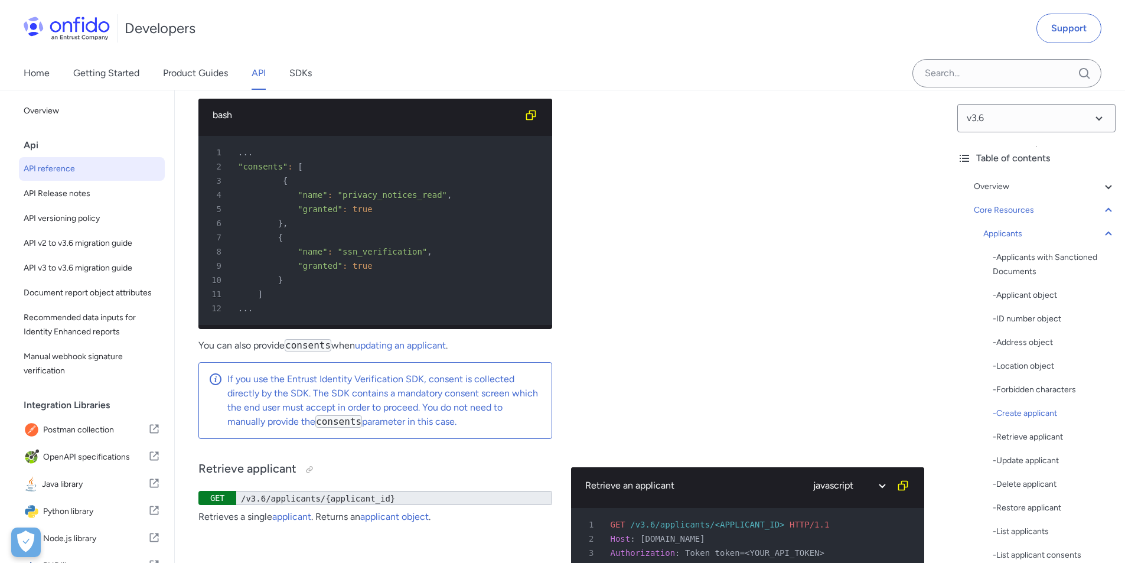
scroll to position [16107, 0]
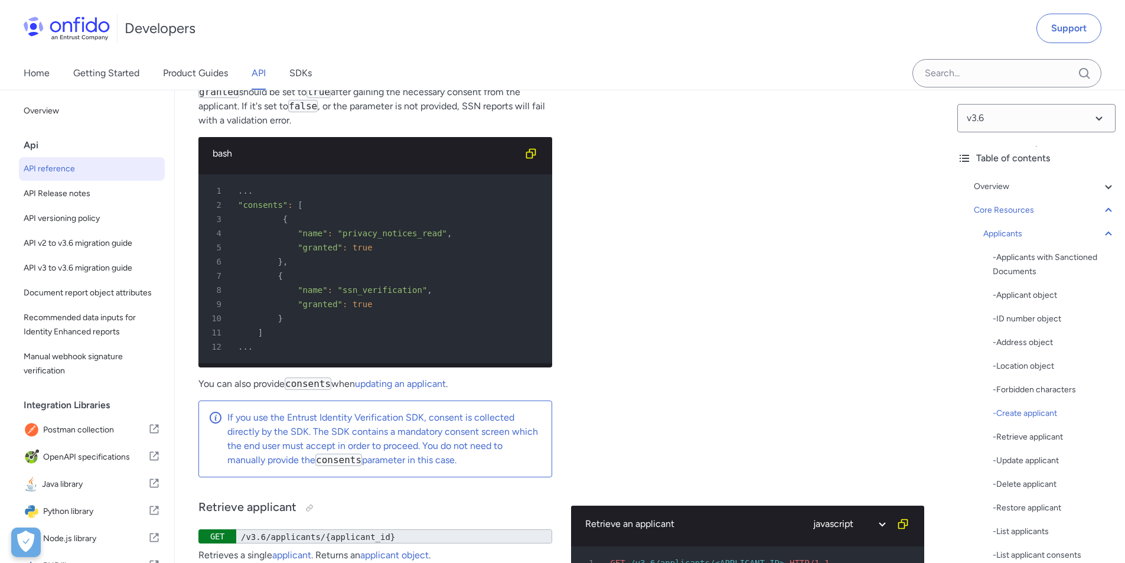
click at [1017, 297] on div "- Applicant object" at bounding box center [1054, 295] width 123 height 14
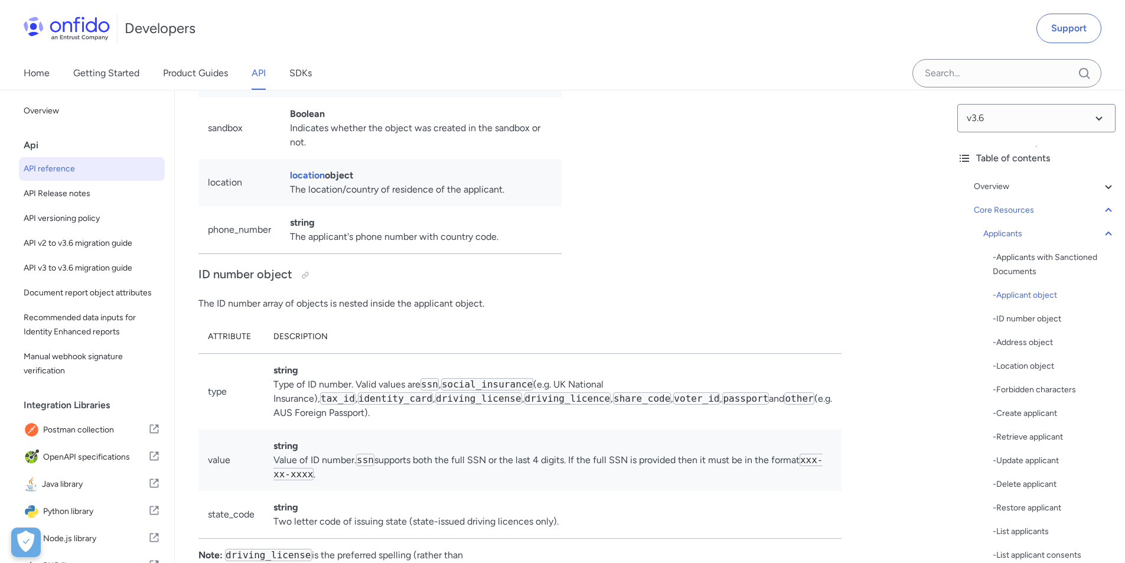
scroll to position [12400, 0]
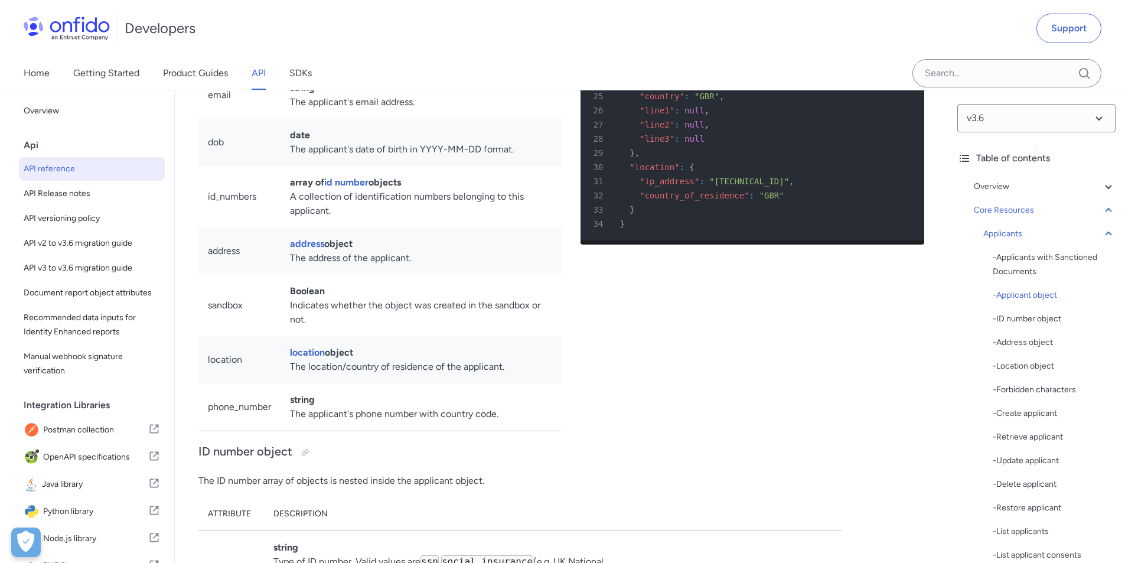
click at [311, 249] on link "address" at bounding box center [307, 243] width 34 height 11
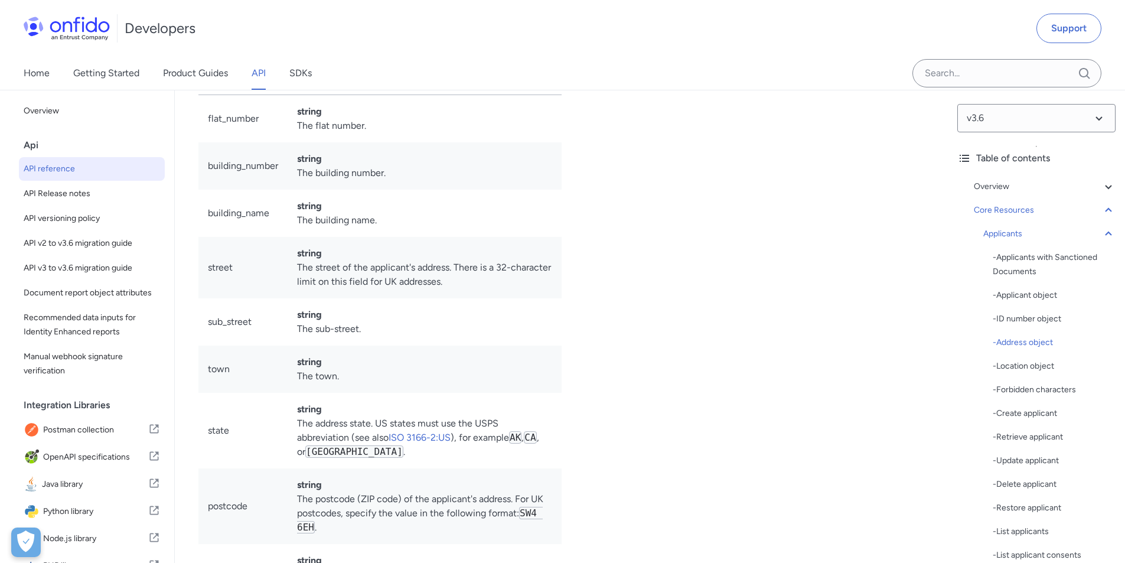
click at [1027, 411] on div "- Create applicant" at bounding box center [1054, 413] width 123 height 14
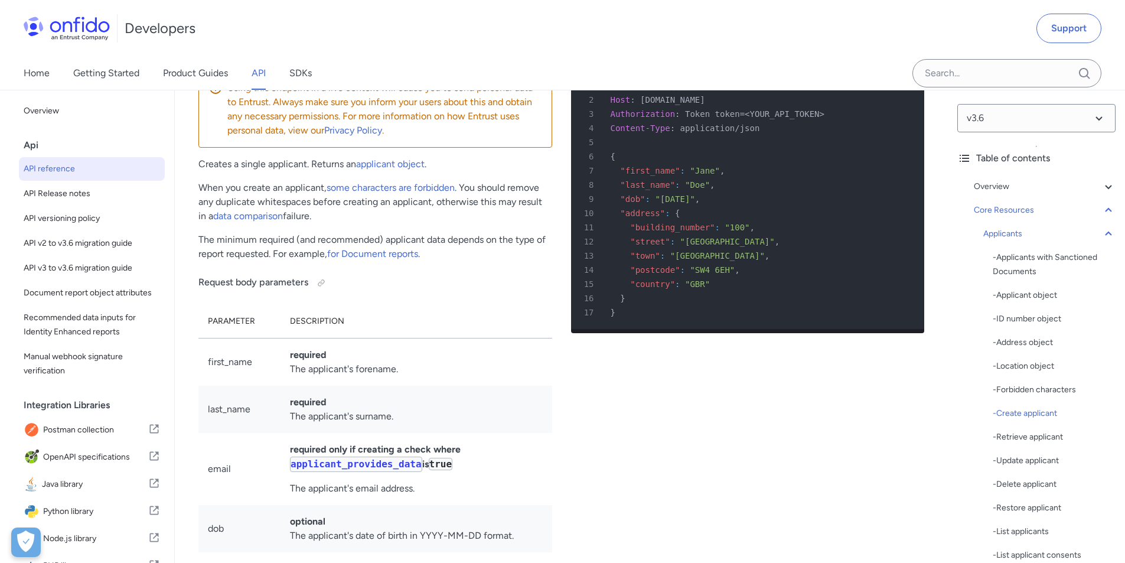
click at [1102, 232] on icon at bounding box center [1109, 234] width 14 height 14
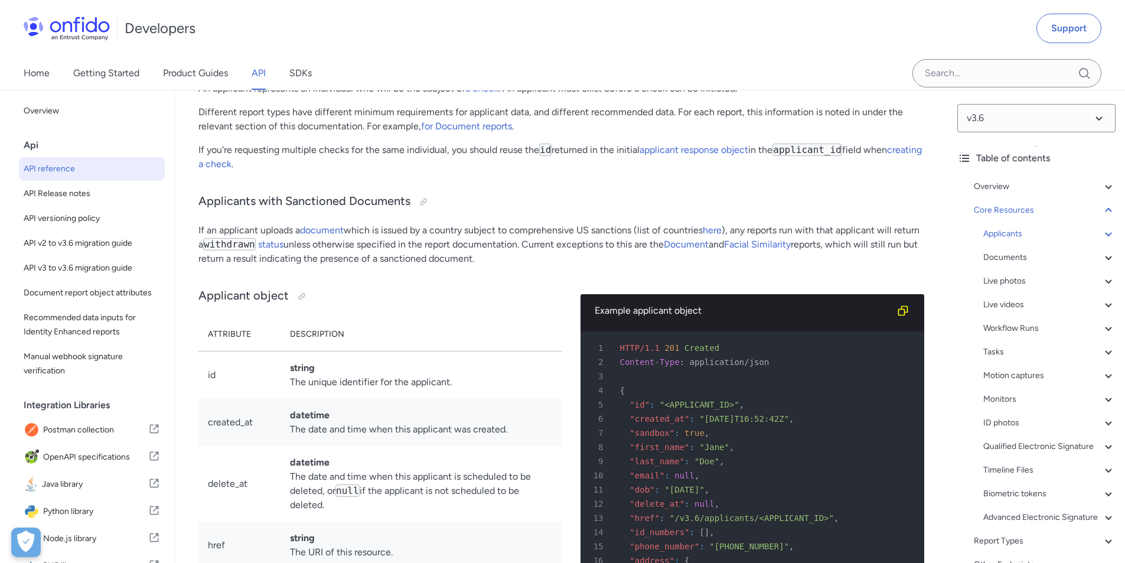
click at [1016, 327] on div "Workflow Runs" at bounding box center [1049, 328] width 132 height 14
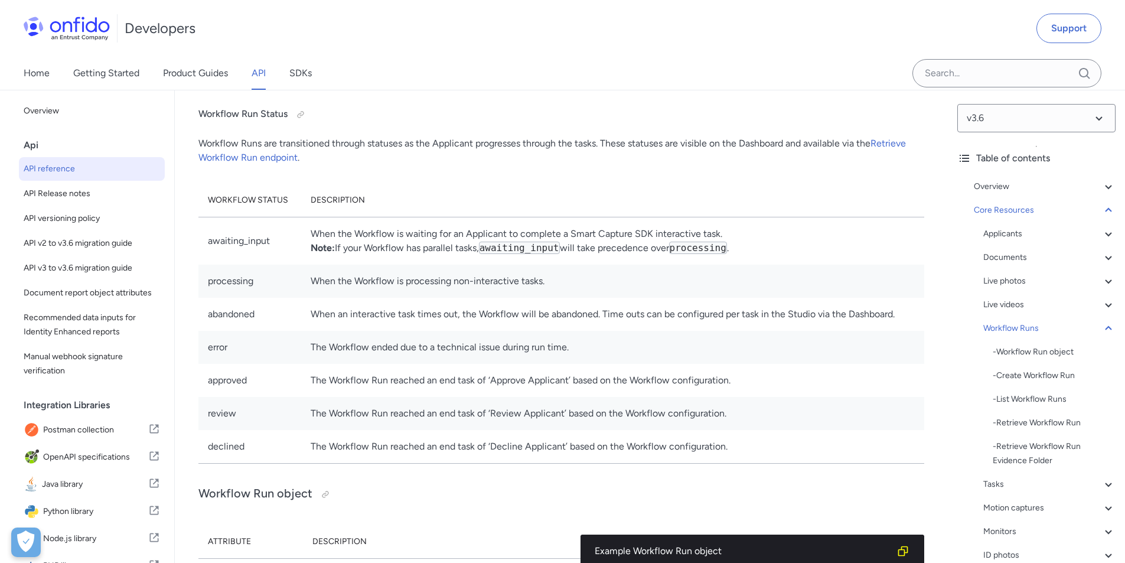
click at [1029, 373] on div "- Create Workflow Run" at bounding box center [1054, 376] width 123 height 14
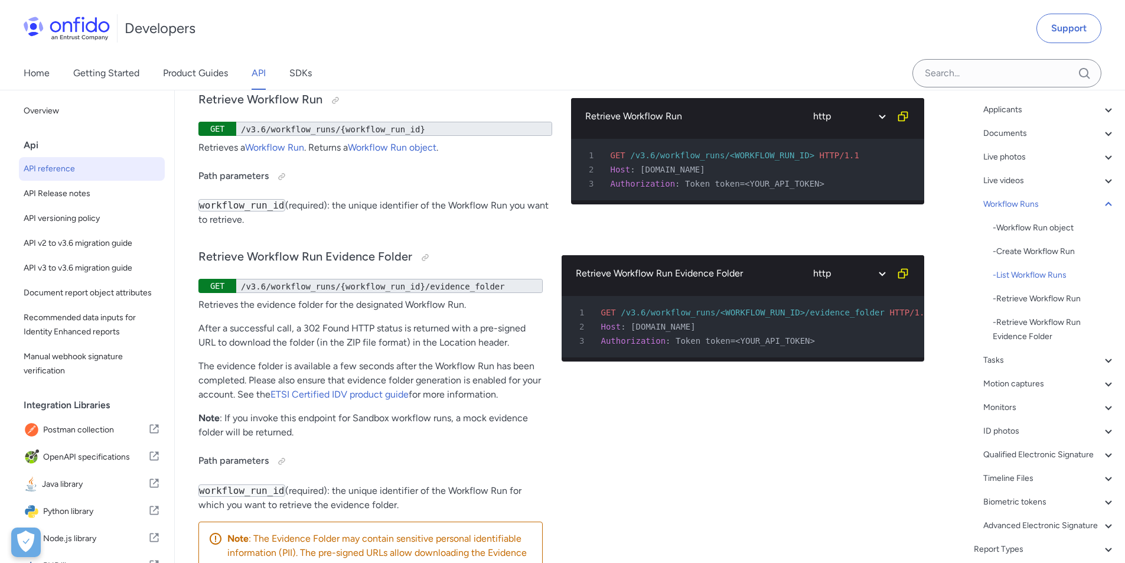
scroll to position [236, 0]
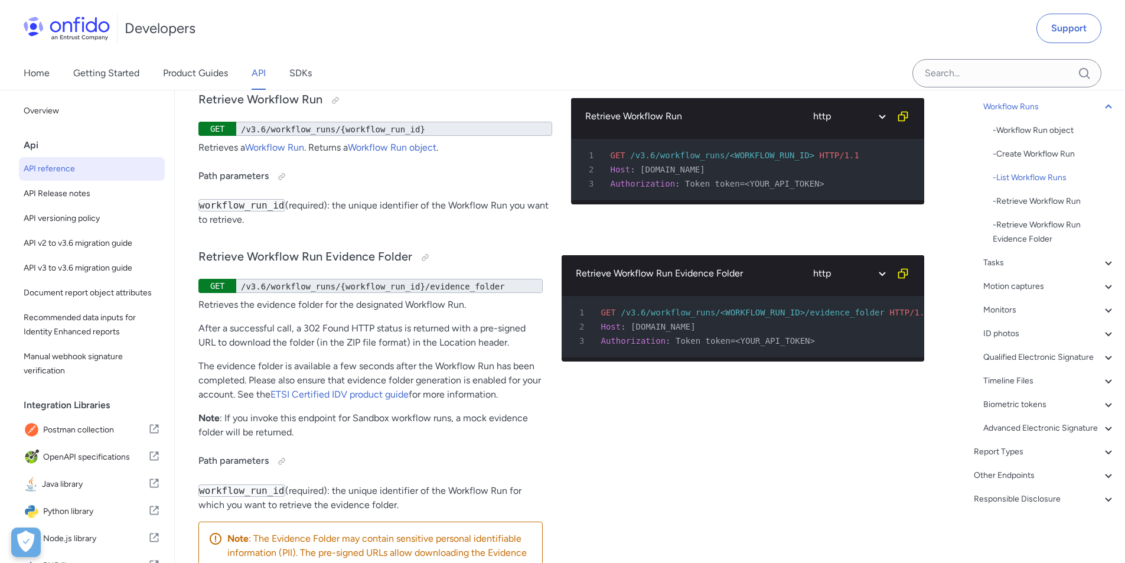
click at [1045, 483] on div "Other Endpoints" at bounding box center [1045, 475] width 142 height 14
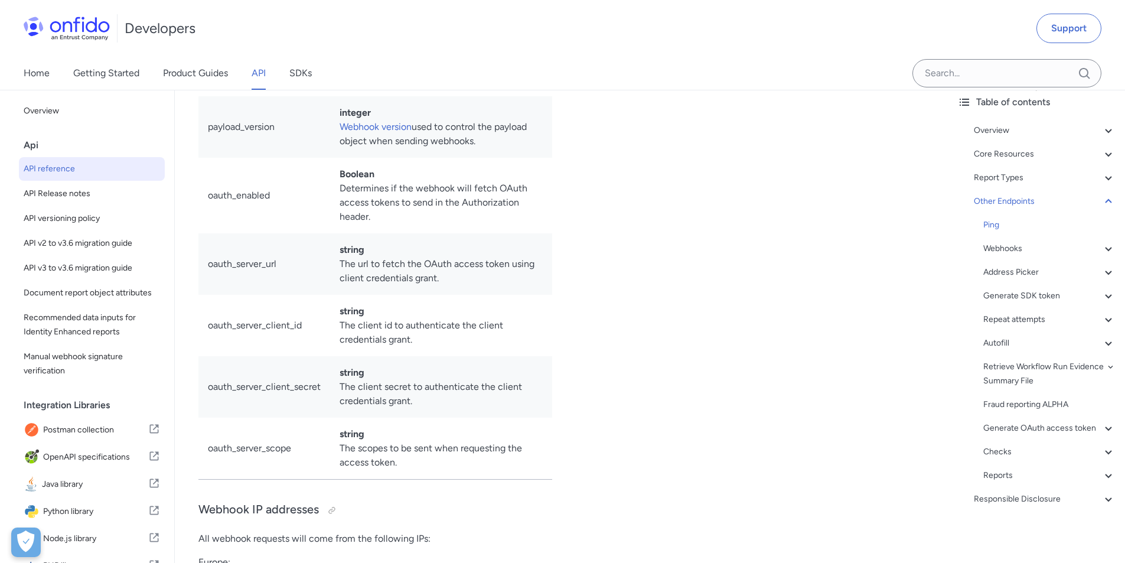
scroll to position [70, 0]
click at [1014, 242] on div "Webhooks" at bounding box center [1049, 249] width 132 height 14
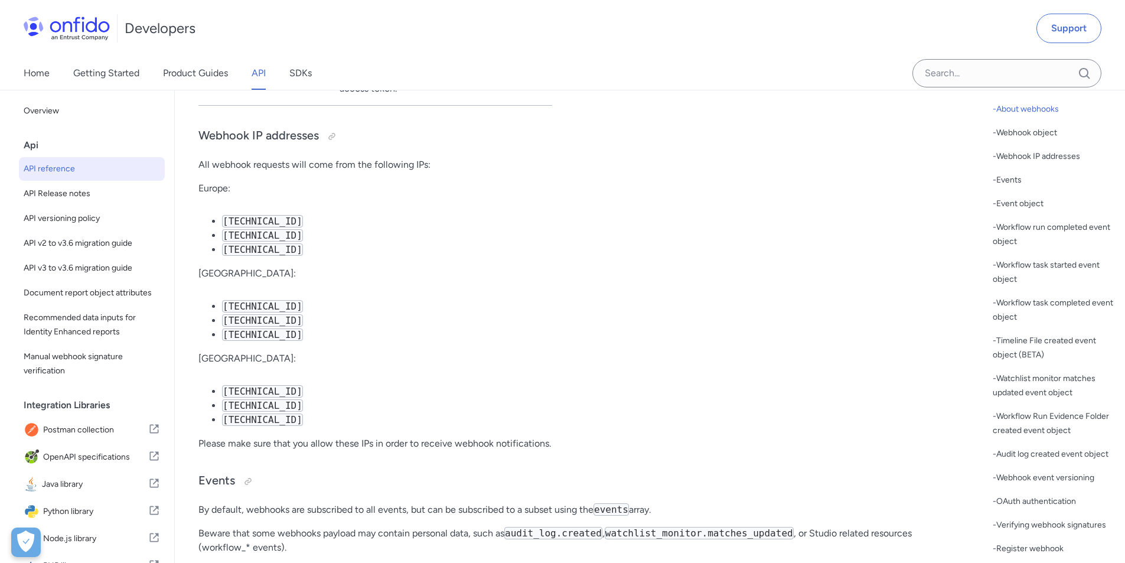
scroll to position [188, 0]
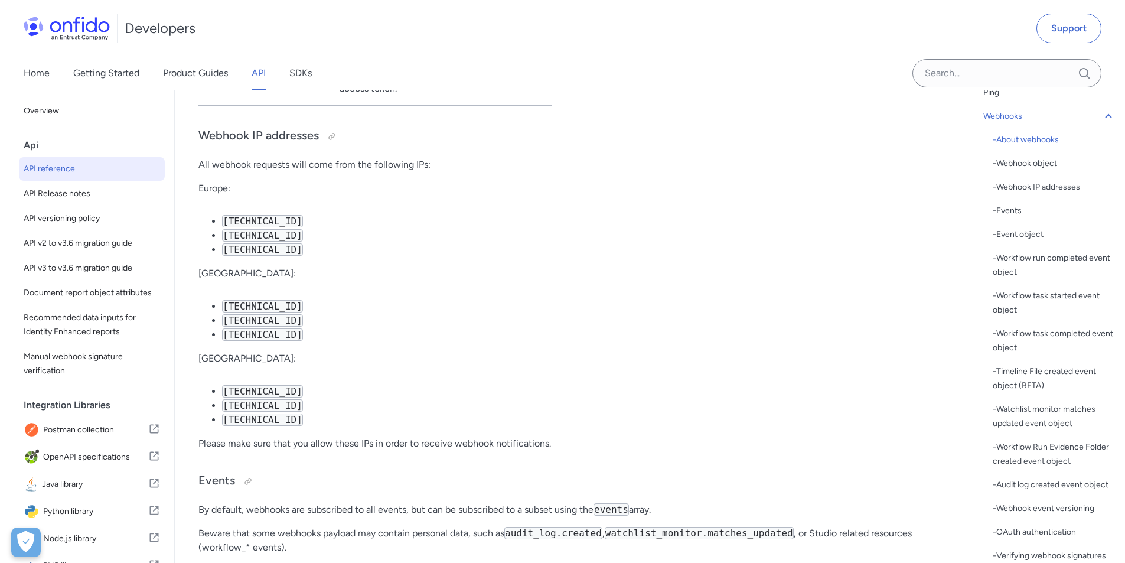
click at [1020, 210] on div "- Events" at bounding box center [1054, 211] width 123 height 14
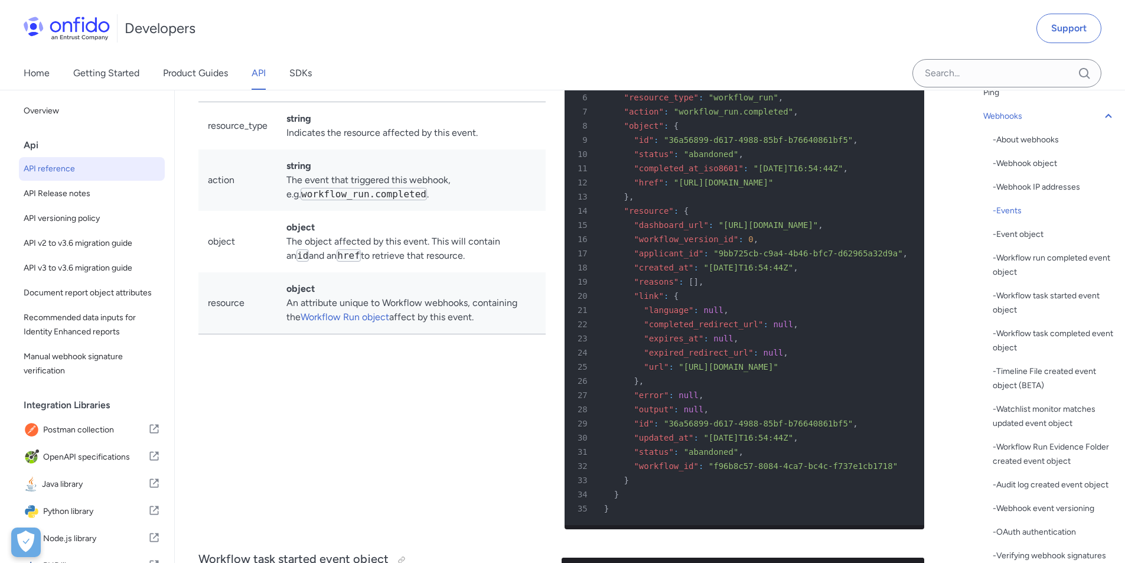
scroll to position [90971, 0]
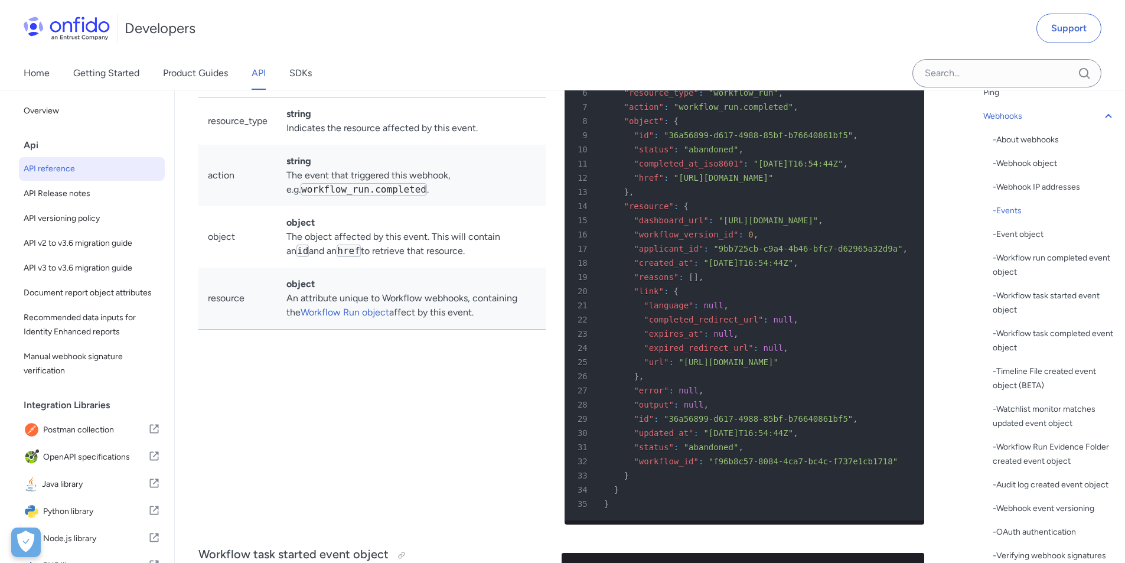
click at [1030, 232] on div "- Event object" at bounding box center [1054, 234] width 123 height 14
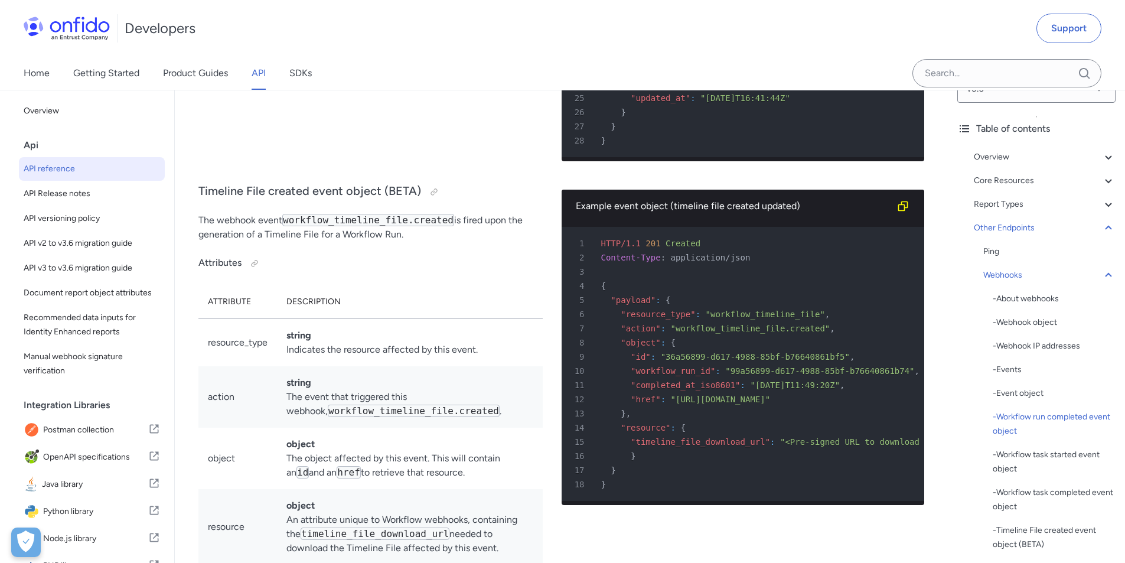
scroll to position [11, 0]
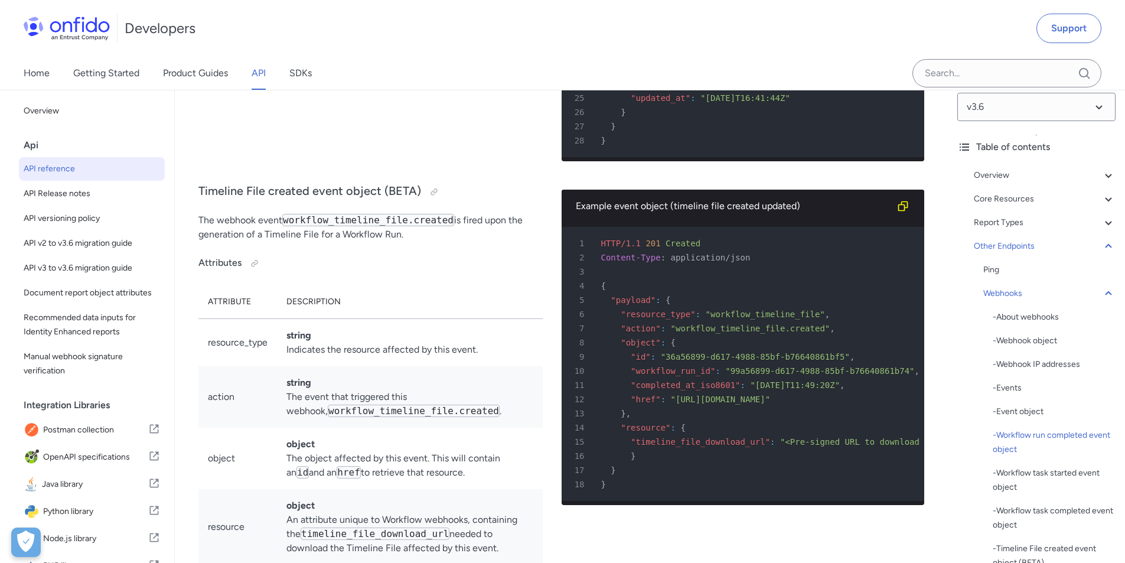
click at [1051, 222] on div "Report Types" at bounding box center [1045, 223] width 142 height 14
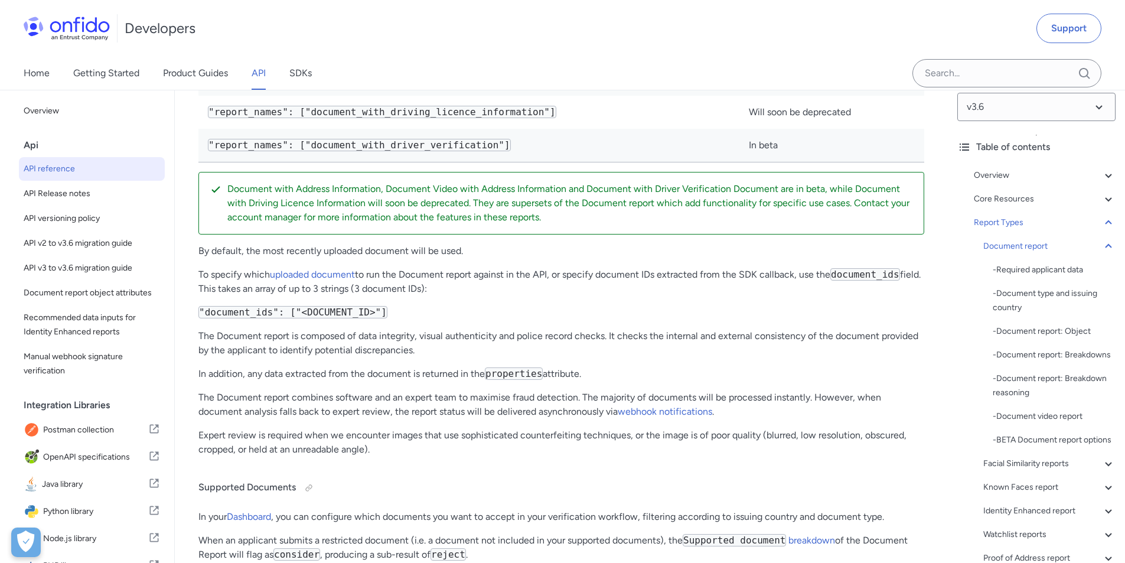
click at [1030, 333] on div "- Document report: Object" at bounding box center [1054, 331] width 123 height 14
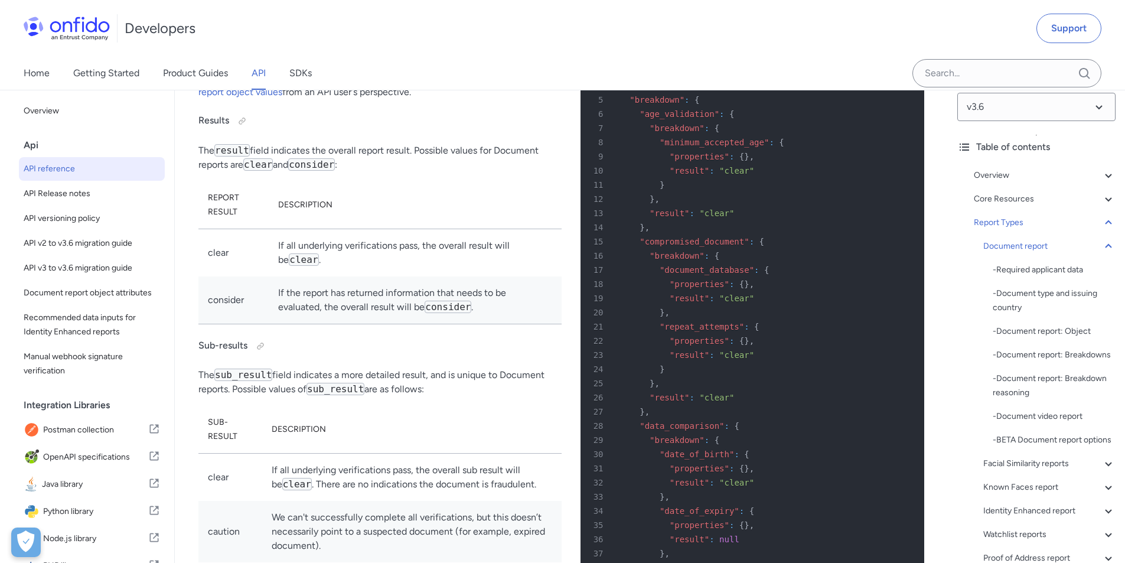
scroll to position [43143, 0]
click at [1008, 245] on div "Document report" at bounding box center [1049, 246] width 132 height 14
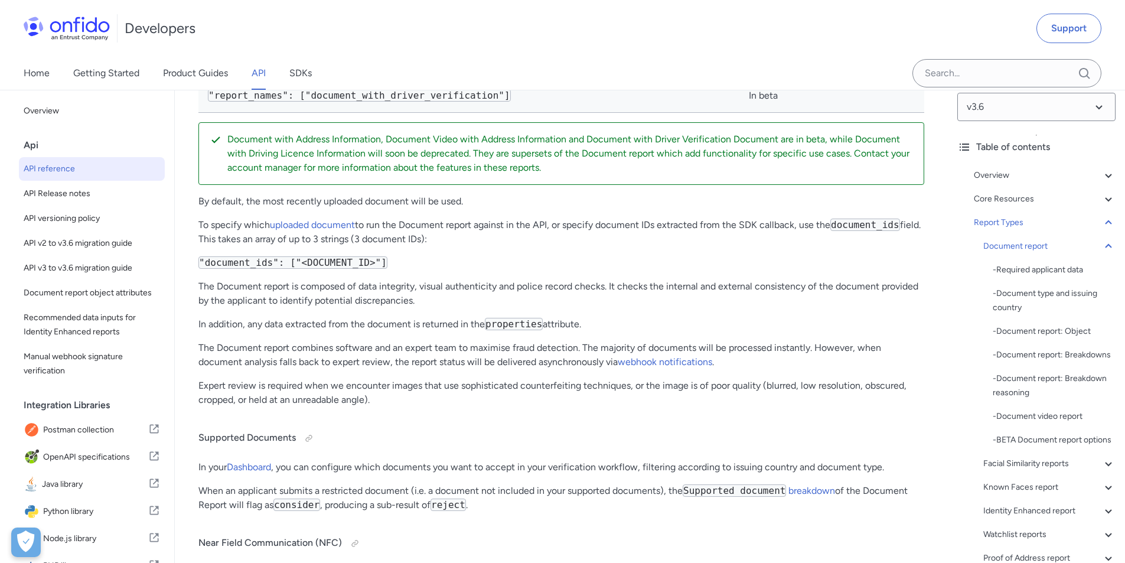
scroll to position [9, 0]
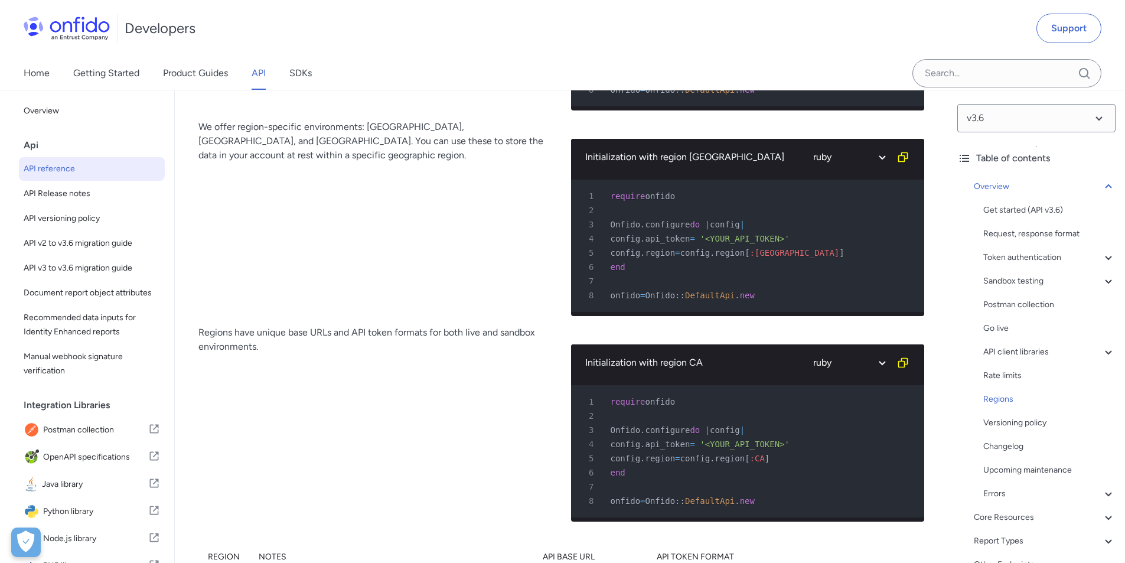
scroll to position [8824, 0]
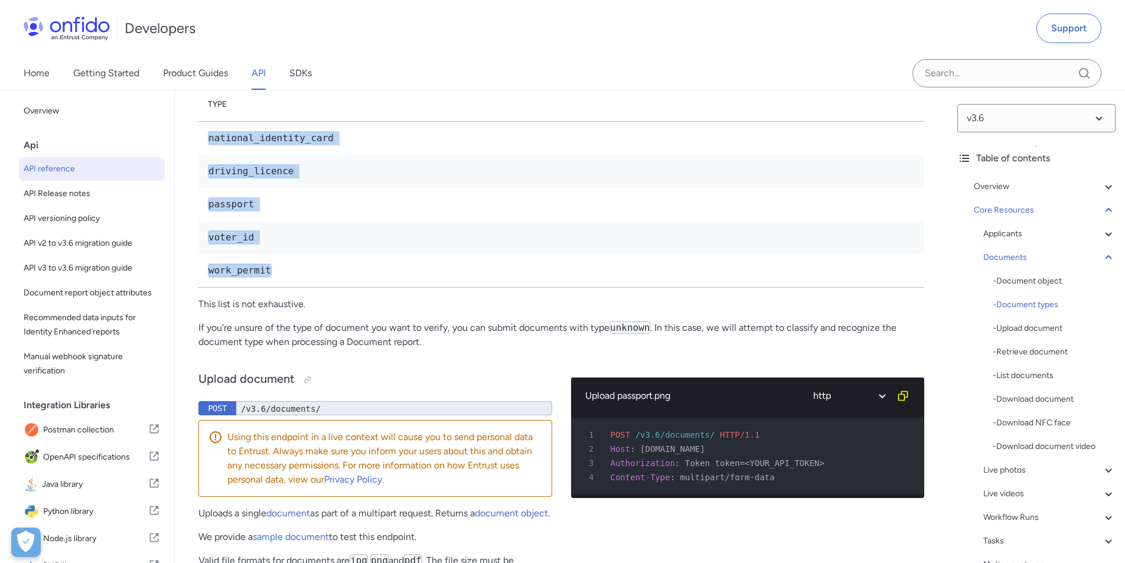
scroll to position [19190, 0]
click at [348, 288] on td "work_permit" at bounding box center [561, 271] width 726 height 34
